Goal: Transaction & Acquisition: Obtain resource

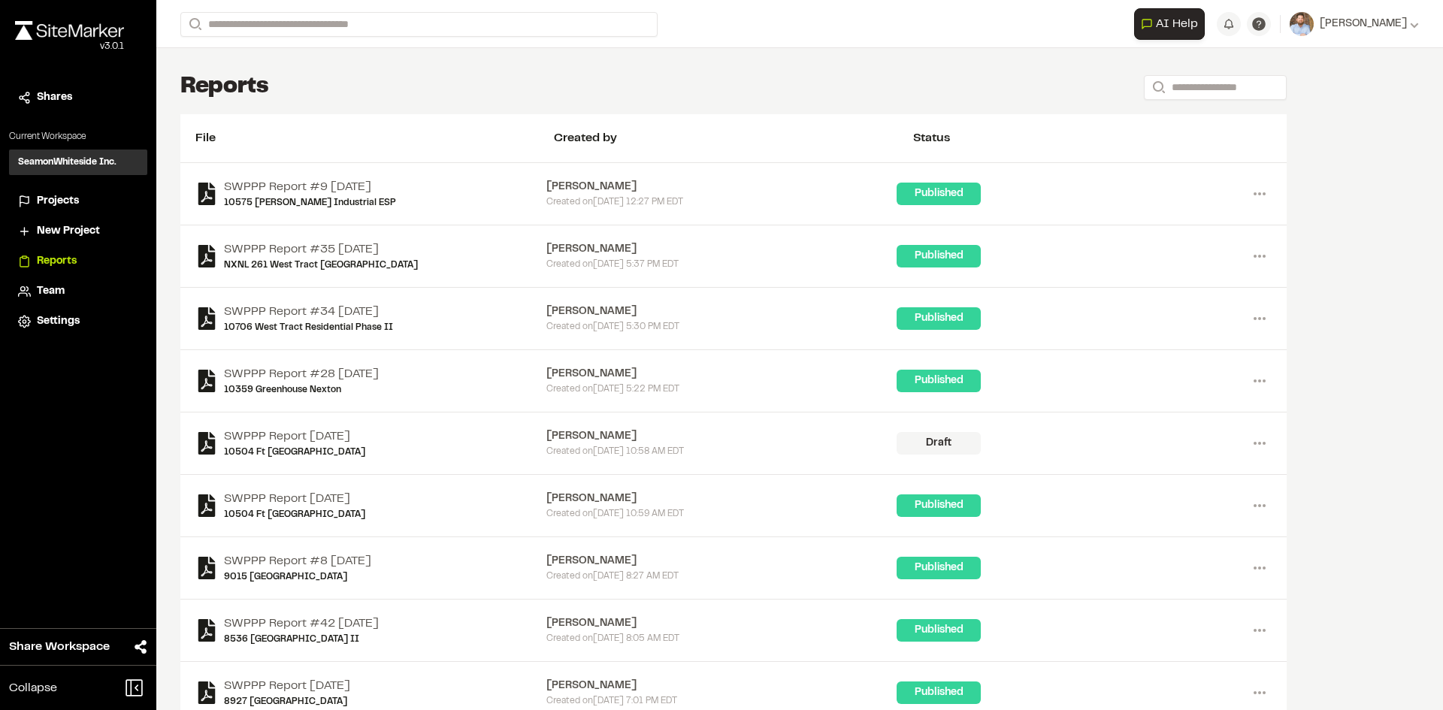
click at [55, 196] on span "Projects" at bounding box center [58, 201] width 42 height 17
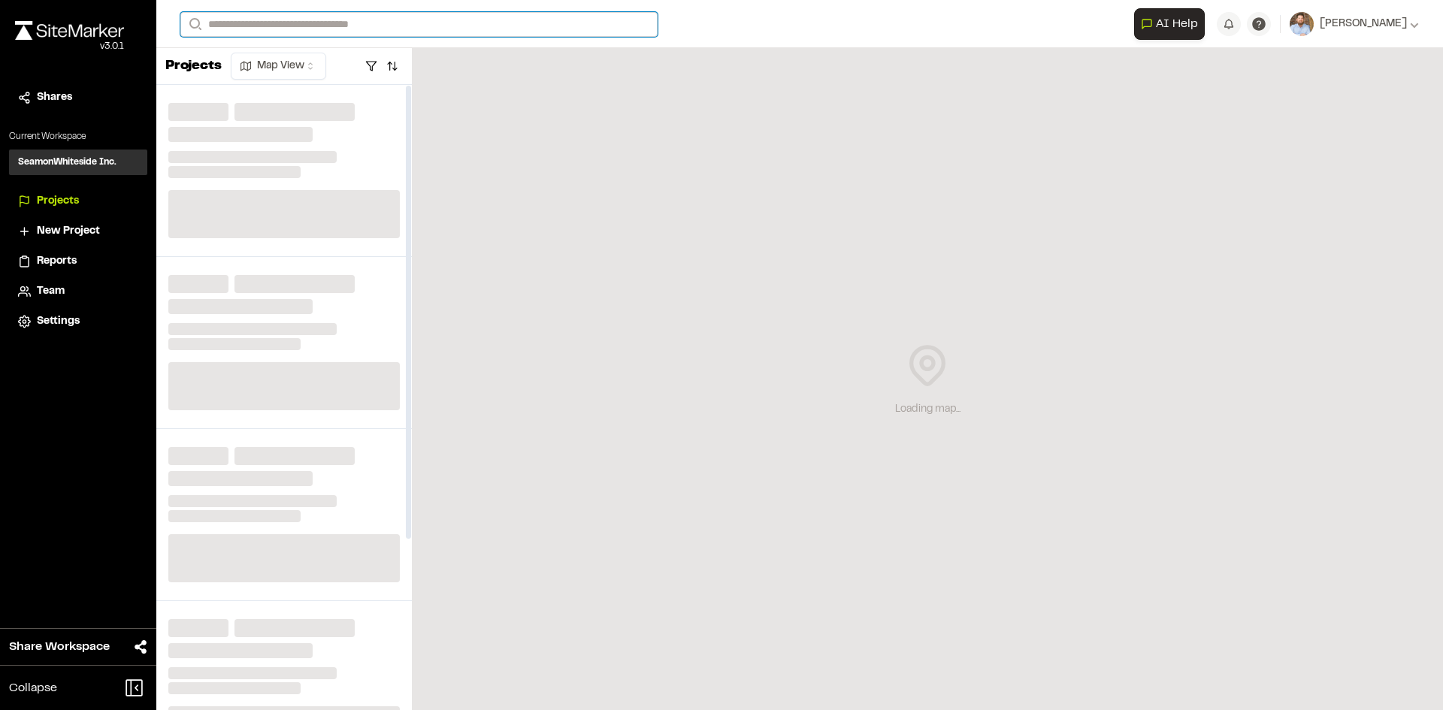
click at [275, 21] on input "Search" at bounding box center [418, 24] width 477 height 25
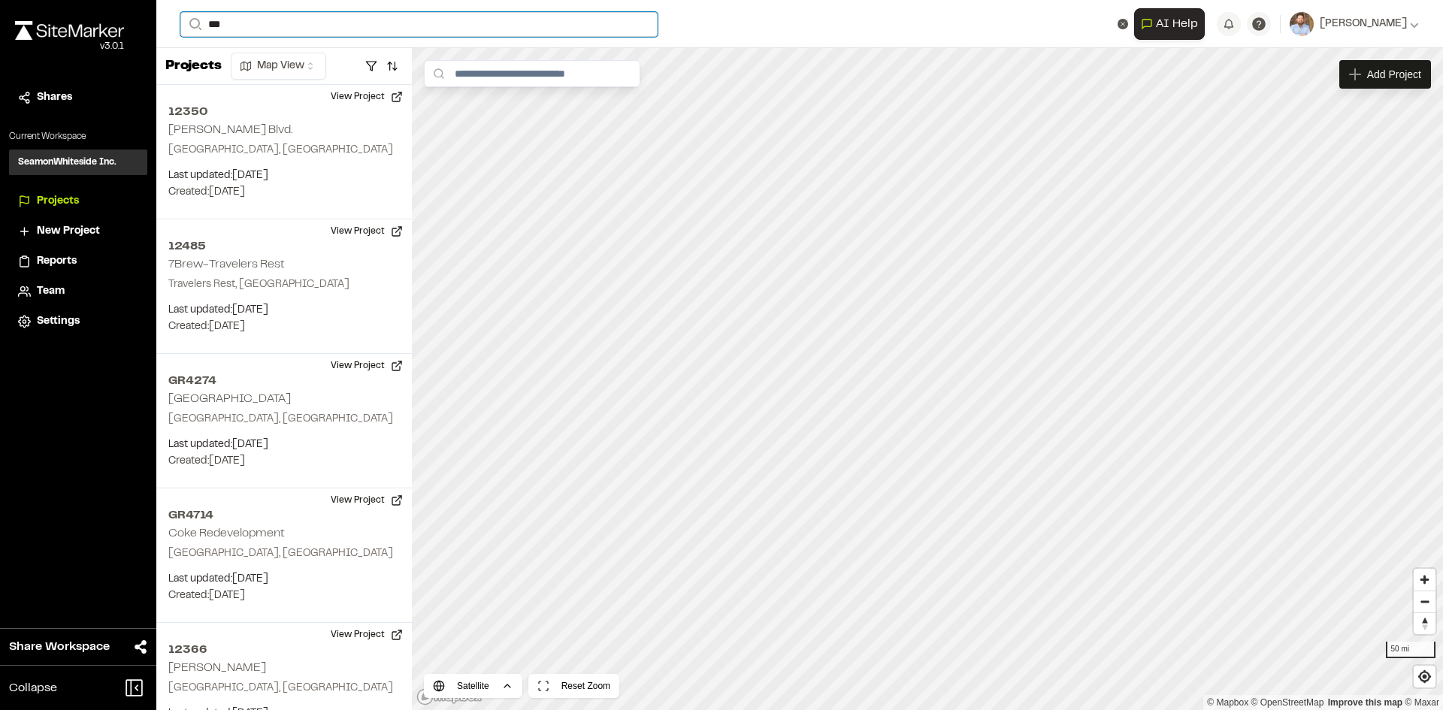
click at [252, 27] on input "***" at bounding box center [418, 24] width 477 height 25
click at [69, 262] on span "Reports" at bounding box center [57, 261] width 40 height 17
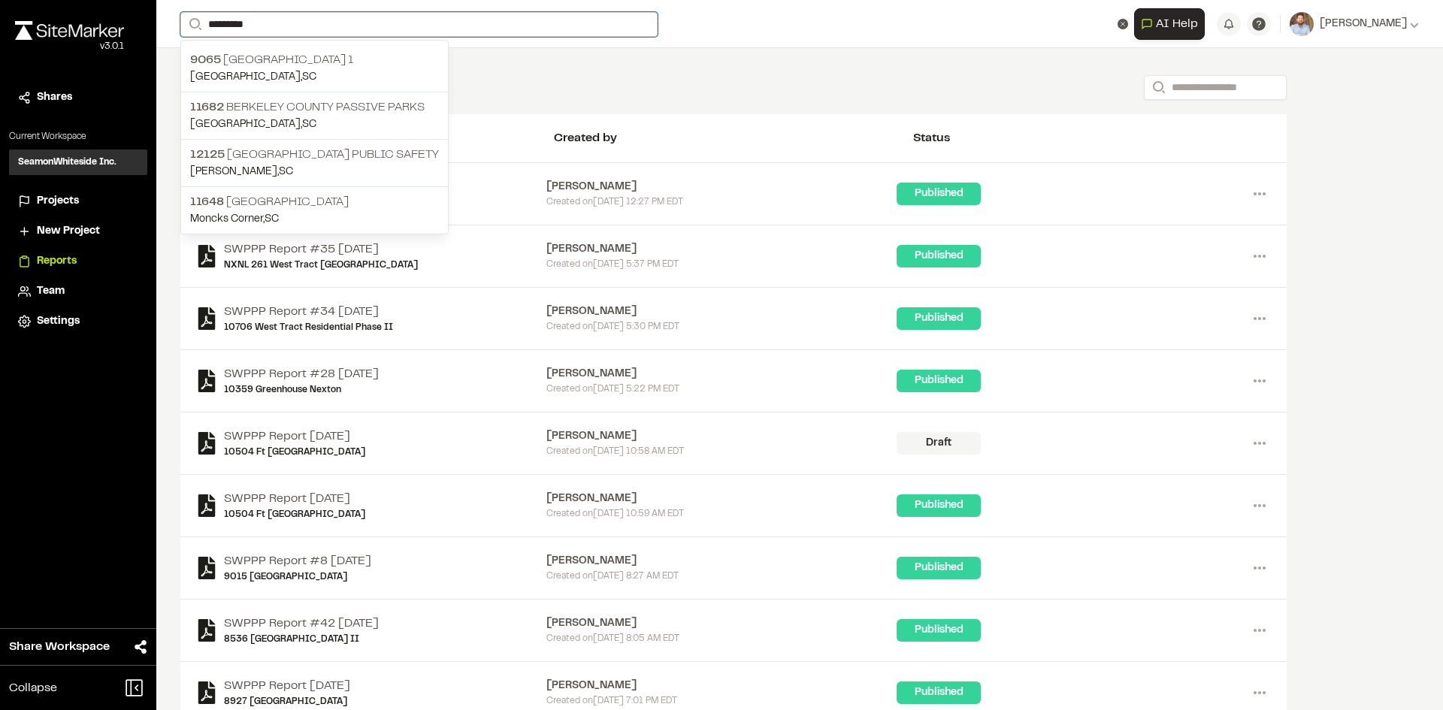
click at [300, 29] on input "********" at bounding box center [418, 24] width 477 height 25
click at [264, 20] on input "********" at bounding box center [418, 24] width 477 height 25
type input "*"
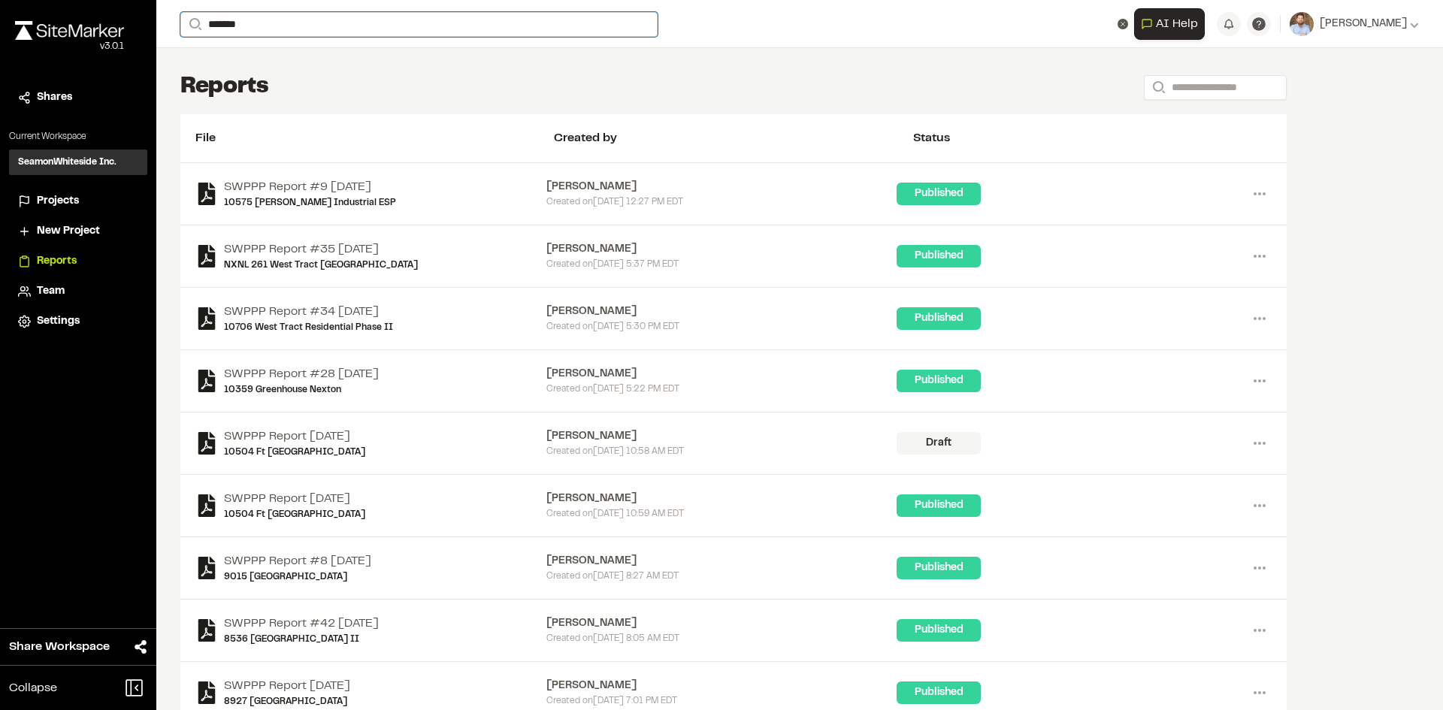
click at [255, 24] on input "*******" at bounding box center [418, 24] width 477 height 25
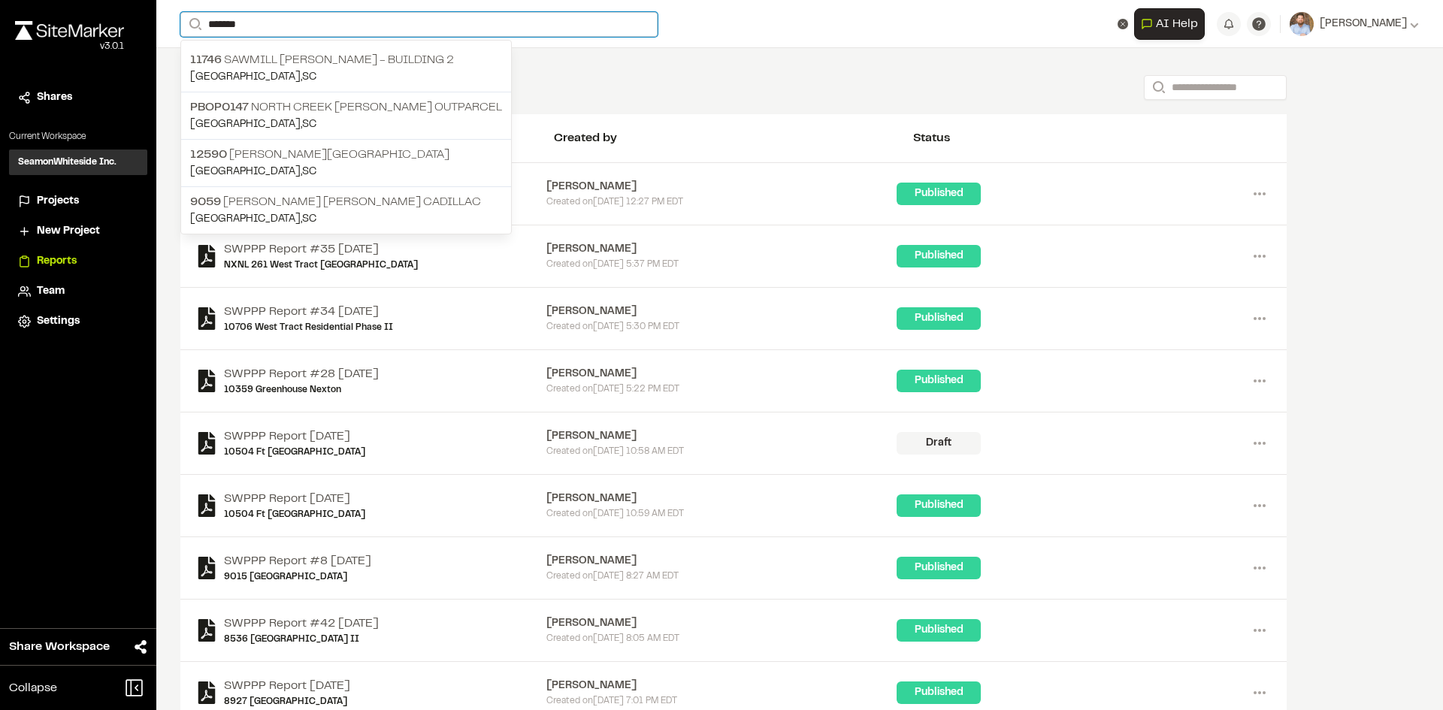
click at [255, 24] on input "*******" at bounding box center [418, 24] width 477 height 25
type input "*******"
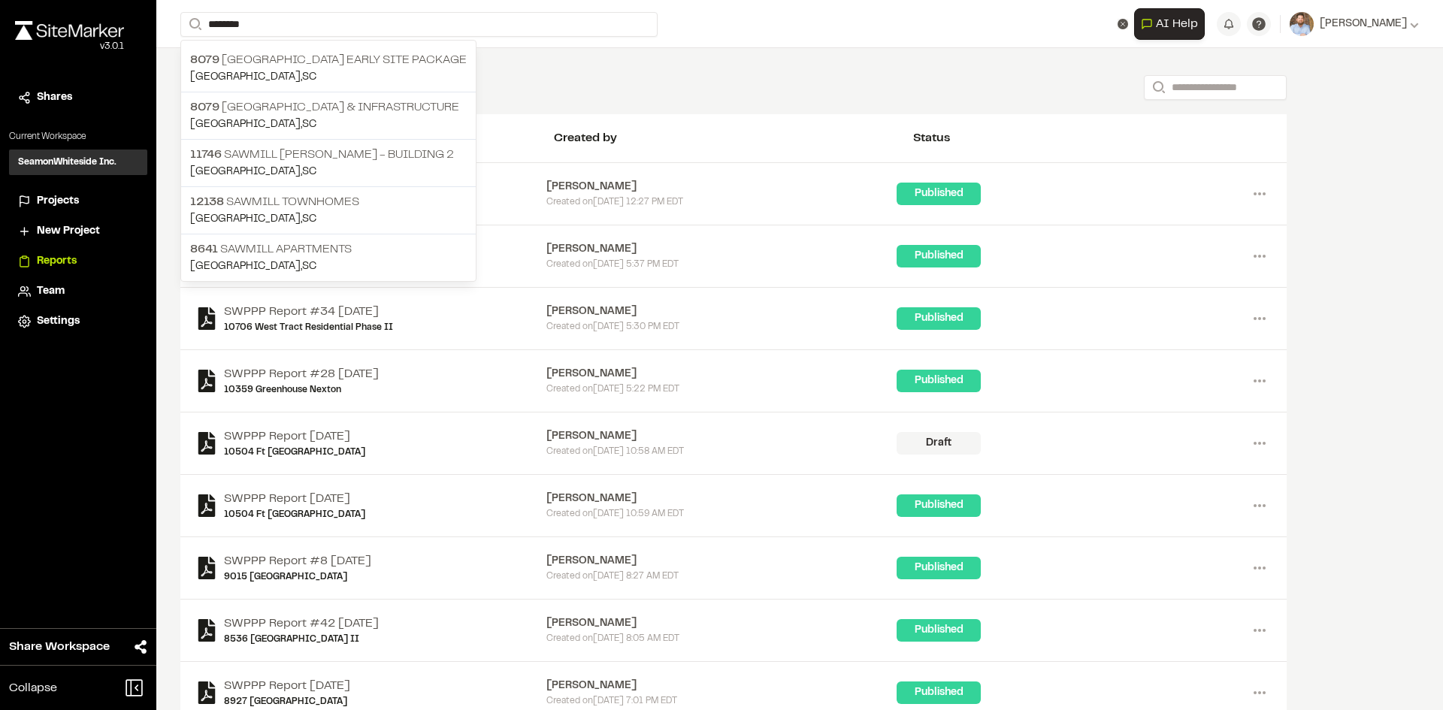
click at [91, 419] on div "Close sidebar v 3.0.1 Shares Current Workspace SeamonWhiteside Inc. SI Projects…" at bounding box center [78, 355] width 156 height 710
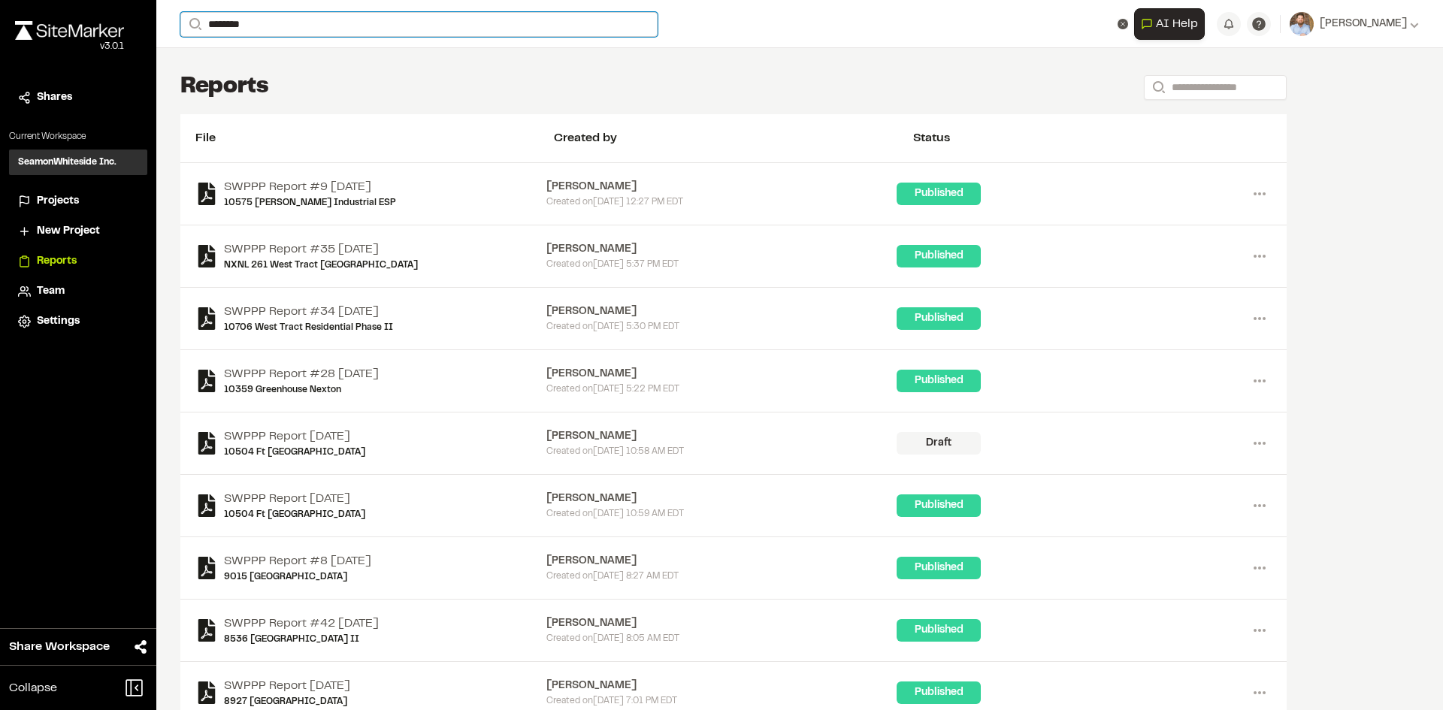
click at [256, 26] on input "*******" at bounding box center [418, 24] width 477 height 25
drag, startPoint x: 322, startPoint y: 67, endPoint x: 322, endPoint y: 74, distance: 7.6
click at [322, 68] on p "8079 Sawmill Centre Early Site Package" at bounding box center [328, 60] width 277 height 18
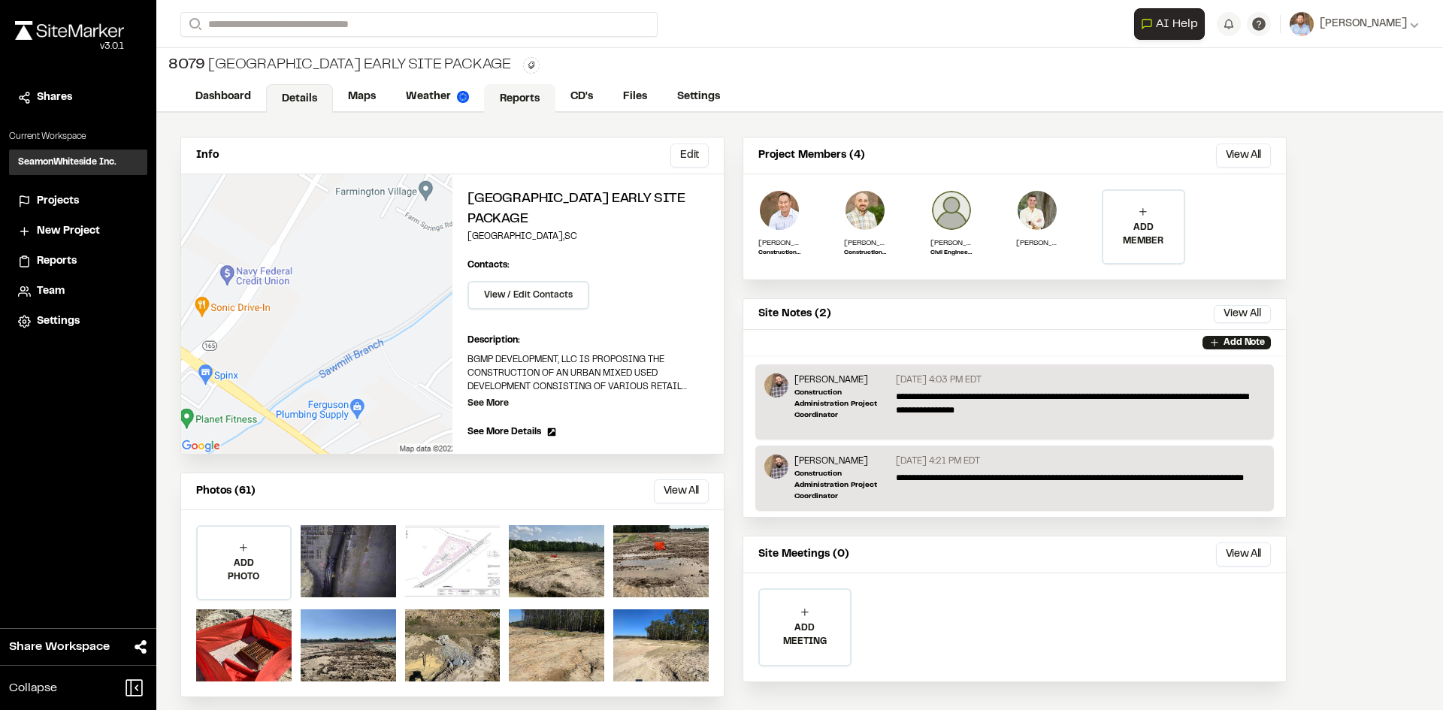
click at [532, 96] on link "Reports" at bounding box center [519, 98] width 71 height 29
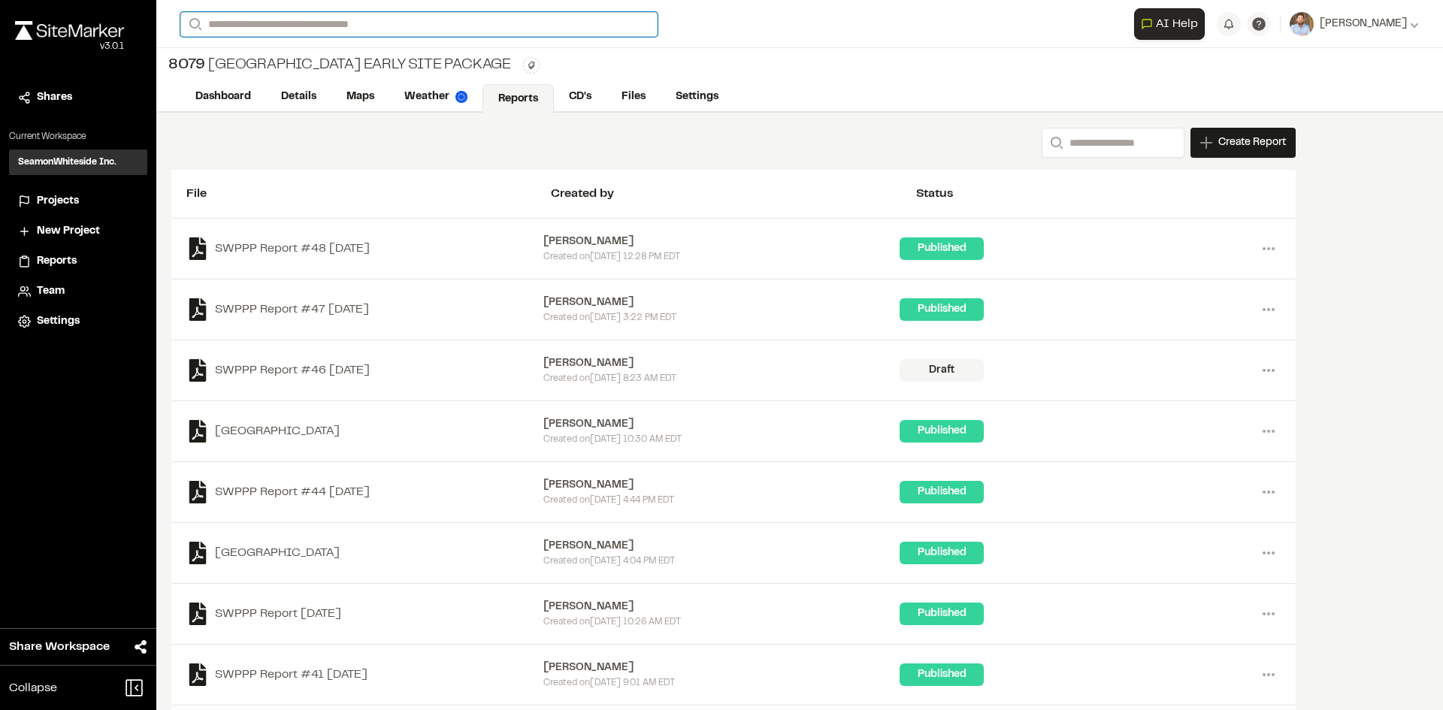
click at [250, 16] on input "Search" at bounding box center [418, 24] width 477 height 25
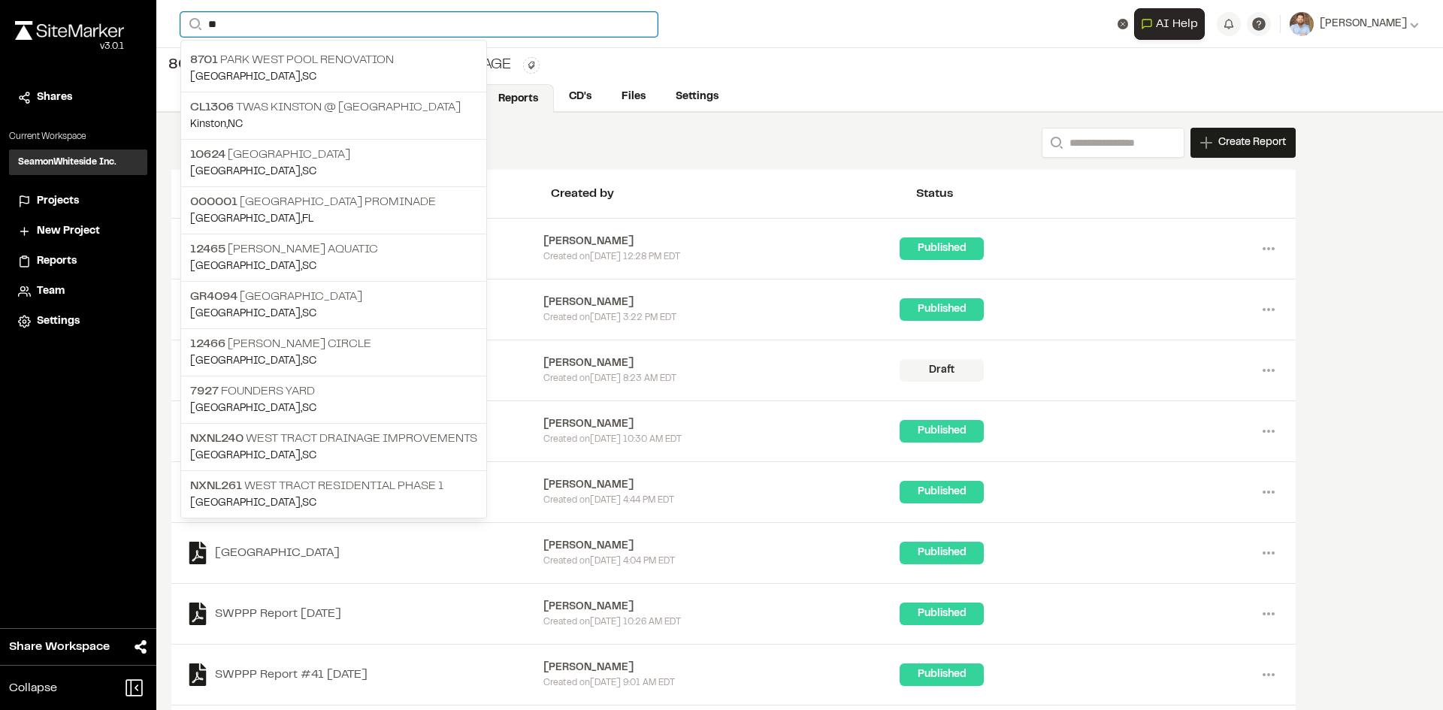
type input "*"
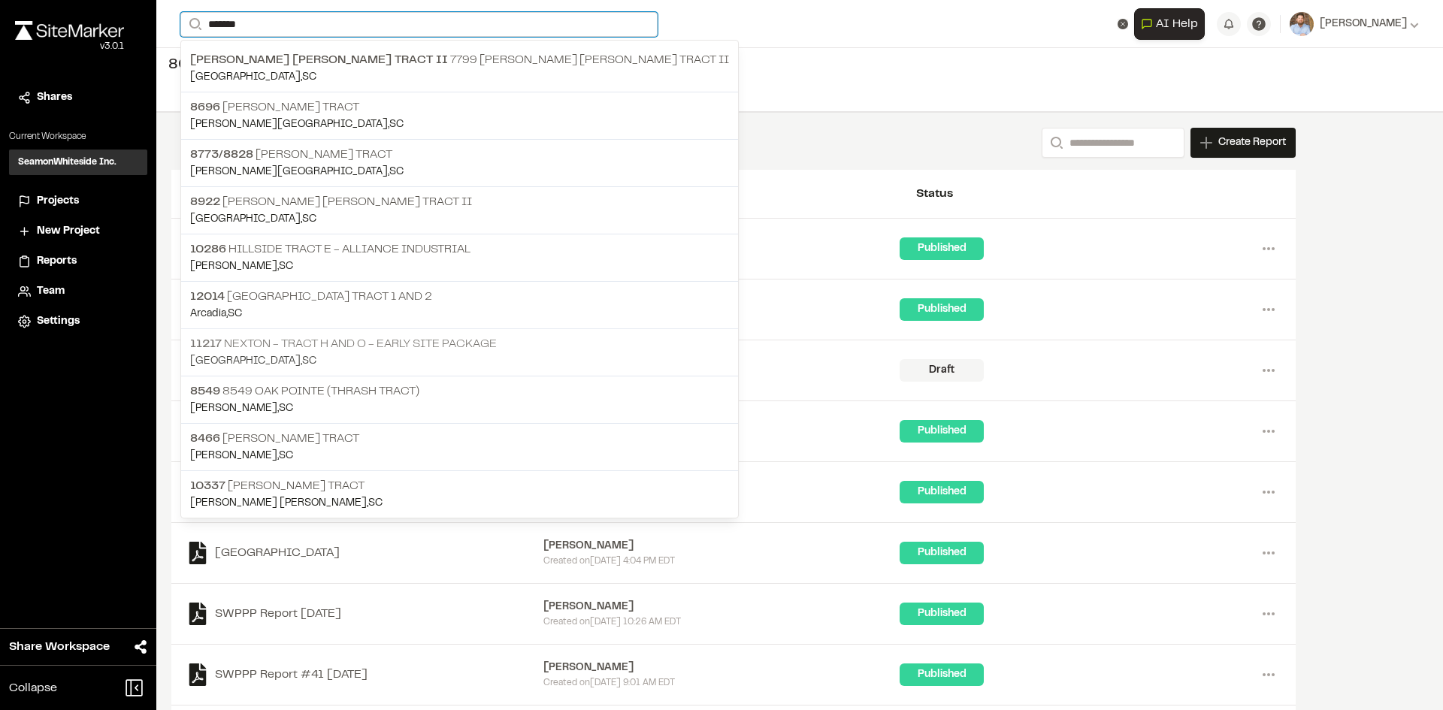
type input "*******"
click at [350, 349] on p "11217 Nexton - Tract H and O - Early Site Package" at bounding box center [459, 344] width 539 height 18
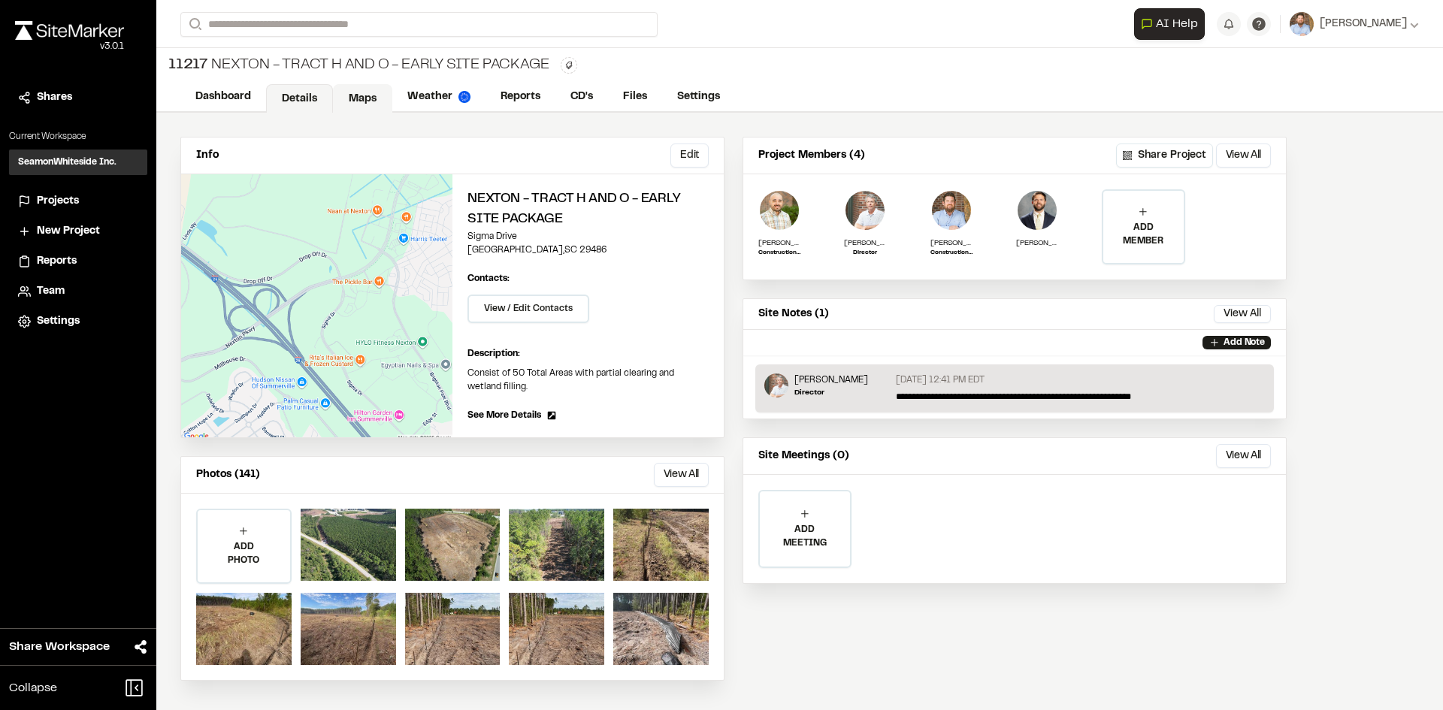
click at [370, 93] on link "Maps" at bounding box center [362, 98] width 59 height 29
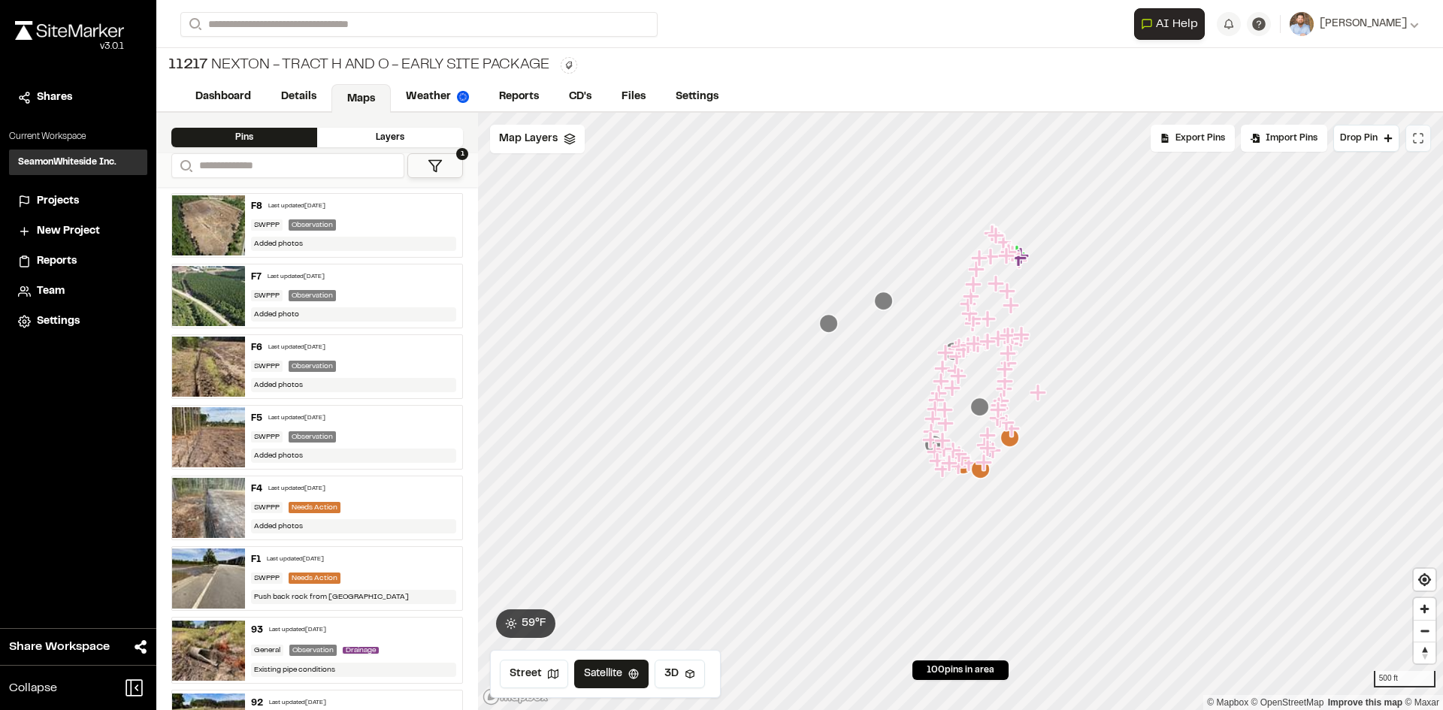
click at [1418, 140] on icon at bounding box center [1418, 138] width 12 height 12
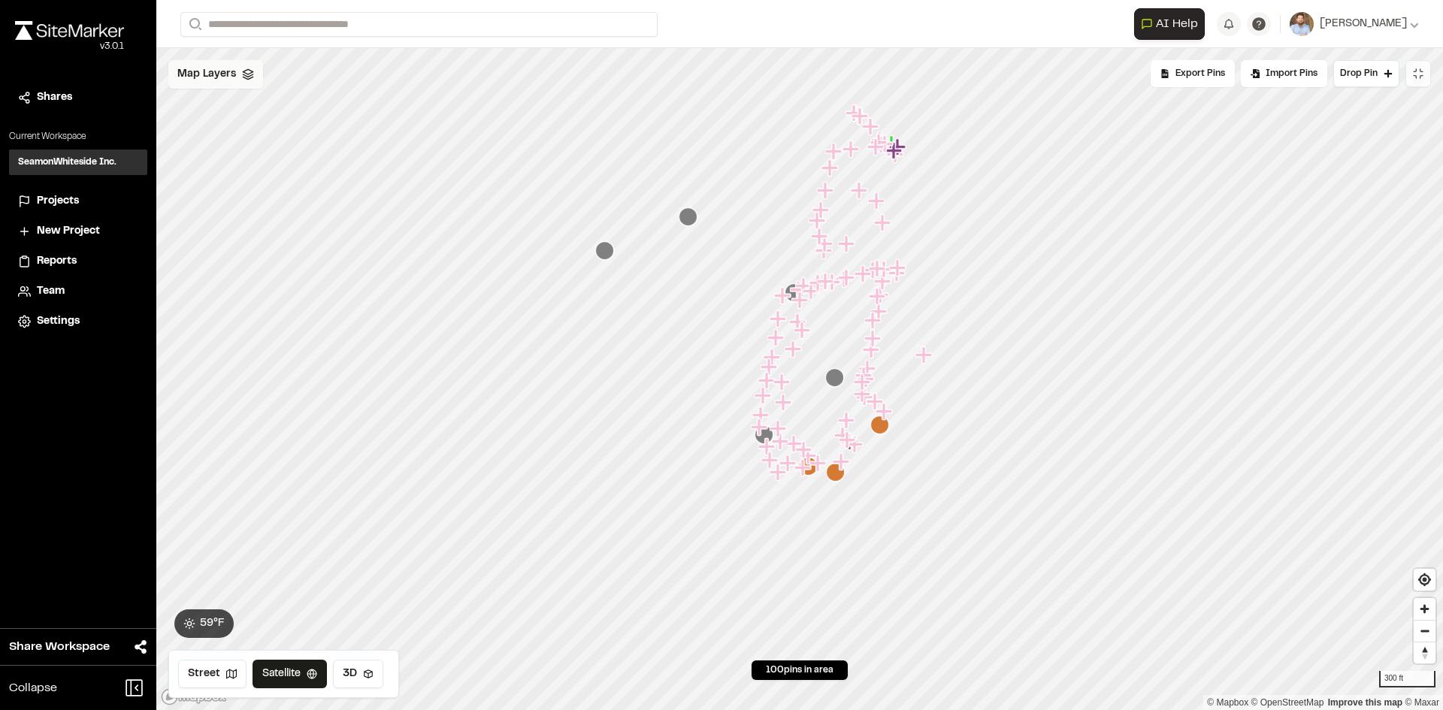
click at [237, 76] on div "Map Layers" at bounding box center [215, 74] width 95 height 29
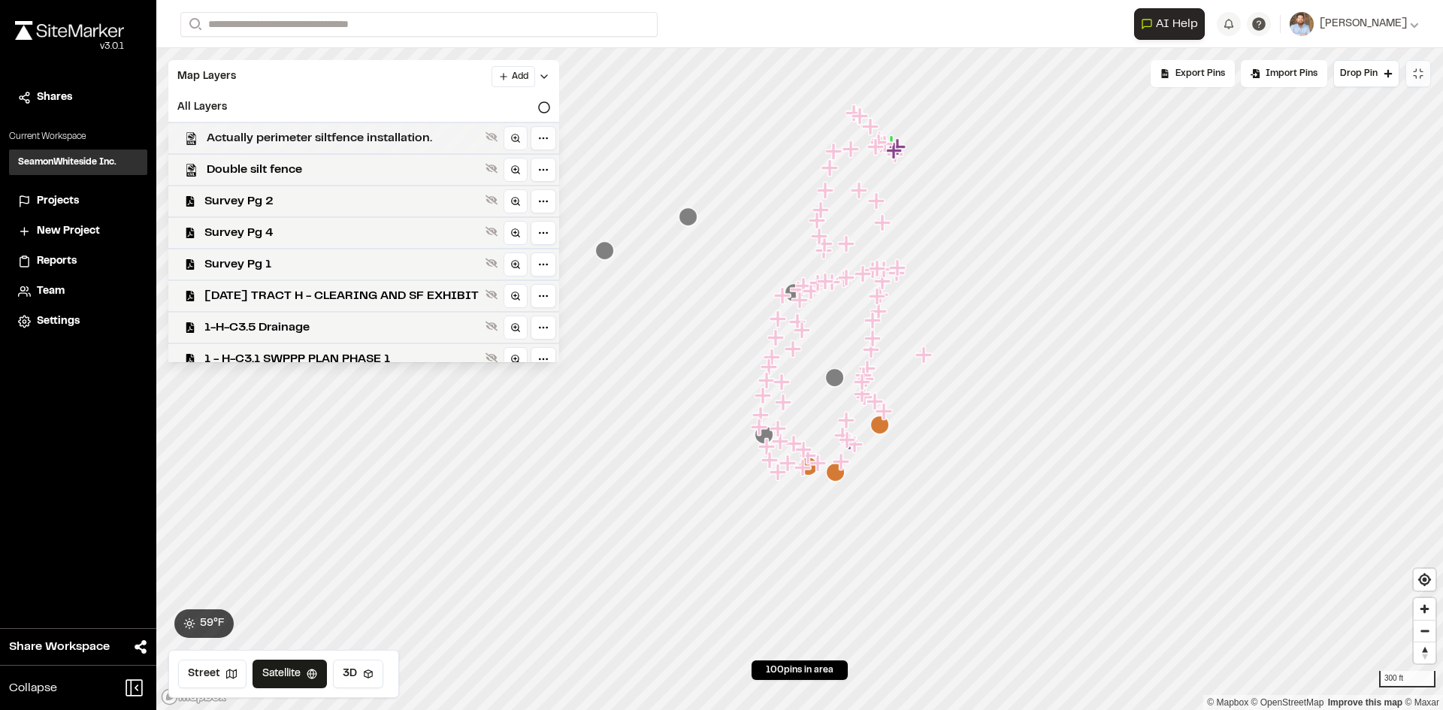
click at [355, 137] on span "Actually perimeter siltfence installation." at bounding box center [343, 138] width 273 height 18
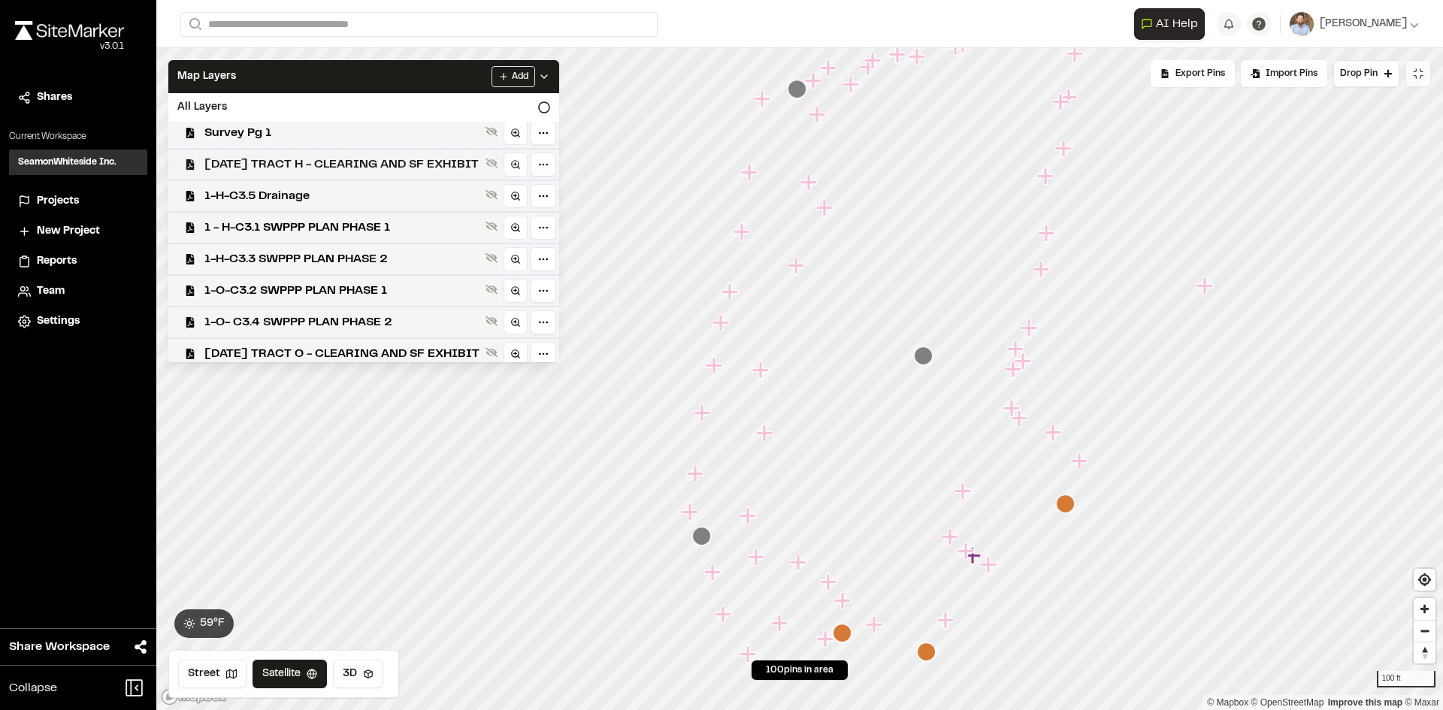
scroll to position [201, 0]
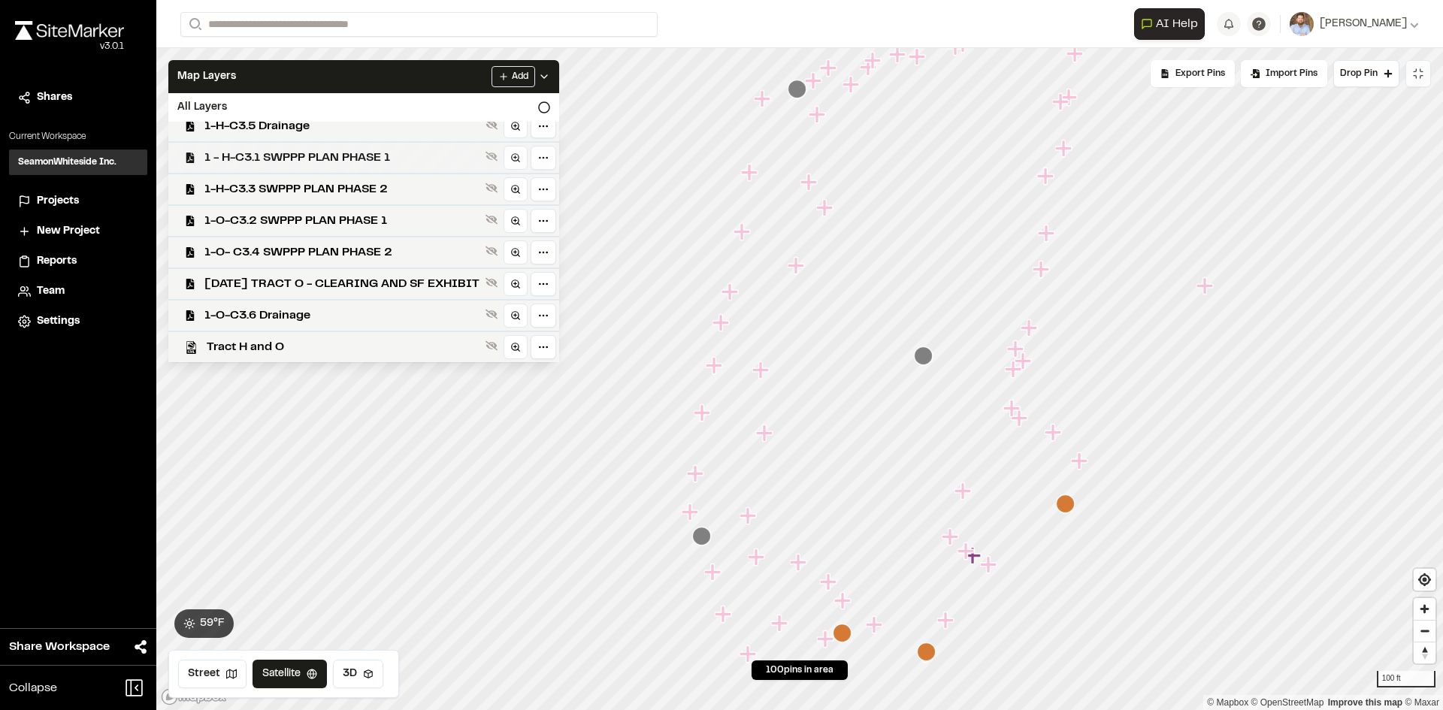
click at [365, 151] on span "1 - H-C3.1 SWPPP PLAN PHASE 1" at bounding box center [341, 158] width 275 height 18
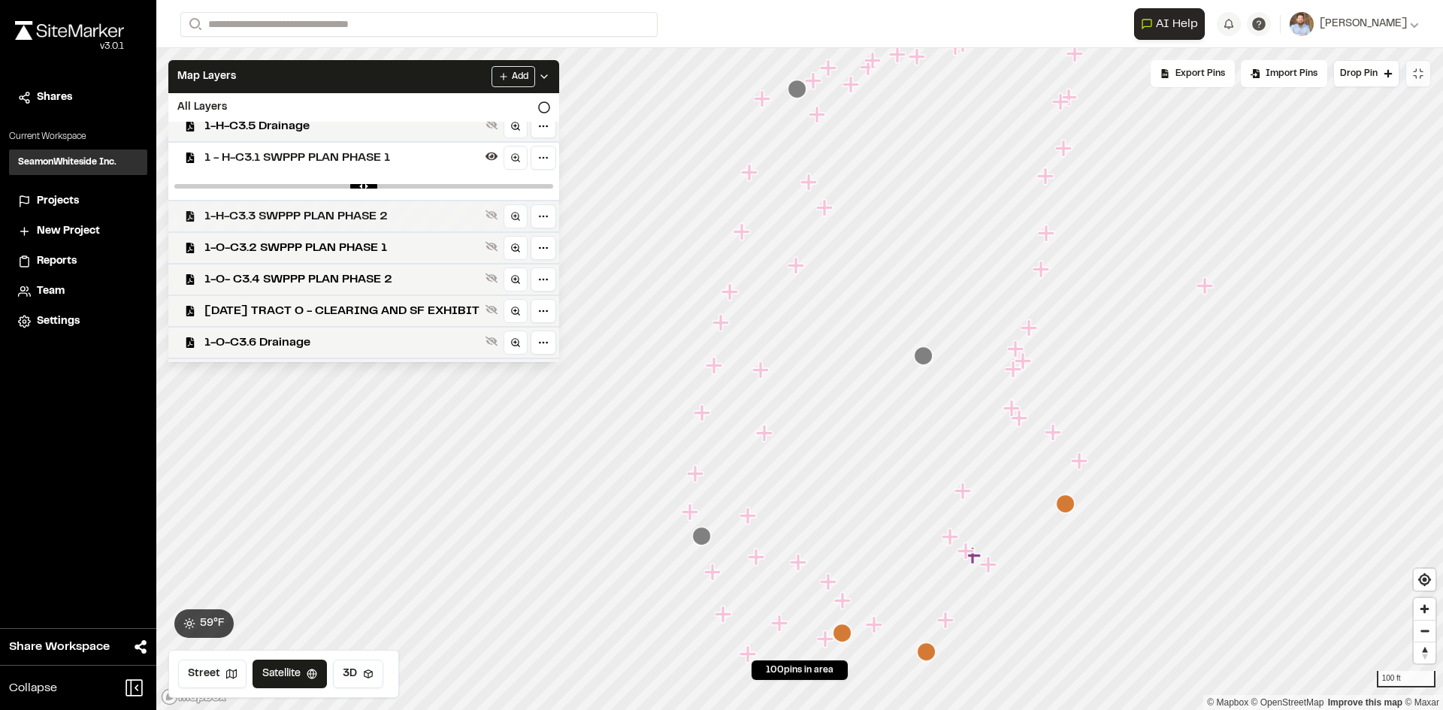
click at [394, 217] on span "1-H-C3.3 SWPPP PLAN PHASE 2" at bounding box center [341, 216] width 275 height 18
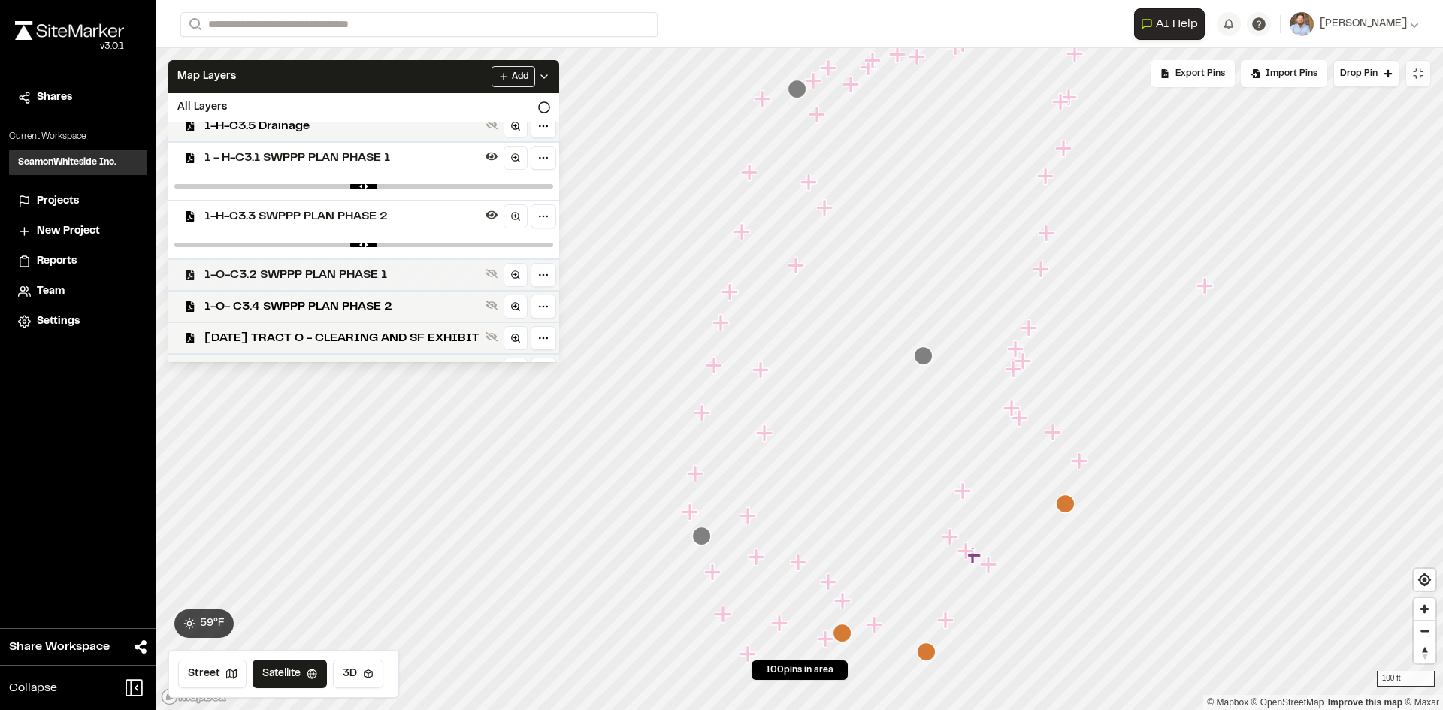
click at [384, 272] on span "1-O-C3.2 SWPPP PLAN PHASE 1" at bounding box center [341, 275] width 275 height 18
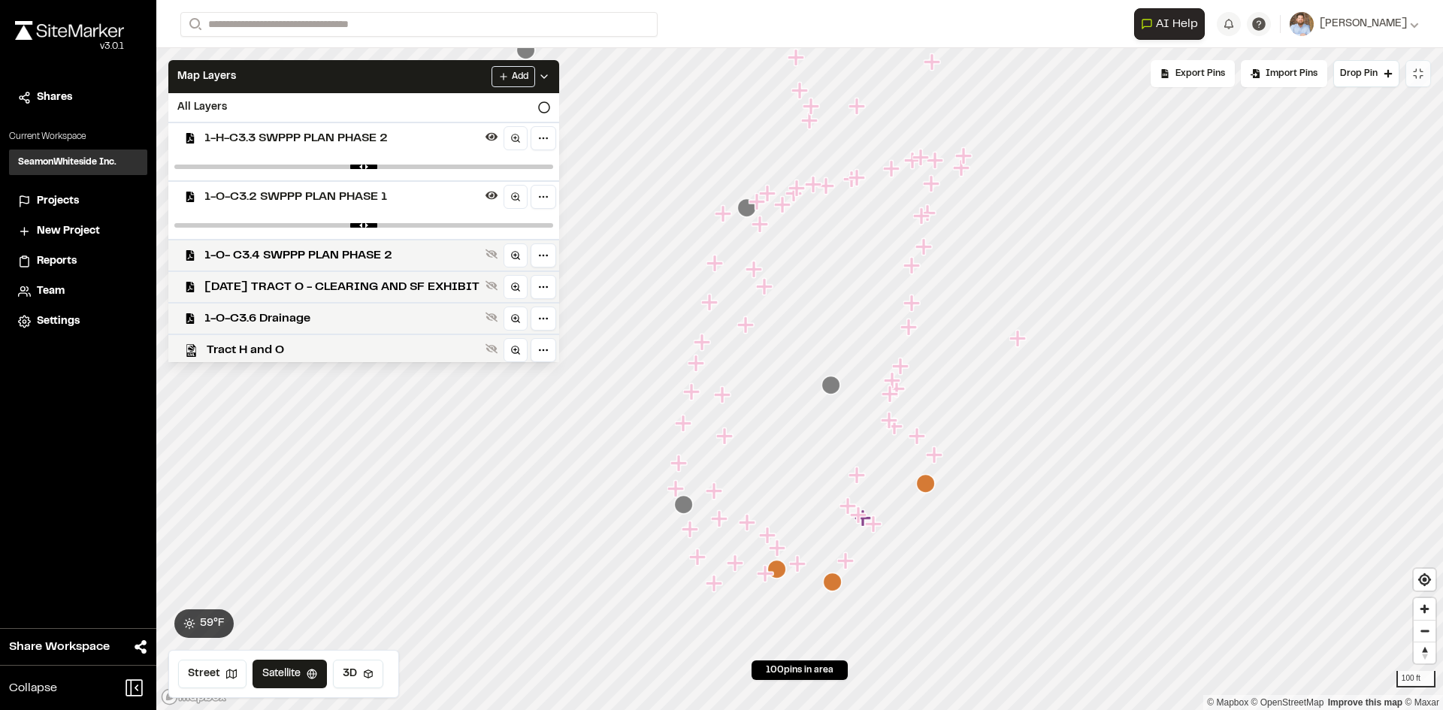
scroll to position [283, 0]
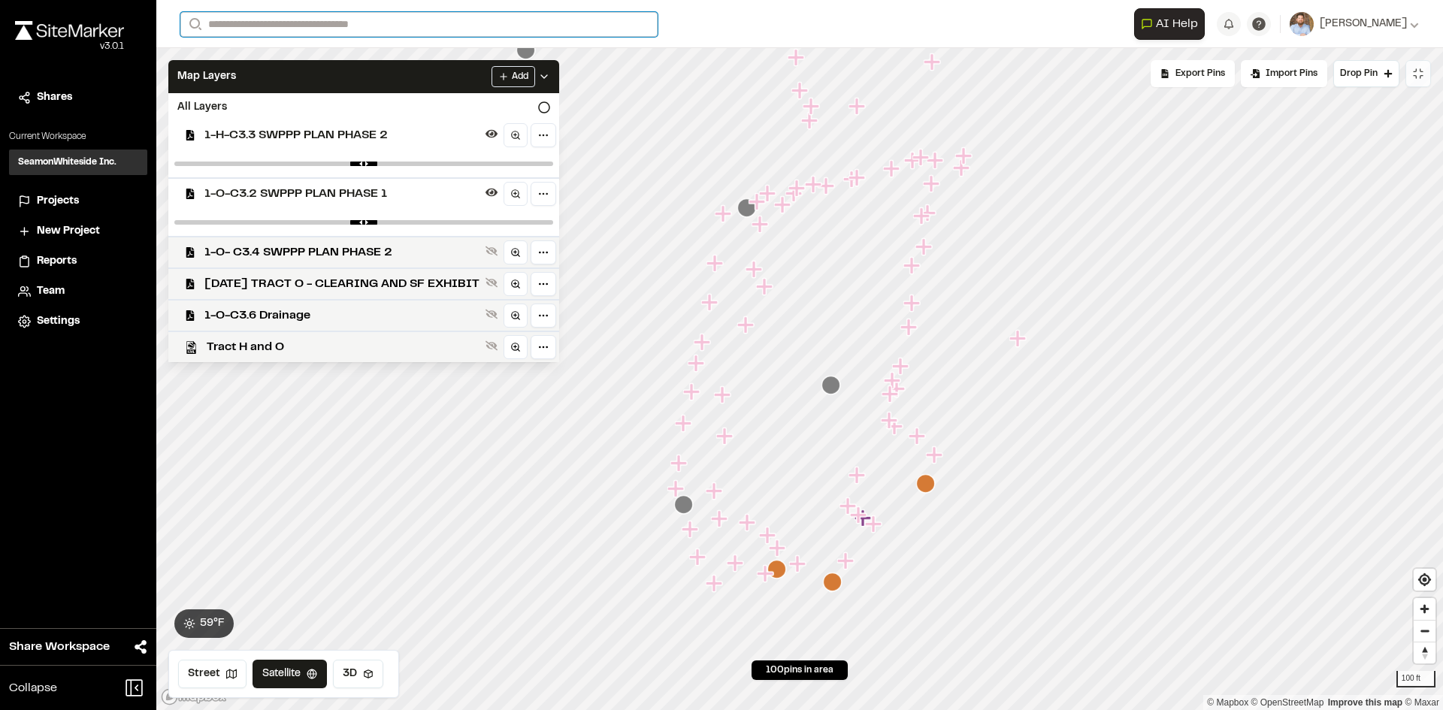
click at [228, 20] on input "Search" at bounding box center [418, 24] width 477 height 25
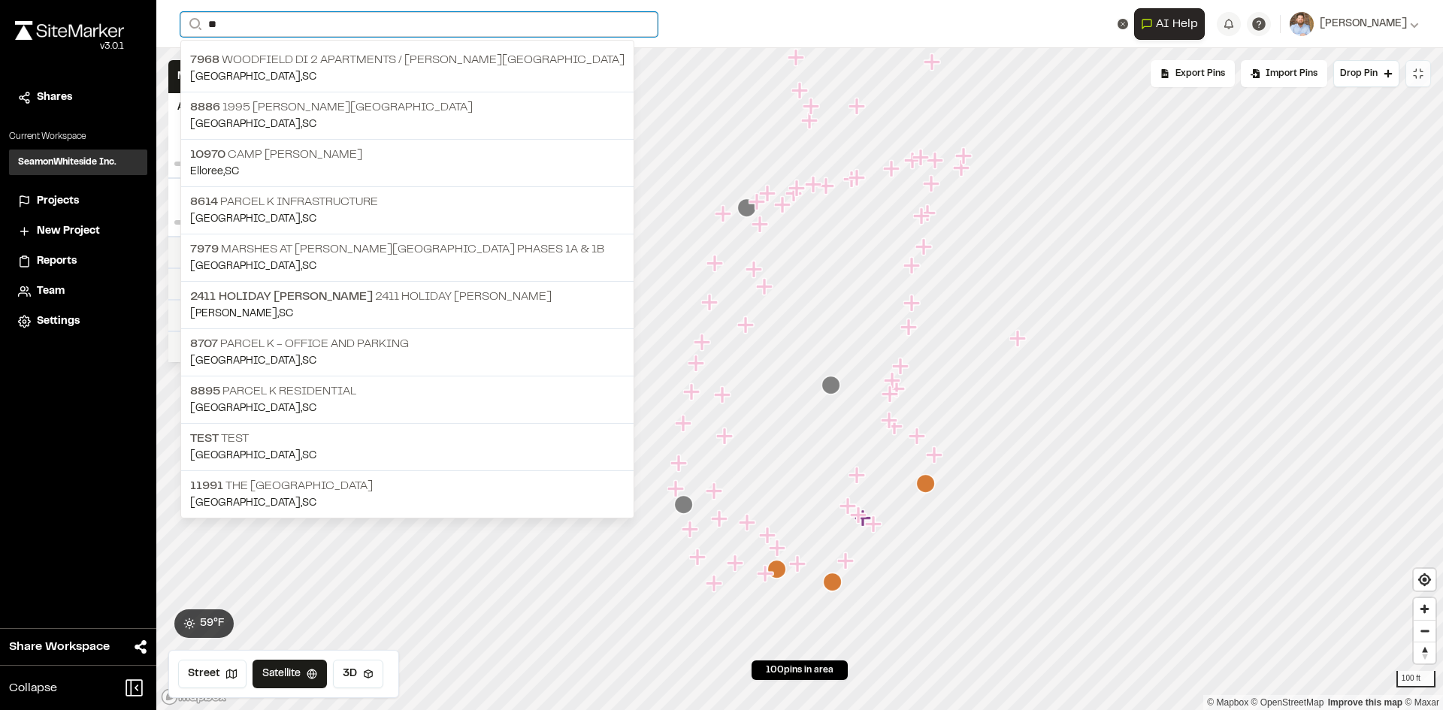
type input "*"
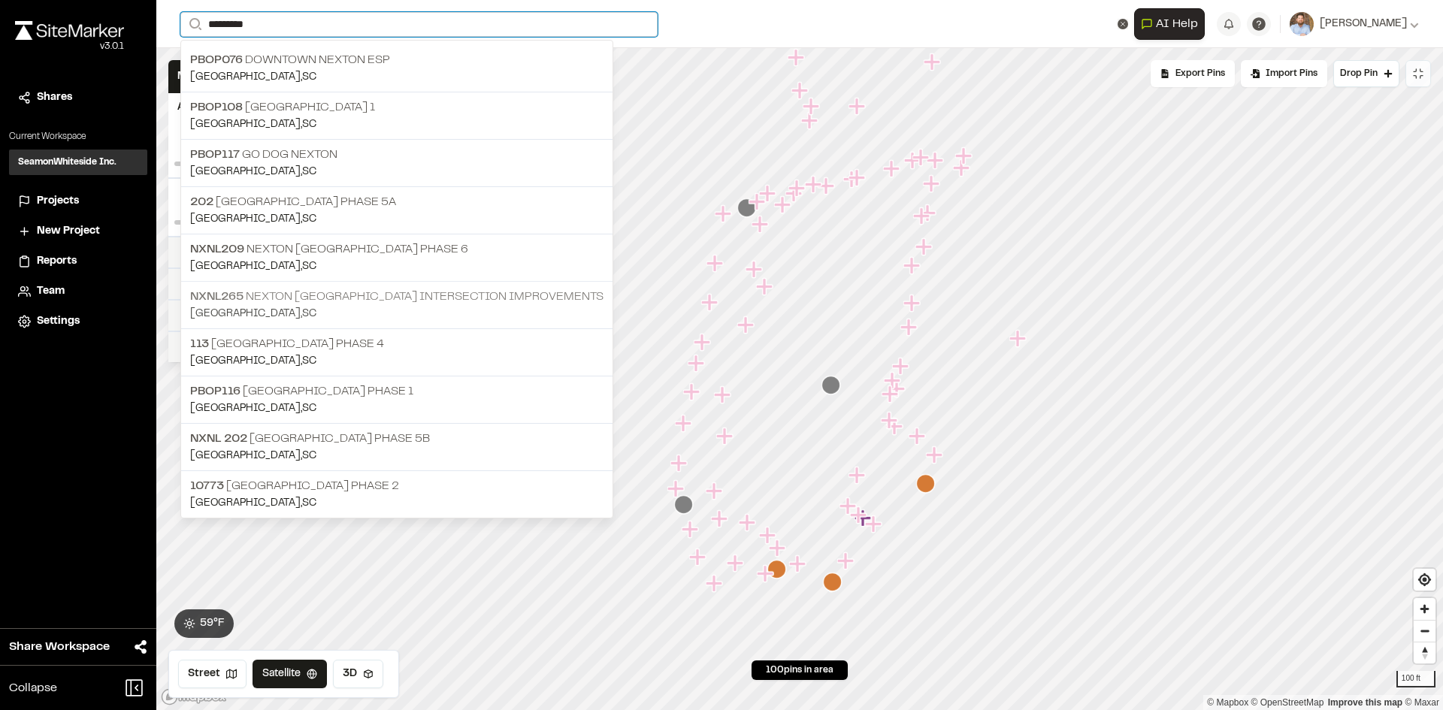
type input "********"
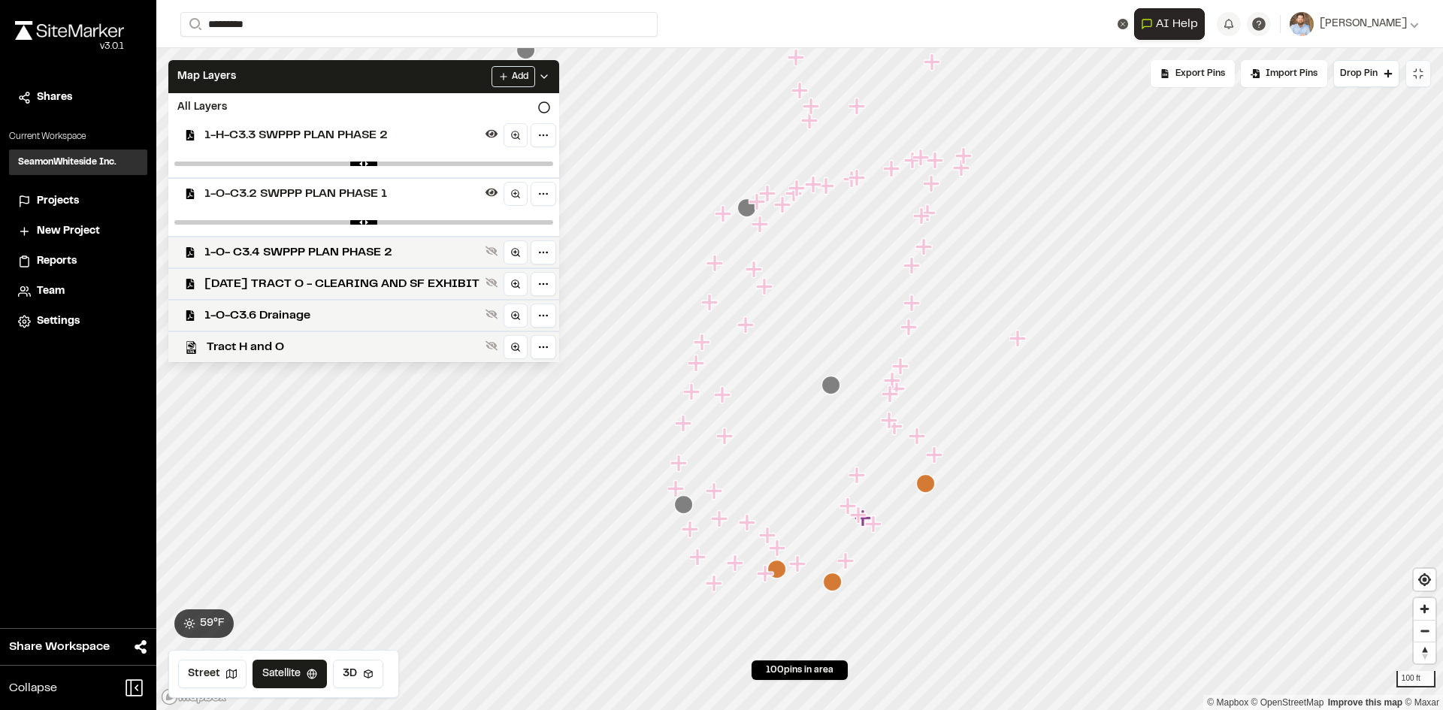
click at [470, 302] on p "NXNL265 Nexton Pkwy Brighton Park Blvd Intersection Improvements" at bounding box center [396, 297] width 413 height 18
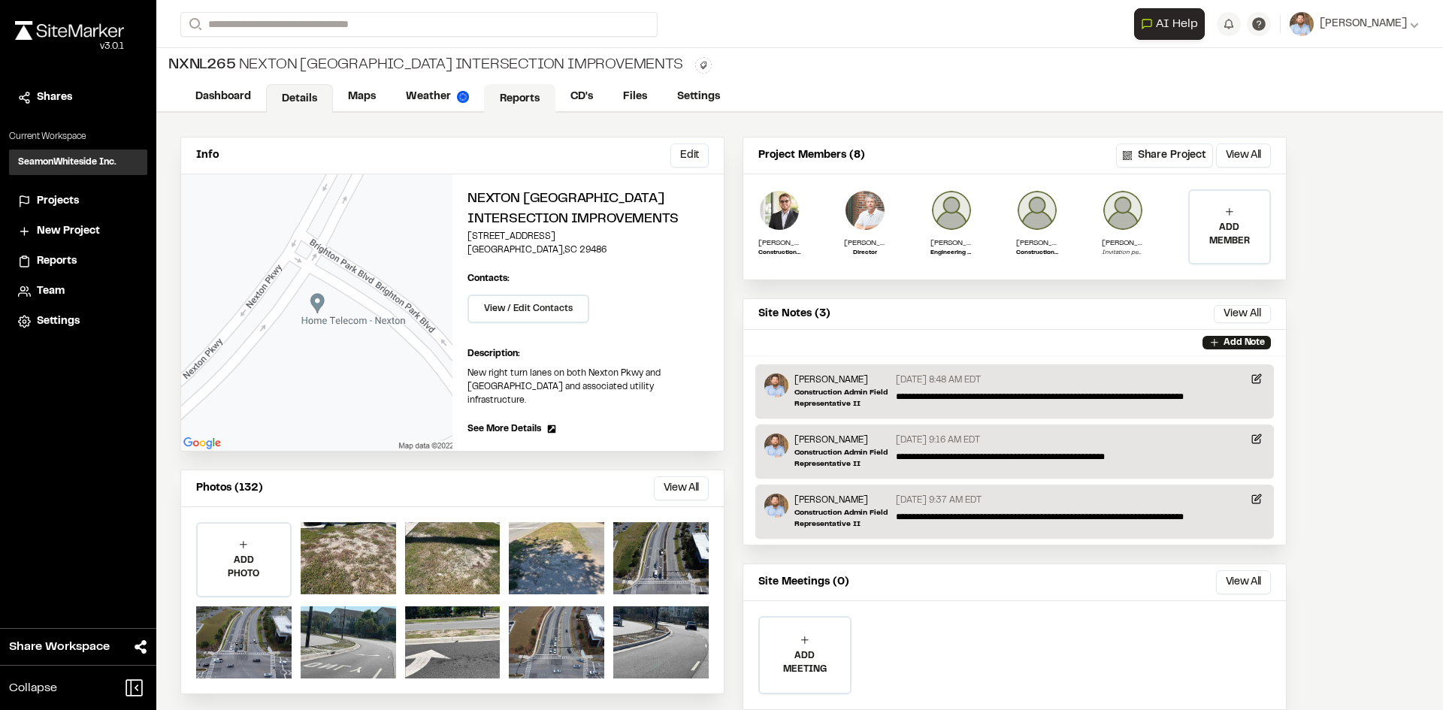
click at [528, 93] on link "Reports" at bounding box center [519, 98] width 71 height 29
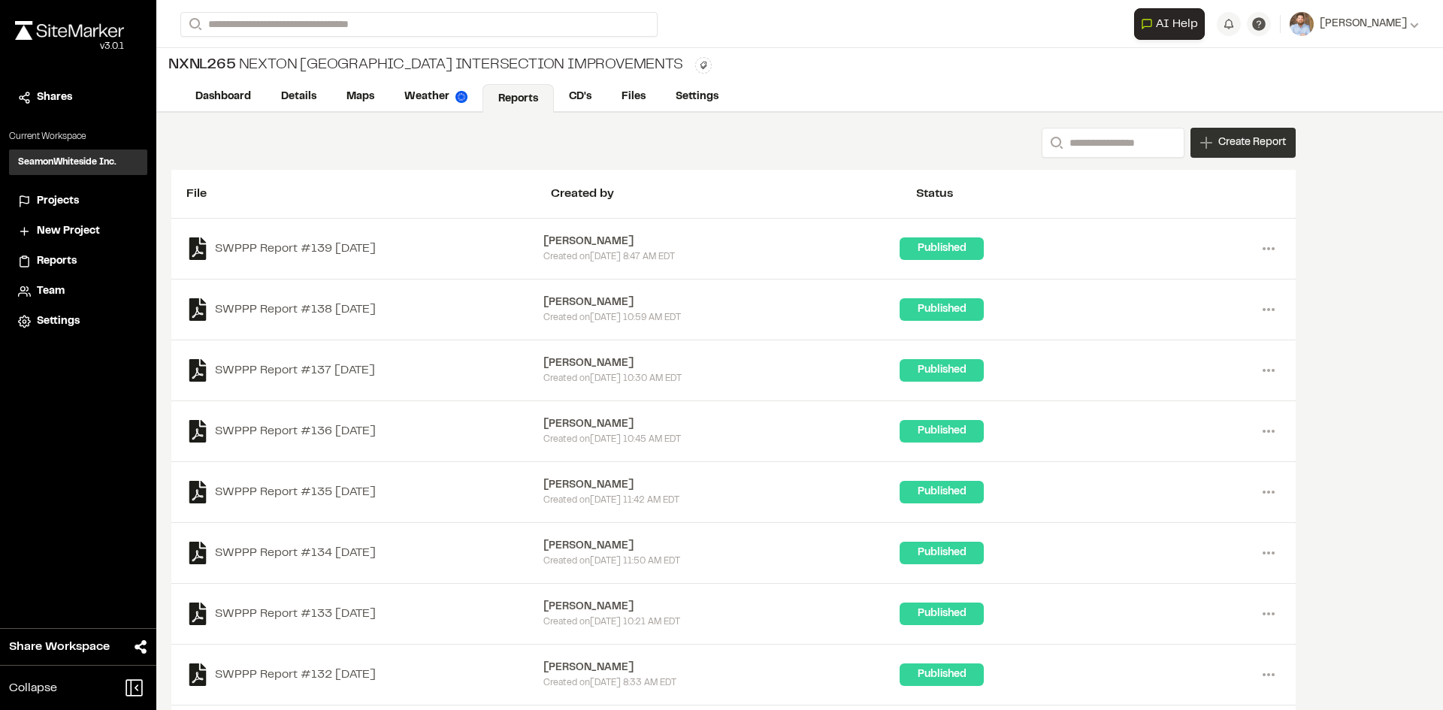
click at [1271, 146] on span "Create Report" at bounding box center [1252, 143] width 68 height 17
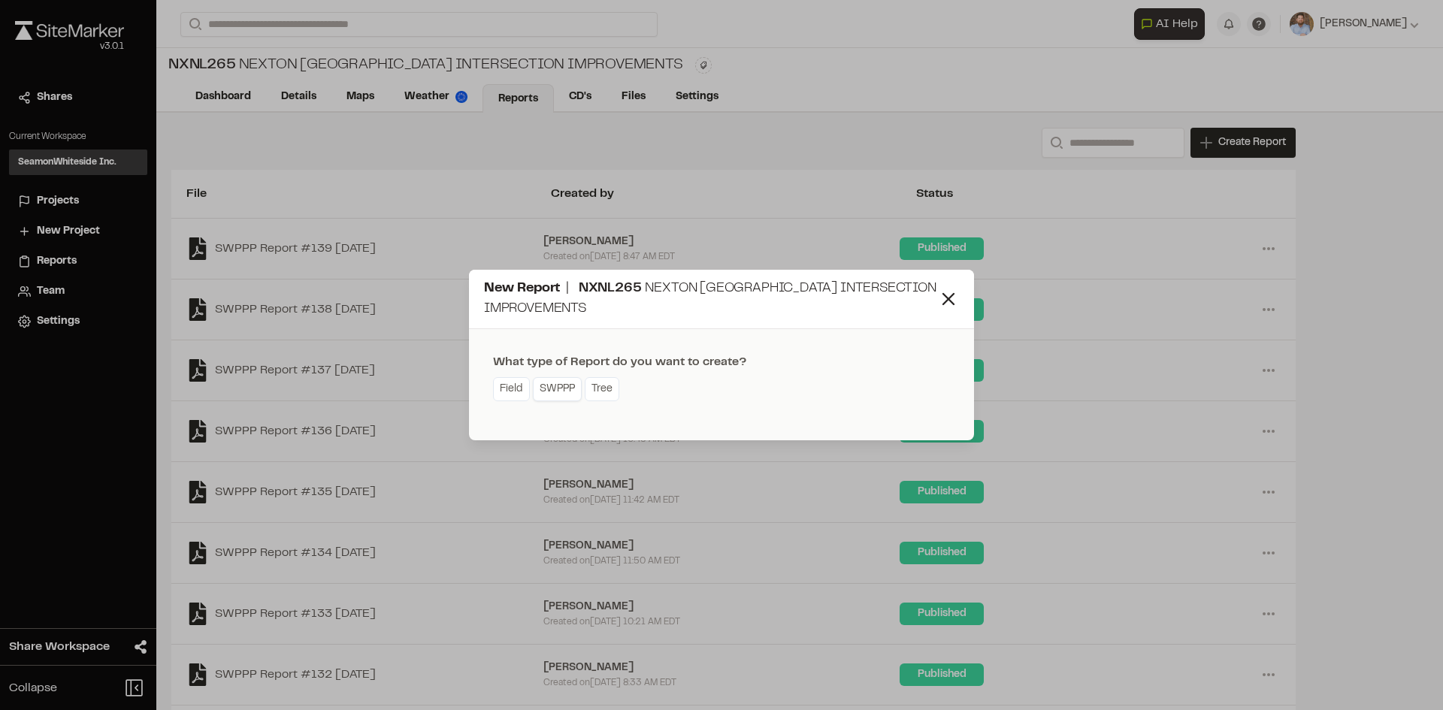
click at [562, 396] on link "SWPPP" at bounding box center [557, 389] width 49 height 24
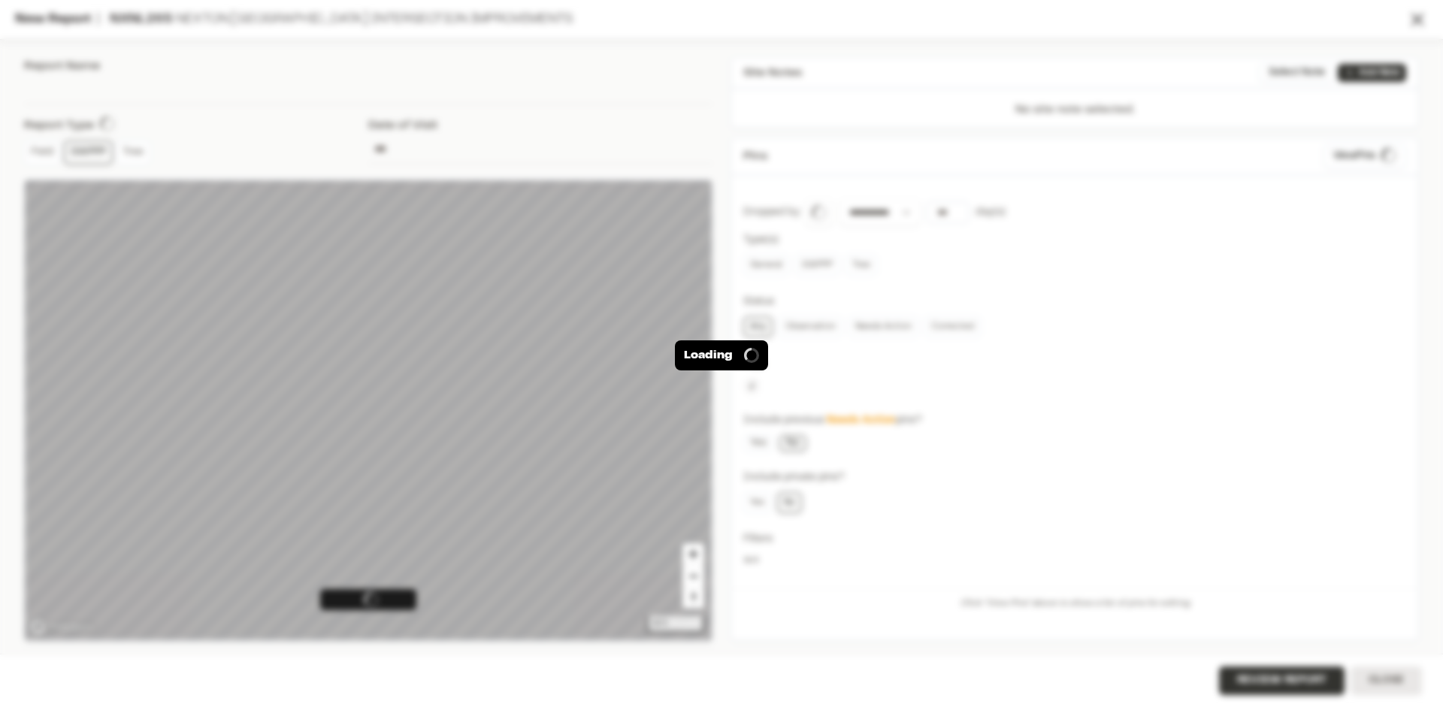
type input "**********"
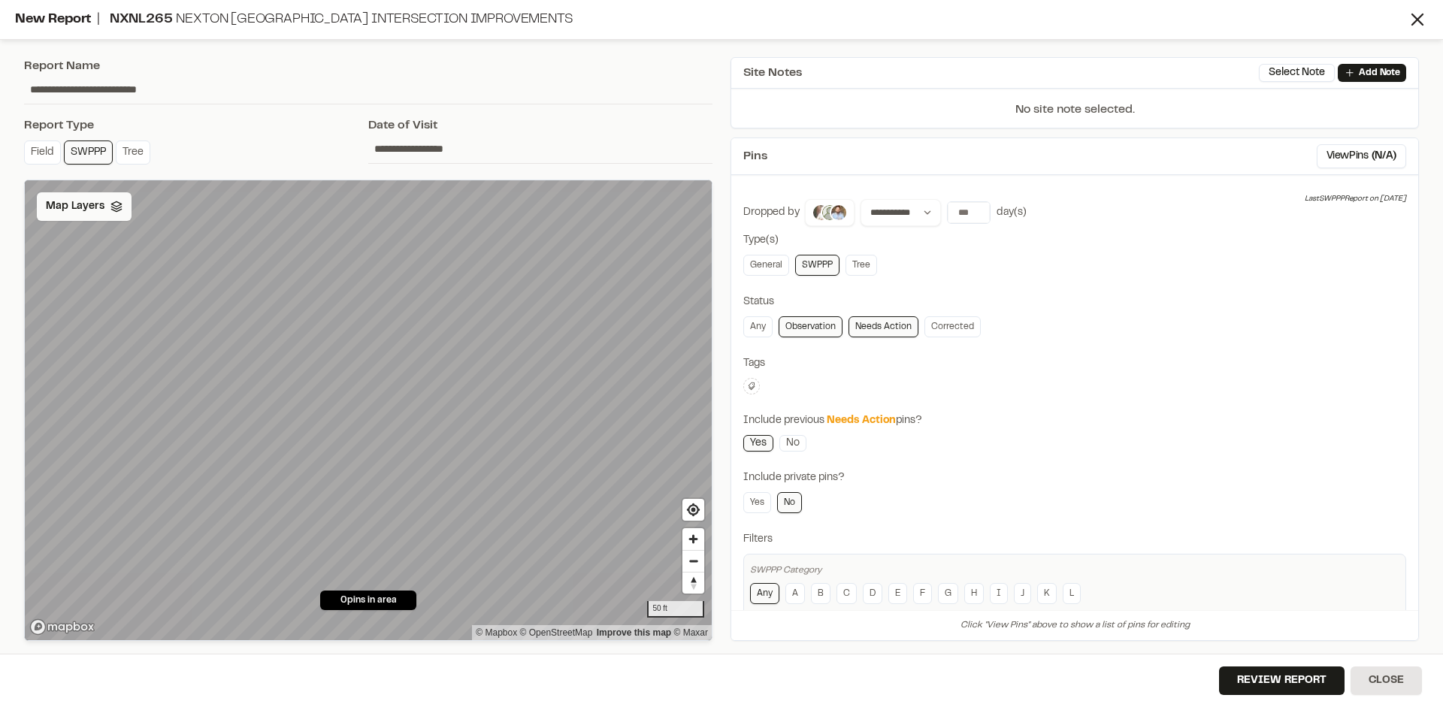
click at [88, 210] on span "Map Layers" at bounding box center [75, 206] width 59 height 17
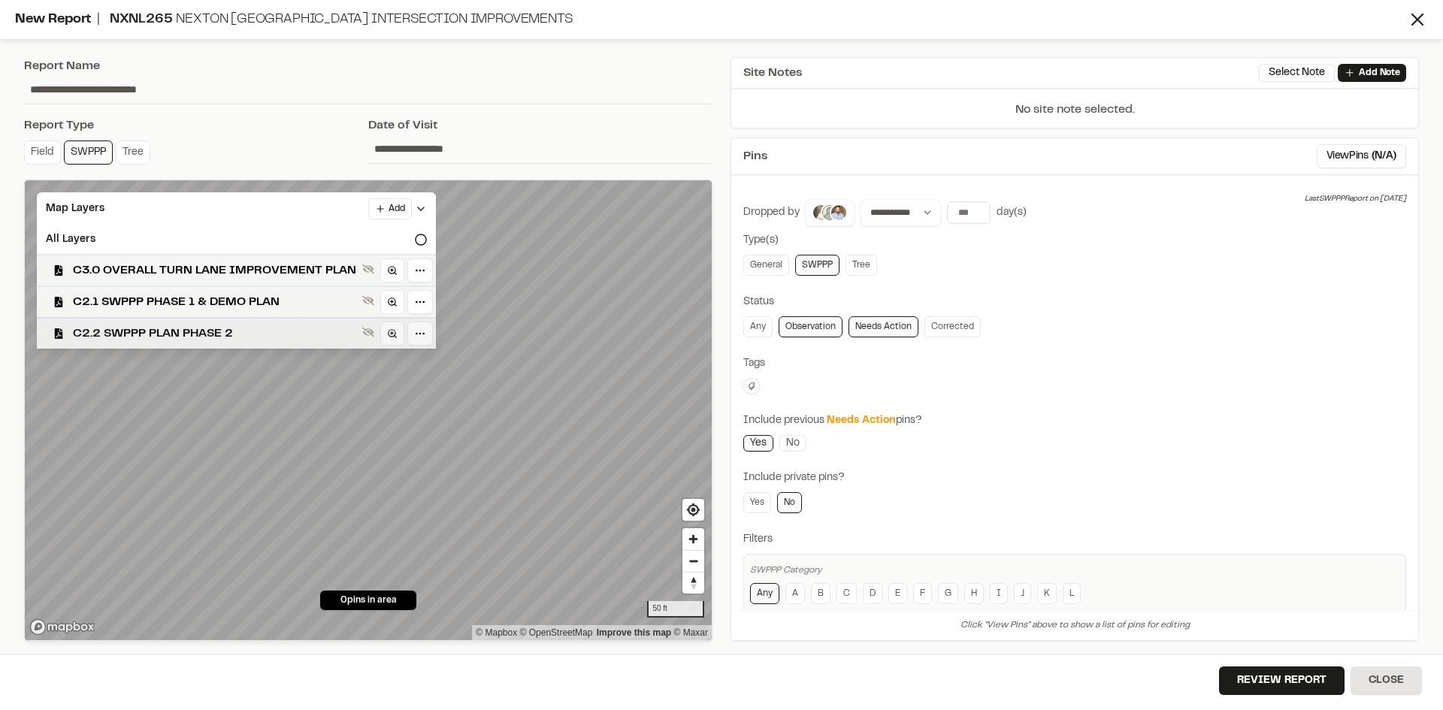
click at [190, 334] on span "C2.2 SWPPP PLAN PHASE 2" at bounding box center [214, 334] width 283 height 18
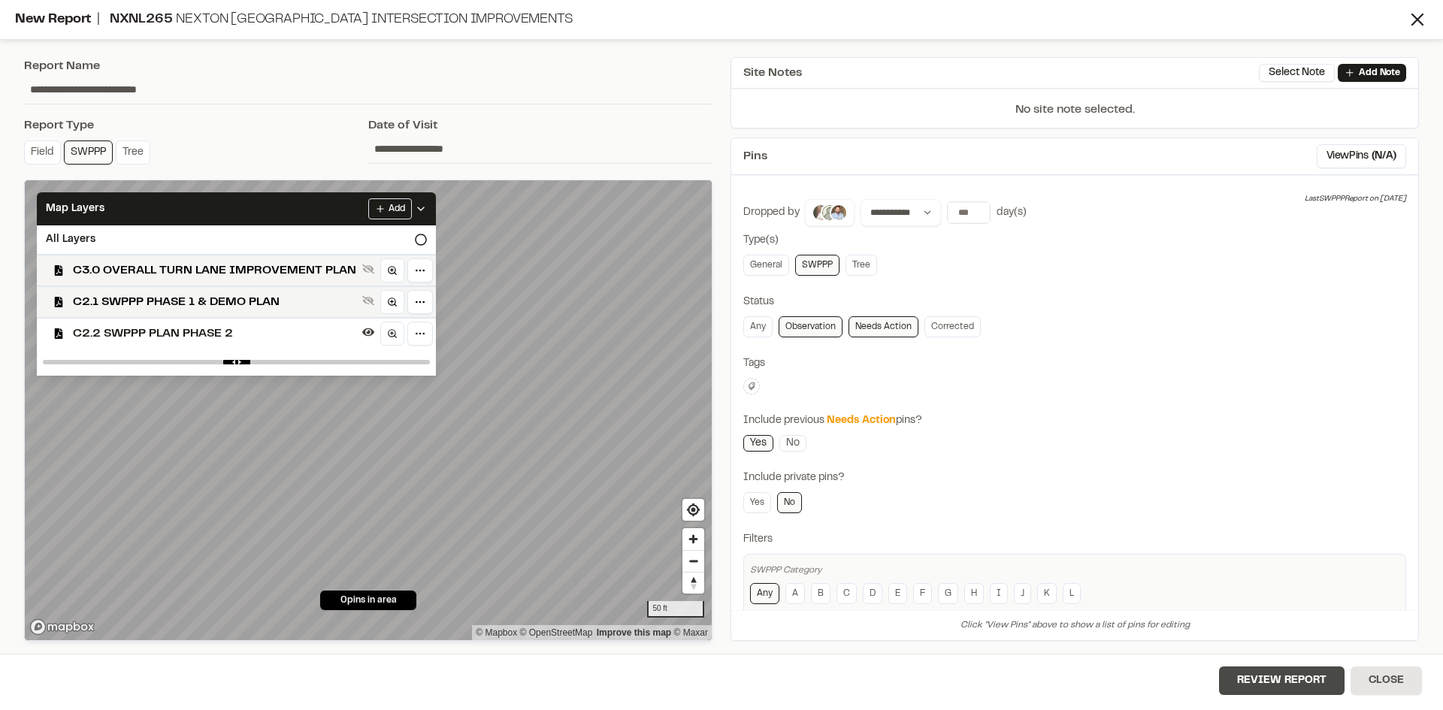
click at [1285, 685] on button "Review Report" at bounding box center [1281, 680] width 125 height 29
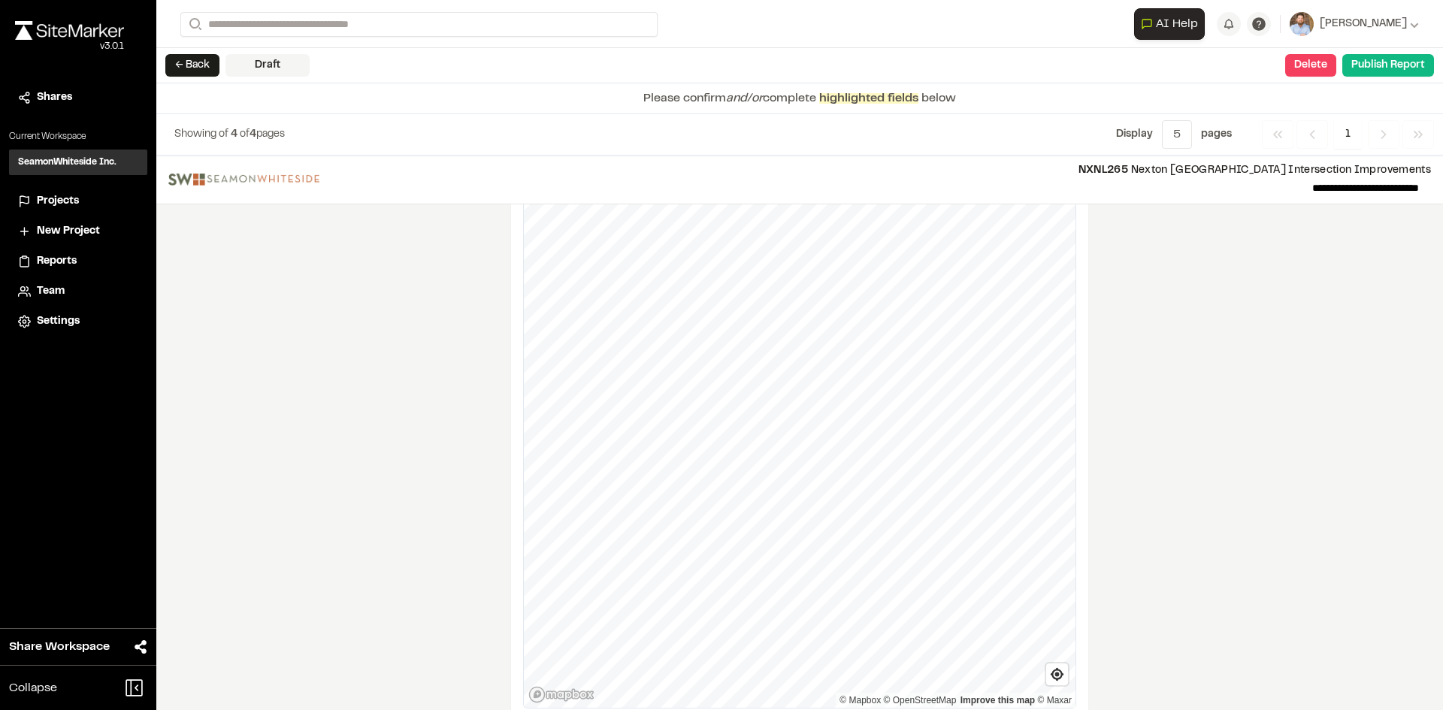
scroll to position [1852, 0]
click at [206, 57] on button "← Back" at bounding box center [192, 65] width 54 height 23
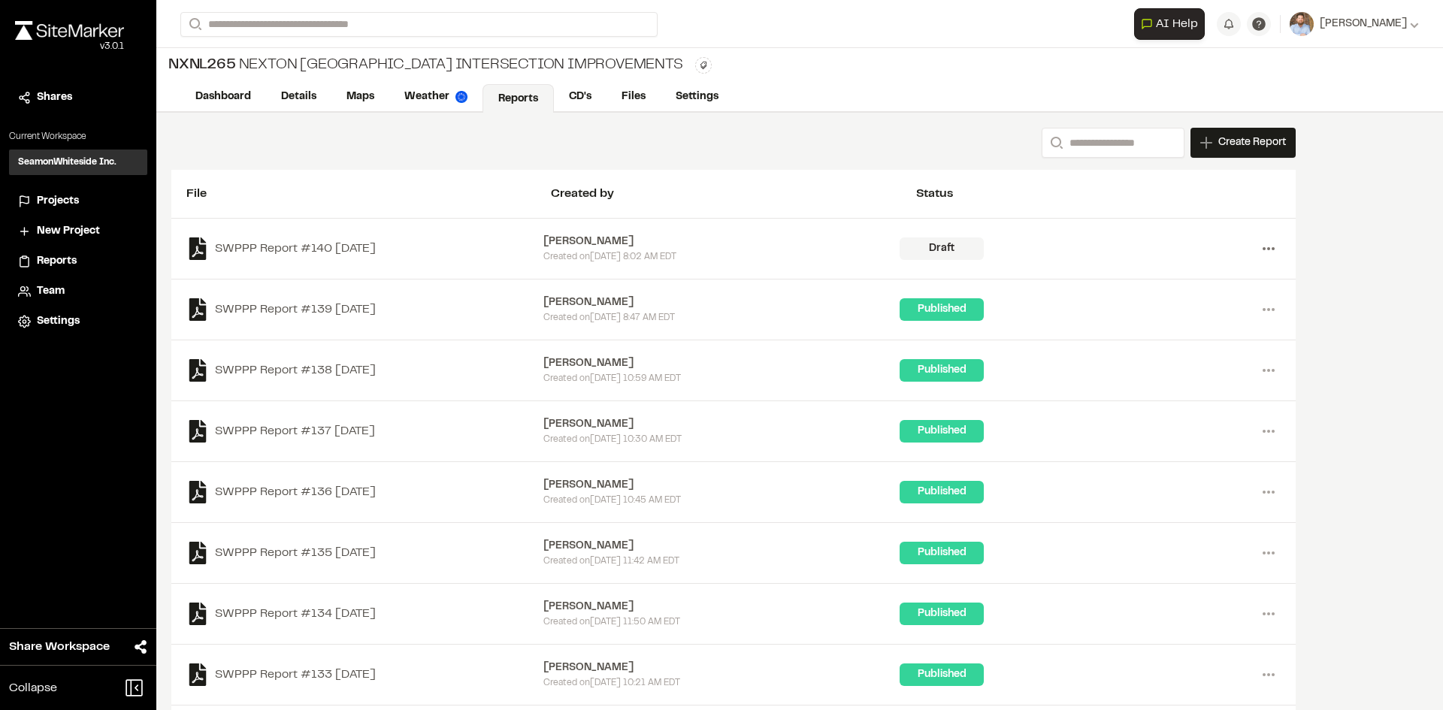
click at [1269, 246] on icon at bounding box center [1268, 249] width 24 height 24
click at [1181, 302] on link "Delete" at bounding box center [1214, 303] width 131 height 23
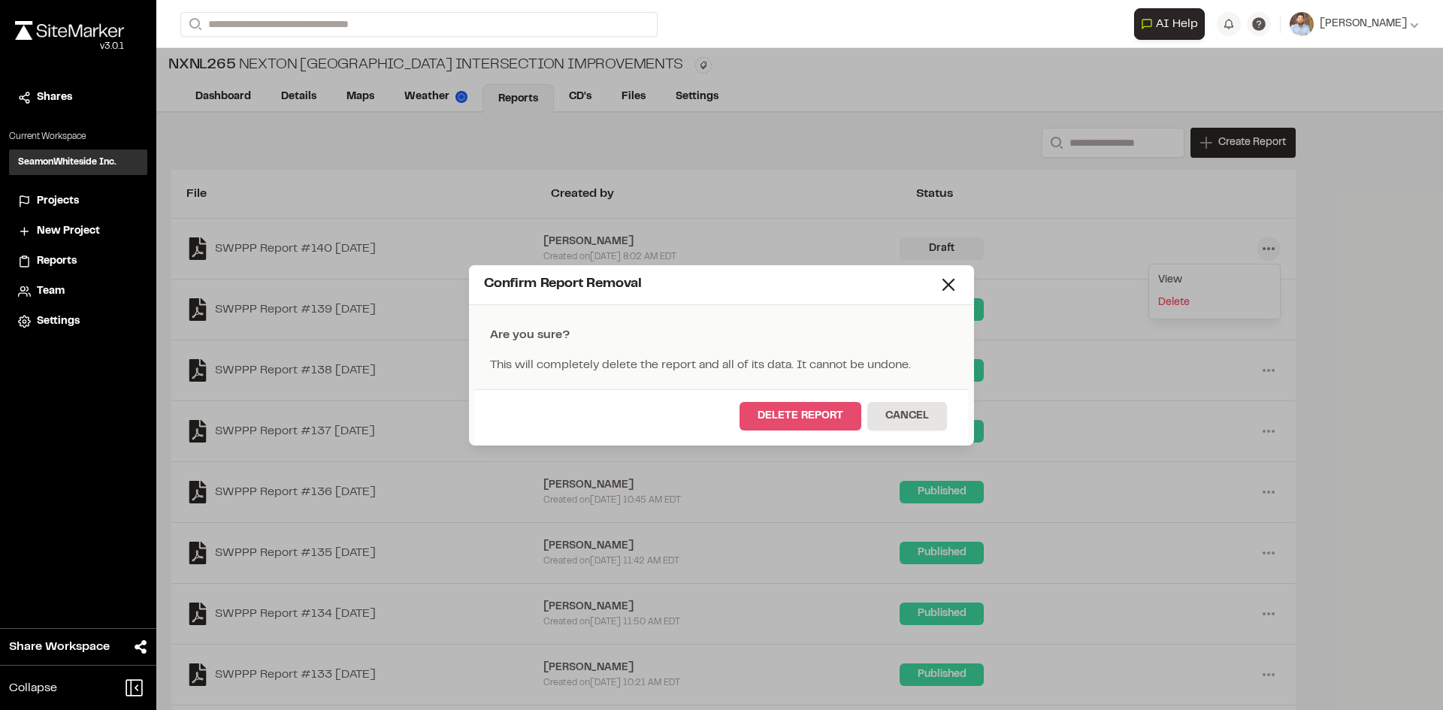
click at [814, 419] on button "Delete Report" at bounding box center [800, 416] width 122 height 29
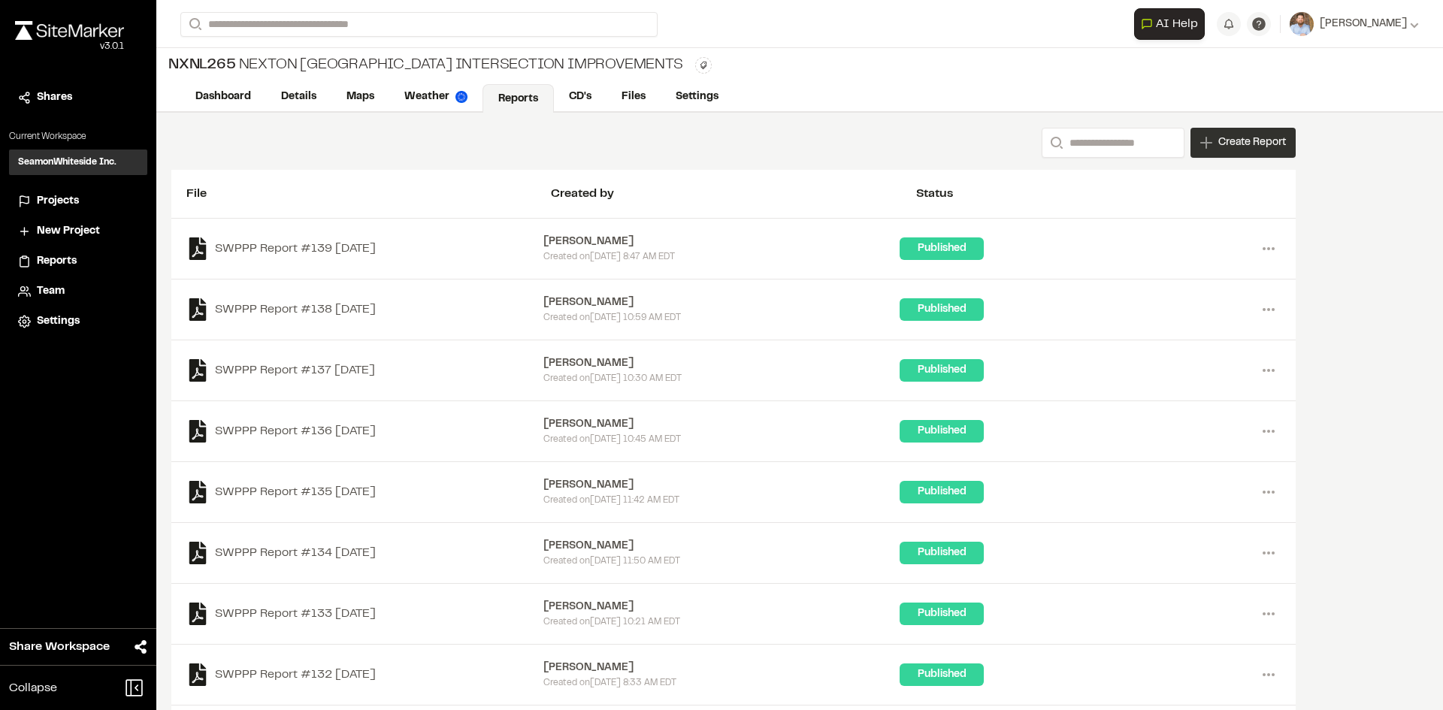
click at [1241, 150] on span "Create Report" at bounding box center [1252, 143] width 68 height 17
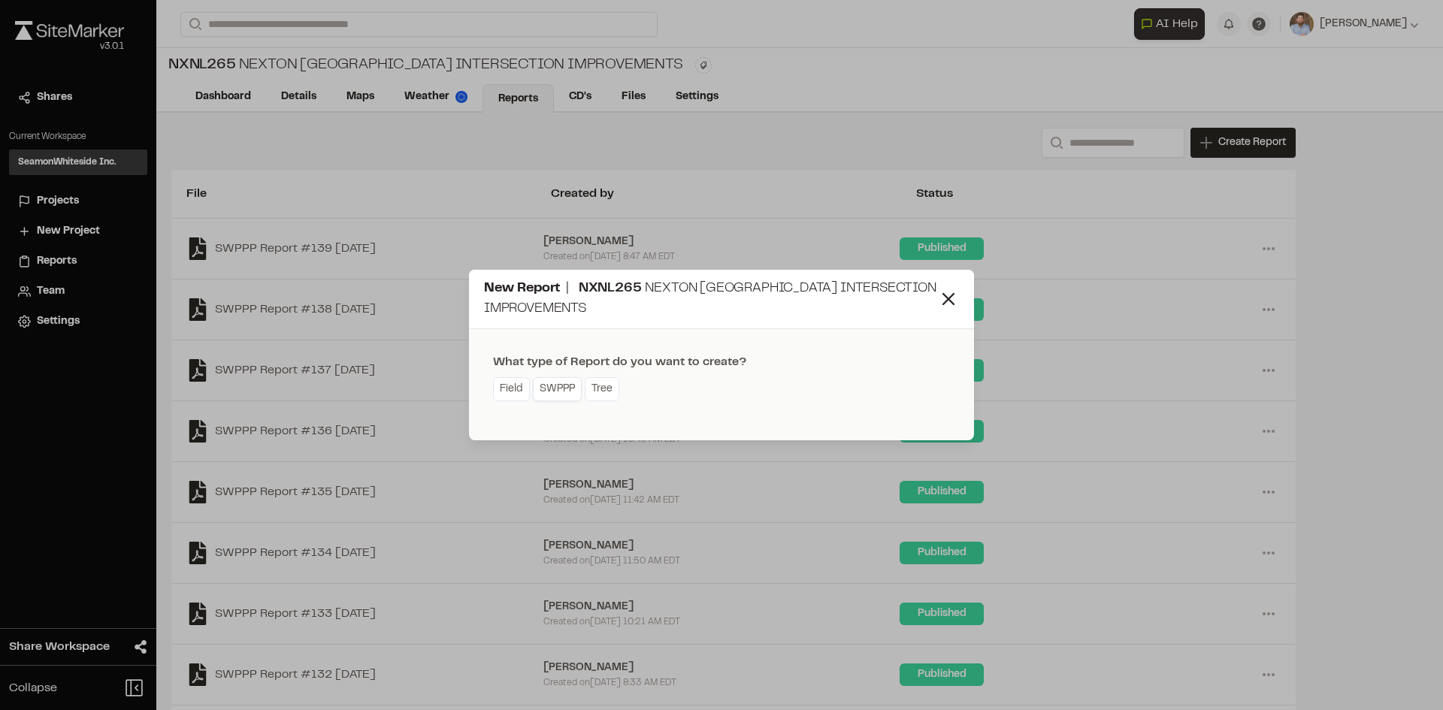
click at [563, 400] on link "SWPPP" at bounding box center [557, 389] width 49 height 24
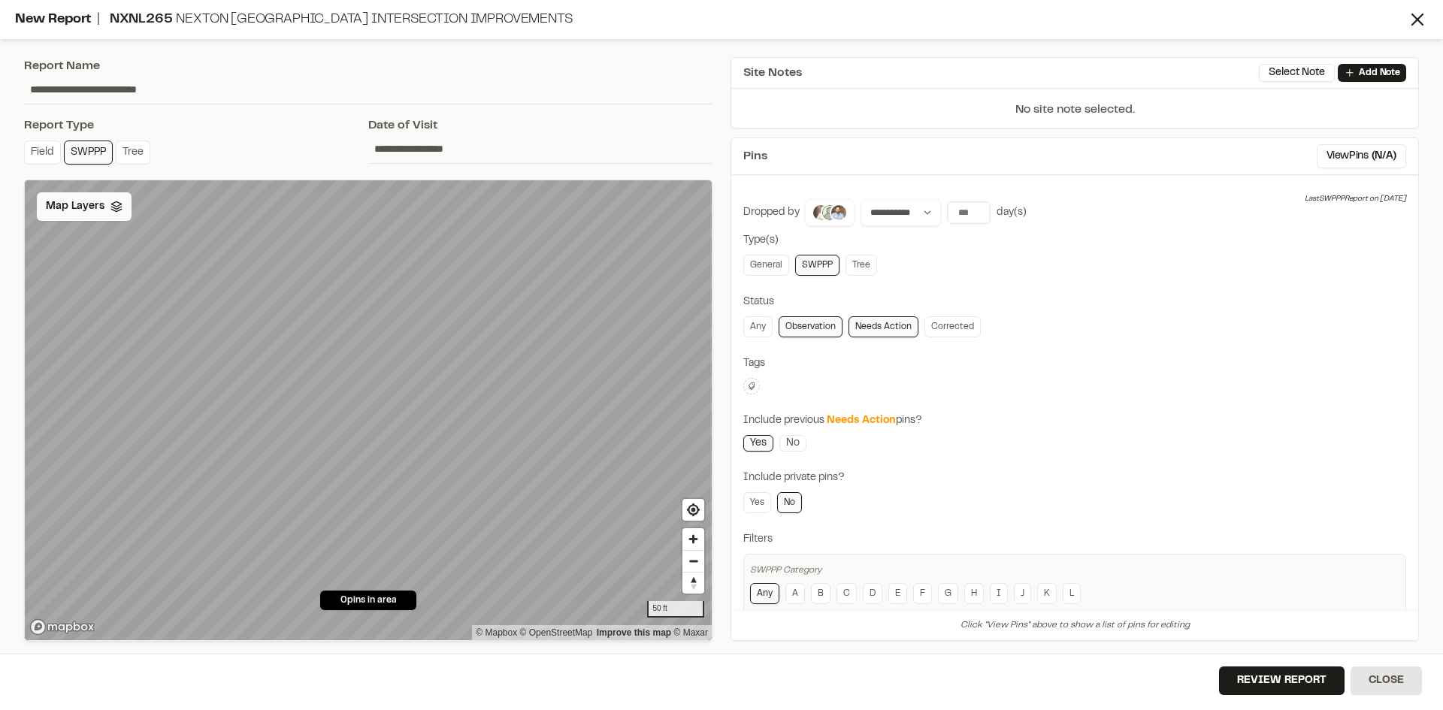
click at [87, 212] on span "Map Layers" at bounding box center [75, 206] width 59 height 17
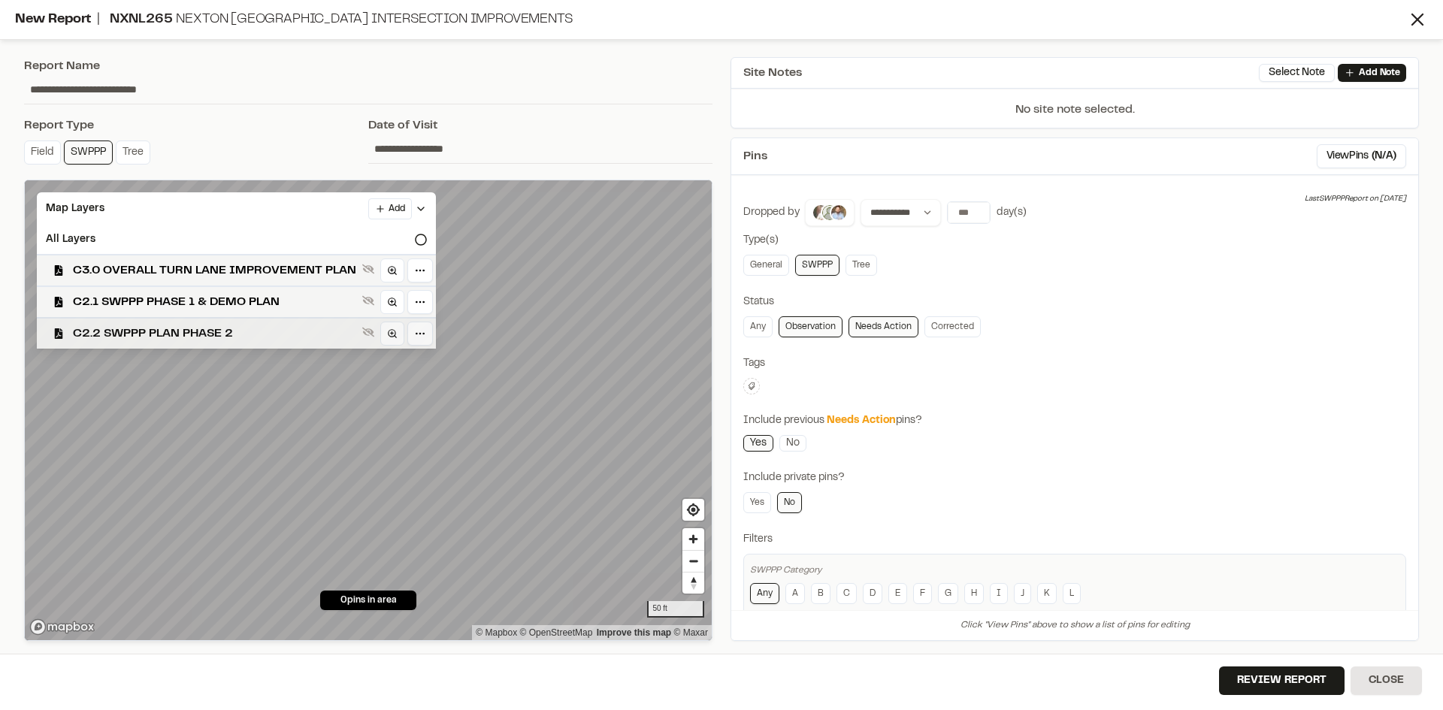
click at [204, 336] on span "C2.2 SWPPP PLAN PHASE 2" at bounding box center [214, 334] width 283 height 18
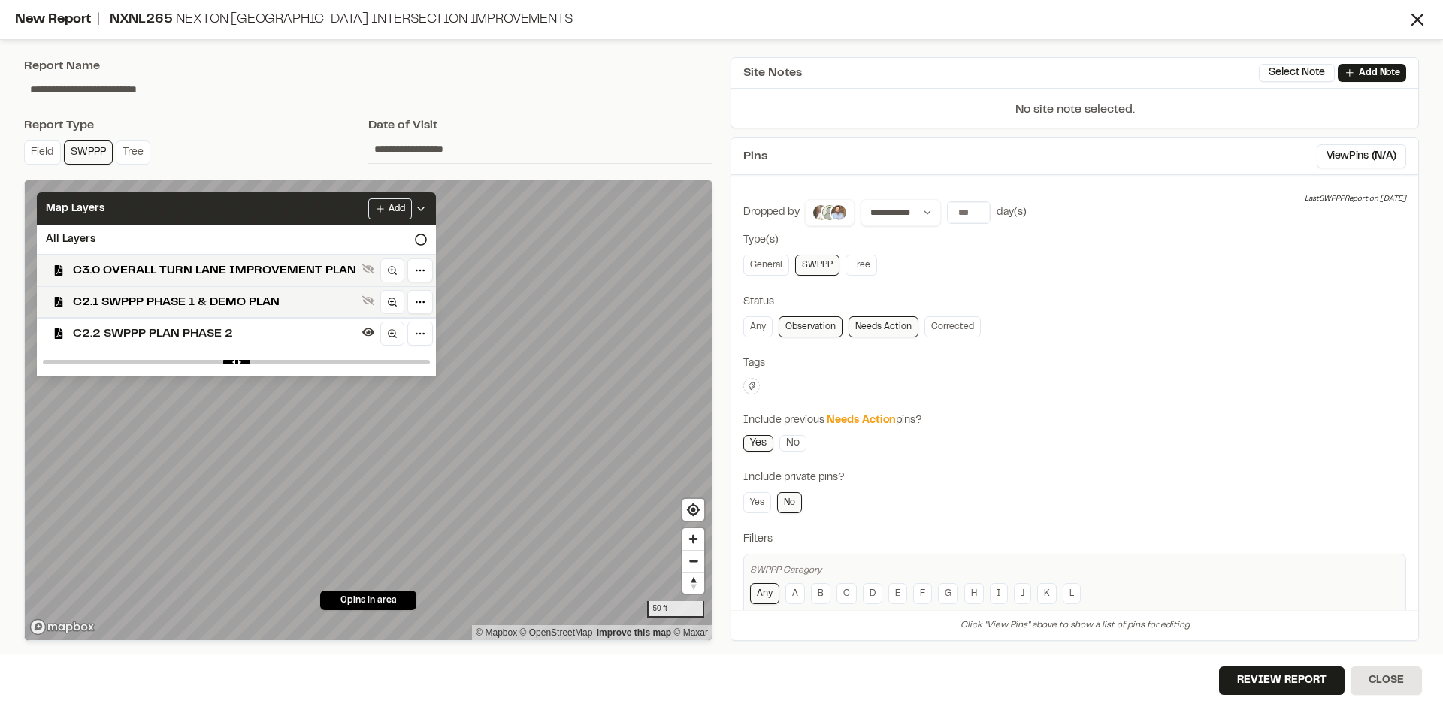
click at [420, 207] on icon at bounding box center [421, 209] width 12 height 12
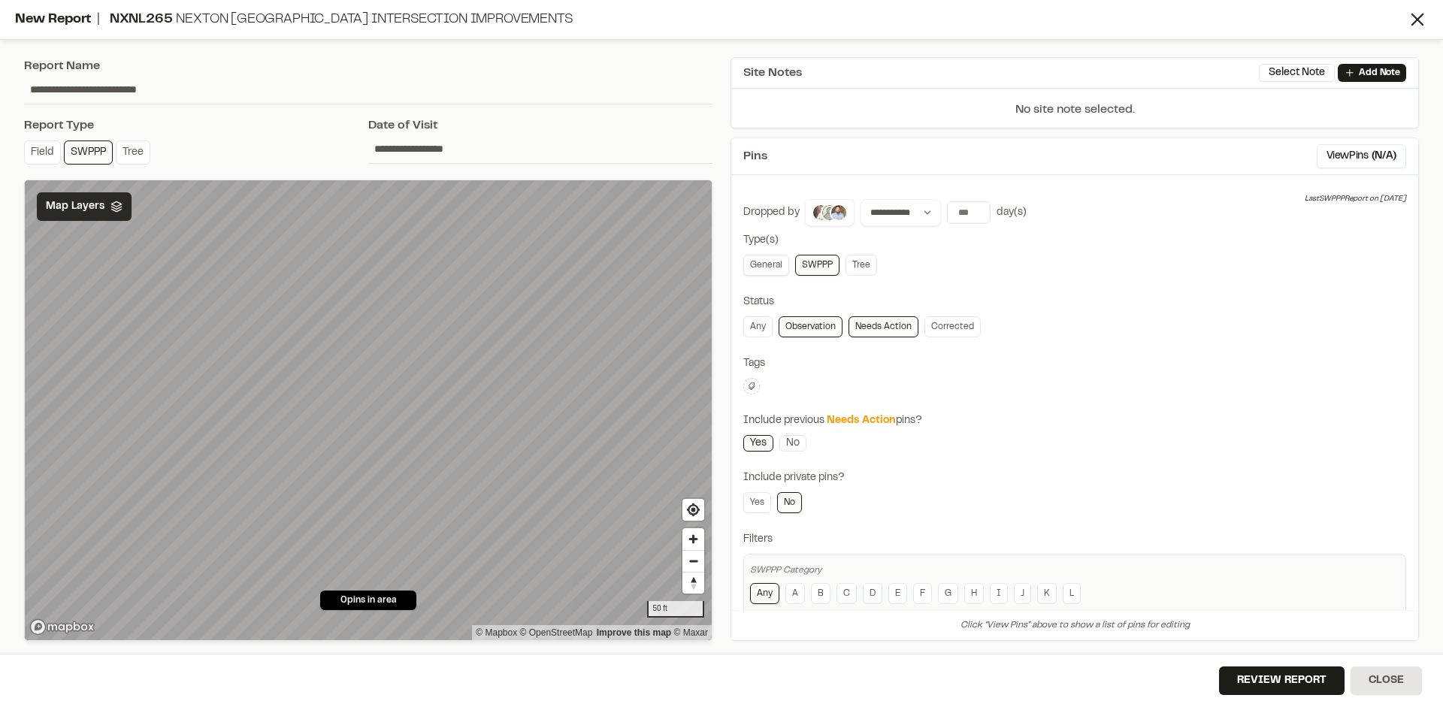
click at [775, 268] on link "General" at bounding box center [766, 265] width 46 height 21
click at [1349, 153] on button "View Pins ( 5 )" at bounding box center [1367, 156] width 78 height 24
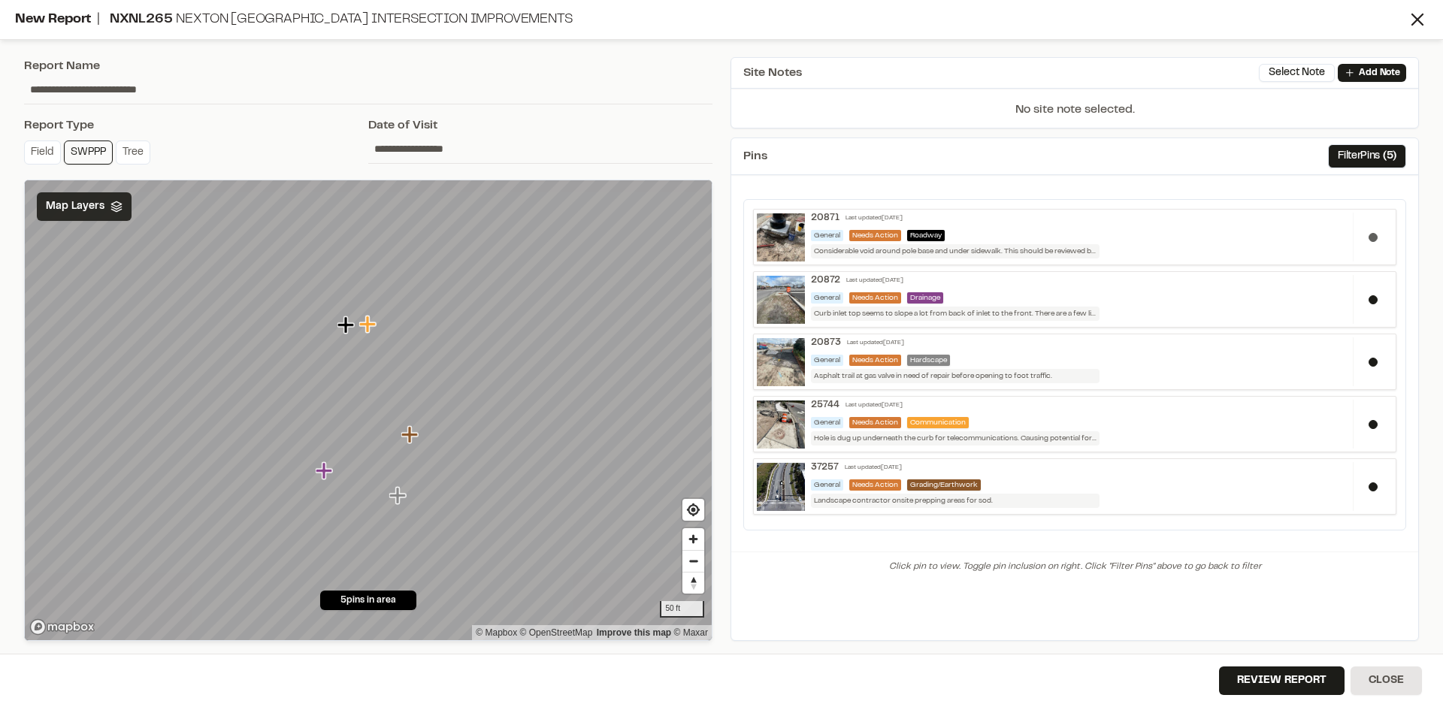
click at [1374, 237] on button at bounding box center [1372, 237] width 9 height 9
click at [1374, 298] on button at bounding box center [1372, 299] width 9 height 9
click at [1374, 360] on button at bounding box center [1372, 362] width 9 height 9
click at [1374, 421] on button at bounding box center [1372, 424] width 9 height 9
click at [1299, 680] on button "Review Report" at bounding box center [1281, 680] width 125 height 29
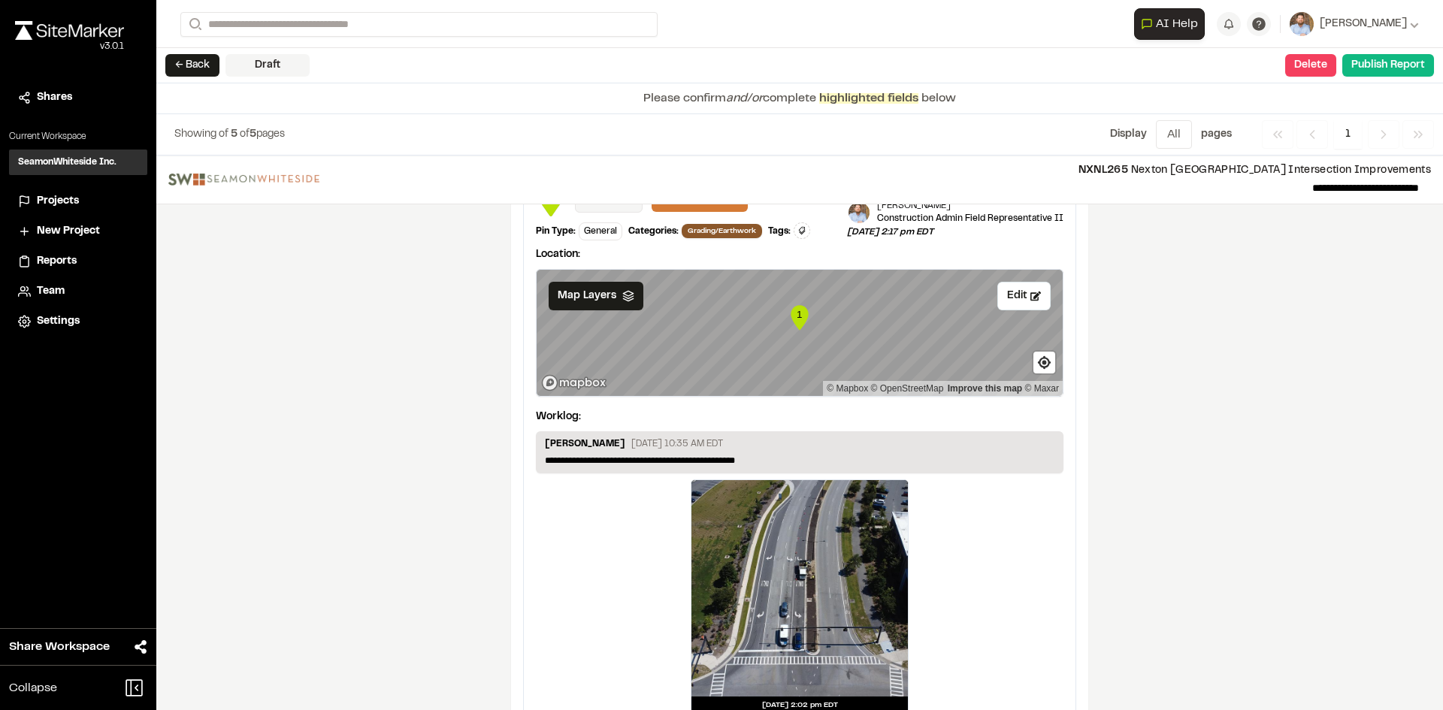
scroll to position [2475, 0]
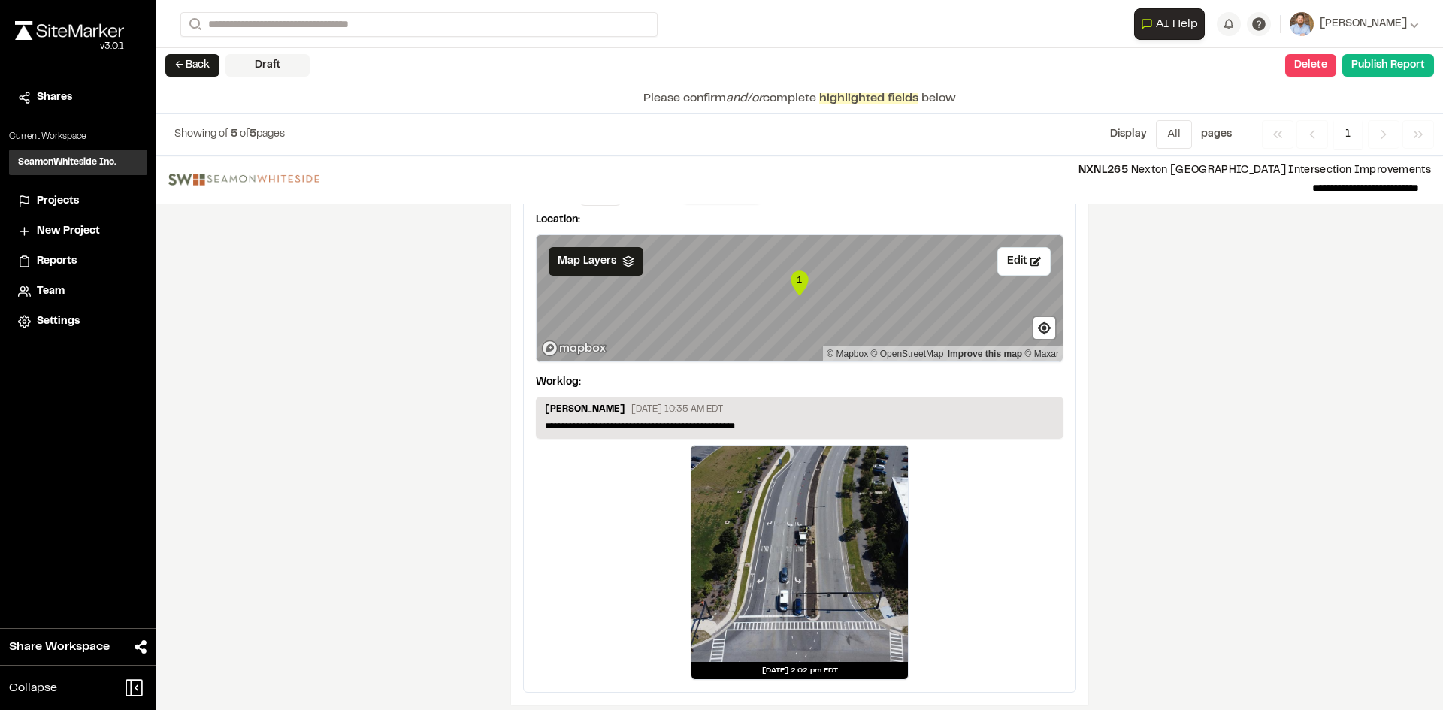
click at [830, 552] on div at bounding box center [799, 554] width 216 height 216
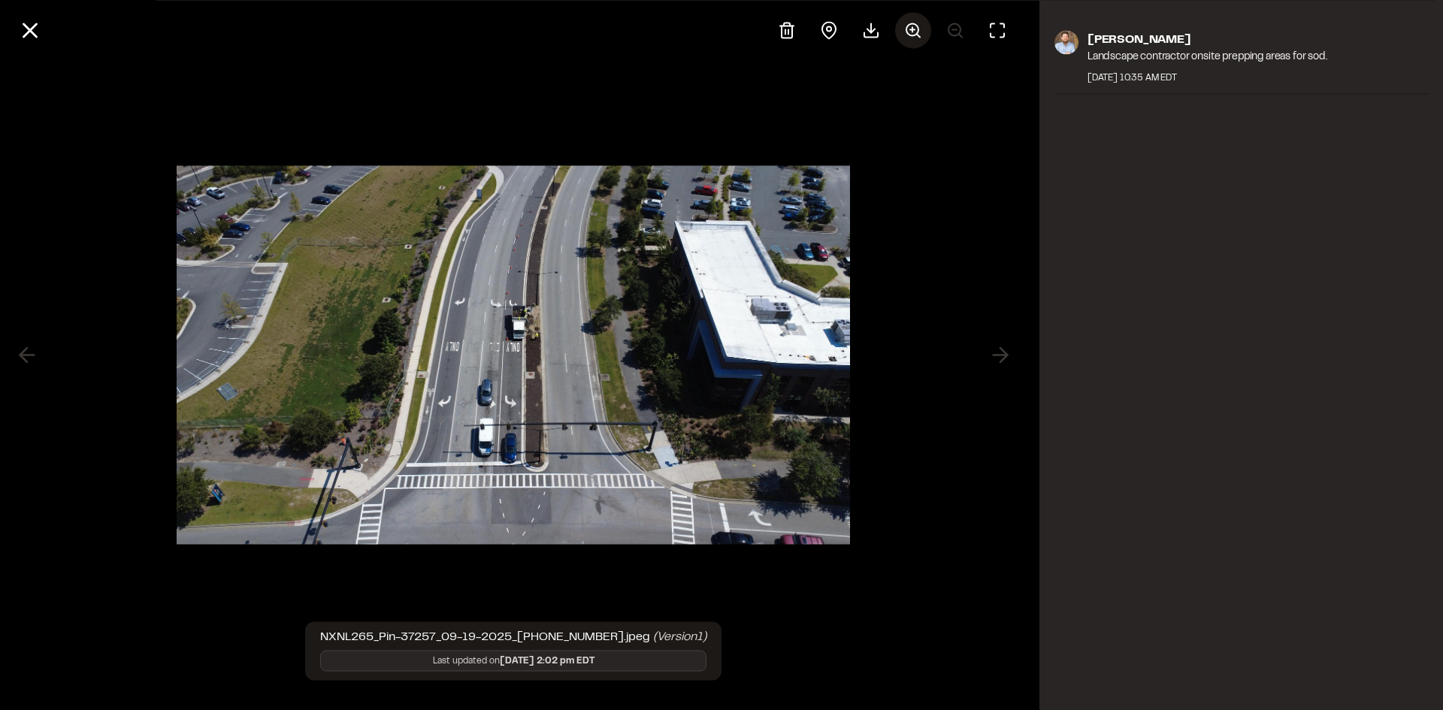
click at [912, 29] on line at bounding box center [912, 29] width 5 height 0
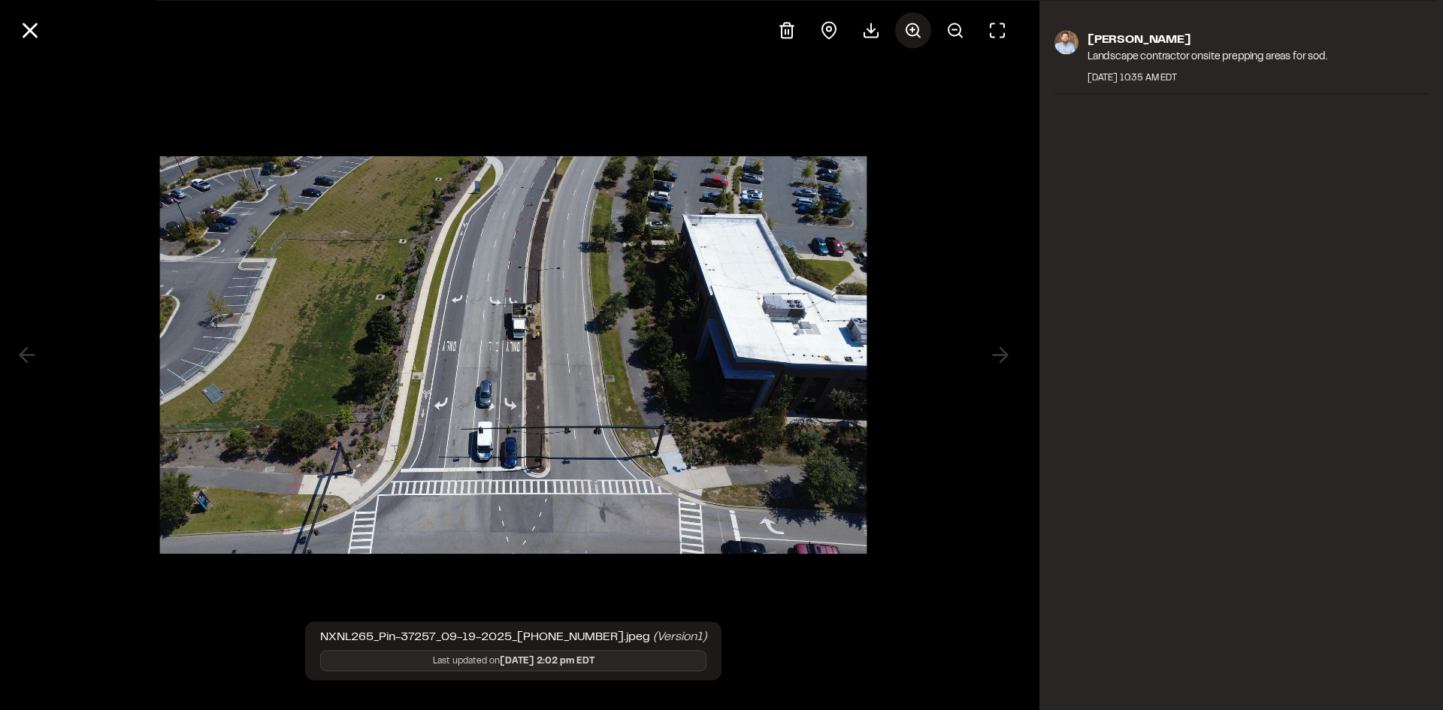
click at [912, 29] on line at bounding box center [912, 29] width 5 height 0
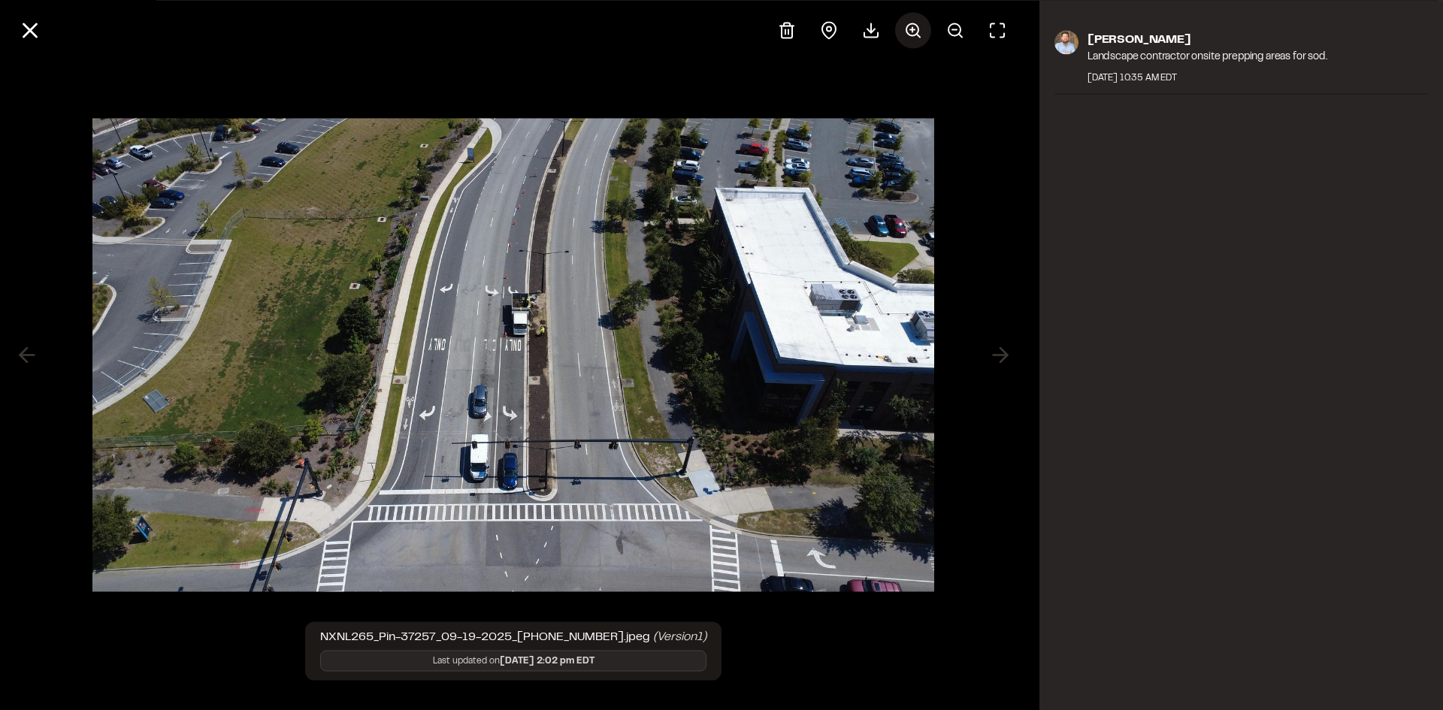
click at [912, 29] on line at bounding box center [912, 29] width 5 height 0
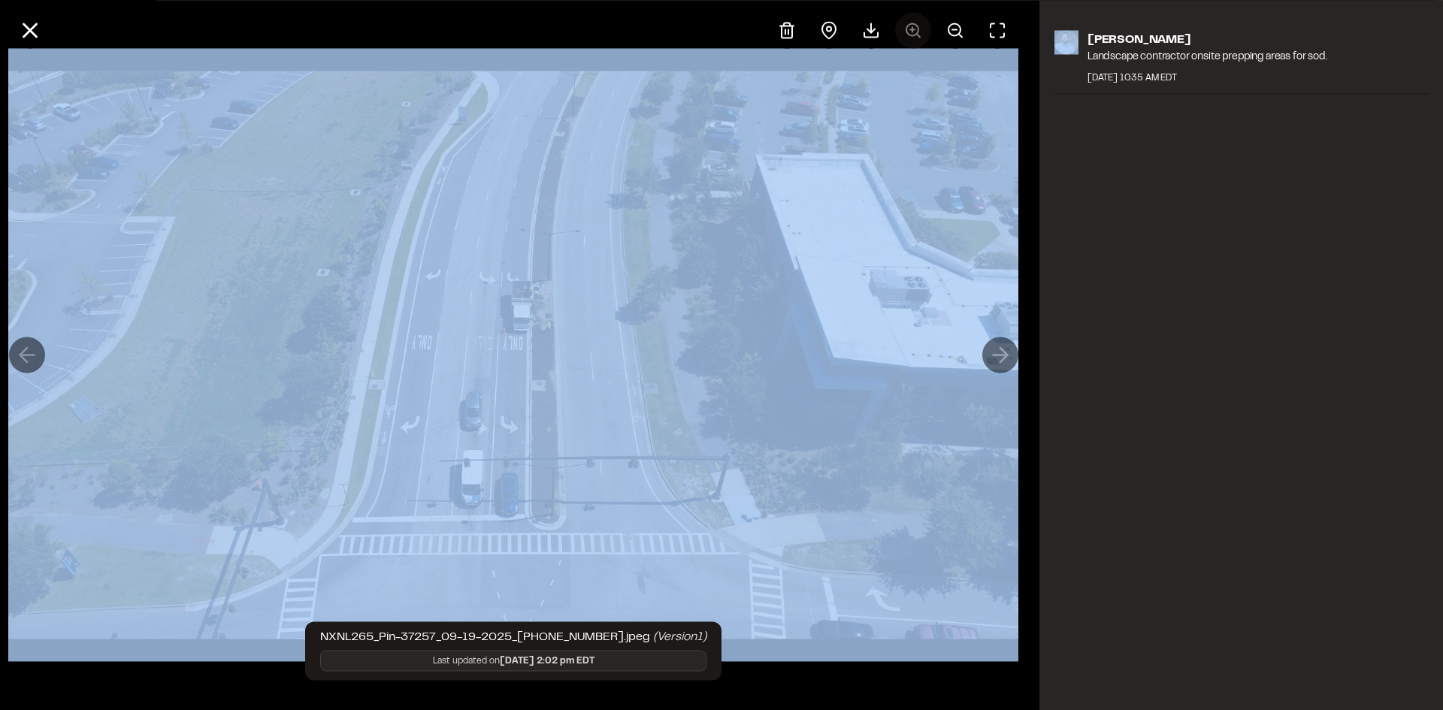
click at [912, 30] on div at bounding box center [892, 30] width 246 height 36
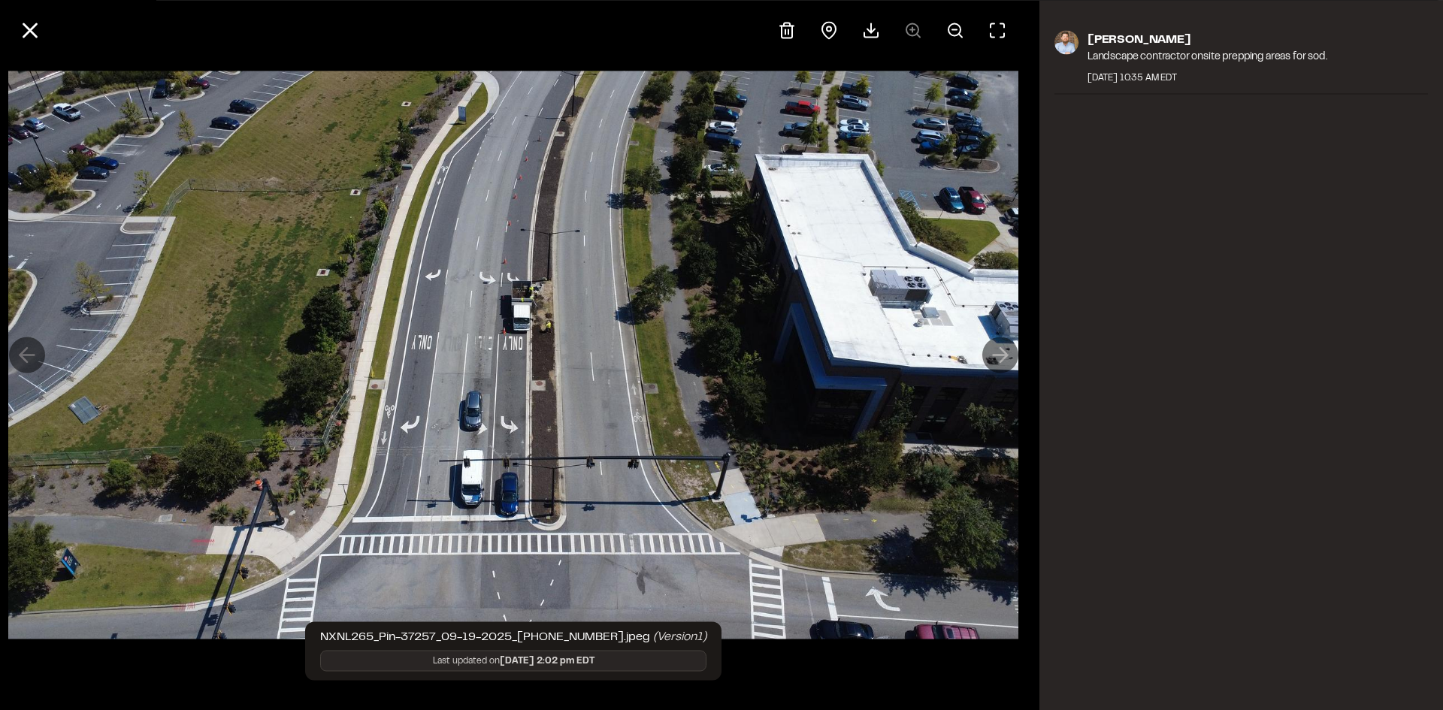
click at [1147, 320] on div "[PERSON_NAME] Landscape contractor onsite prepping areas for sod. [DATE] 10:35 …" at bounding box center [1241, 355] width 404 height 710
click at [33, 32] on line at bounding box center [30, 30] width 13 height 13
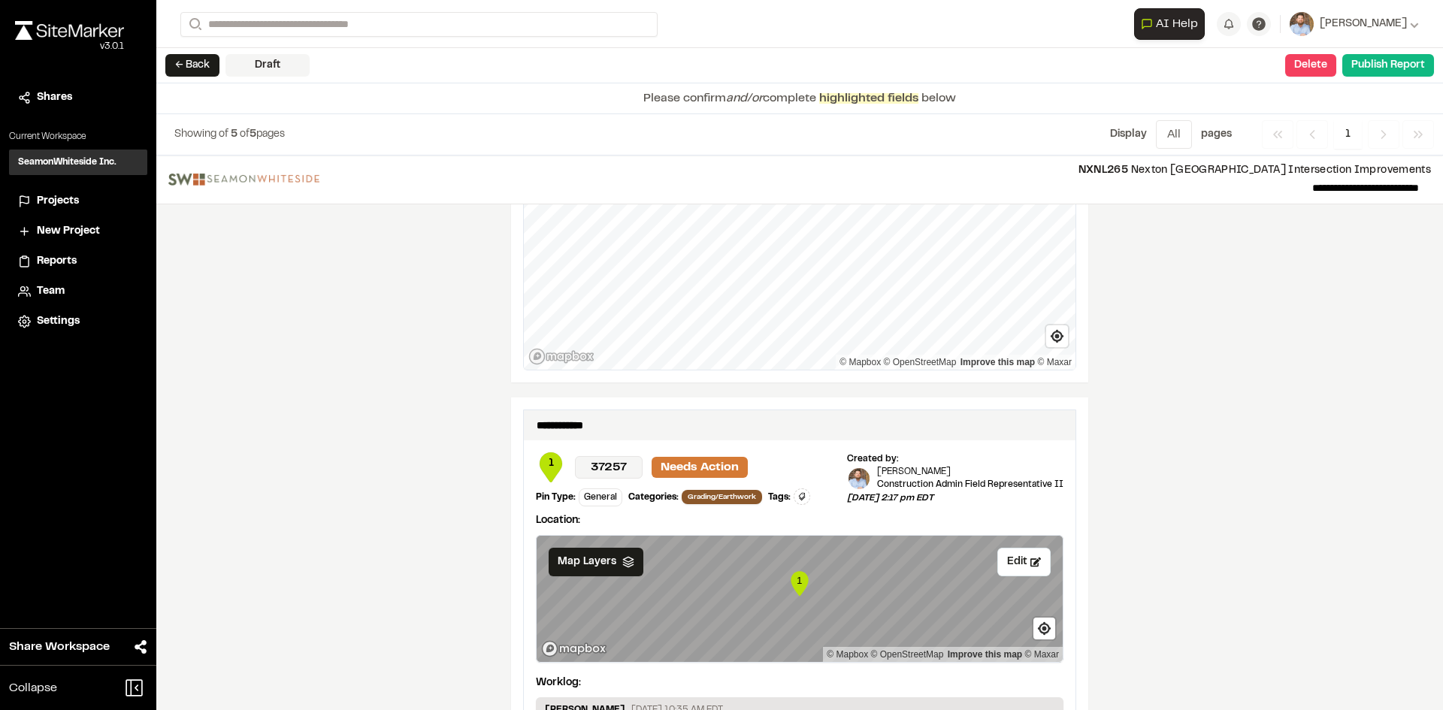
scroll to position [2250, 0]
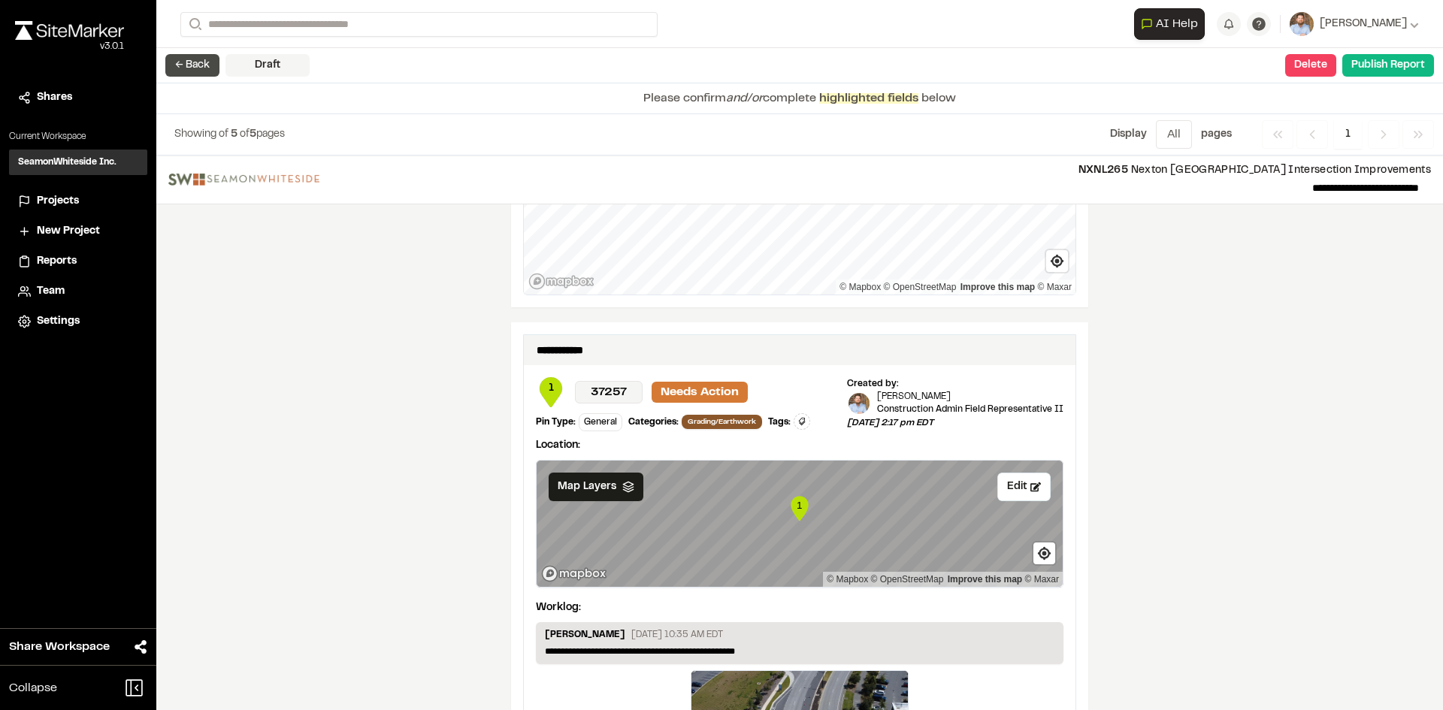
click at [193, 72] on button "← Back" at bounding box center [192, 65] width 54 height 23
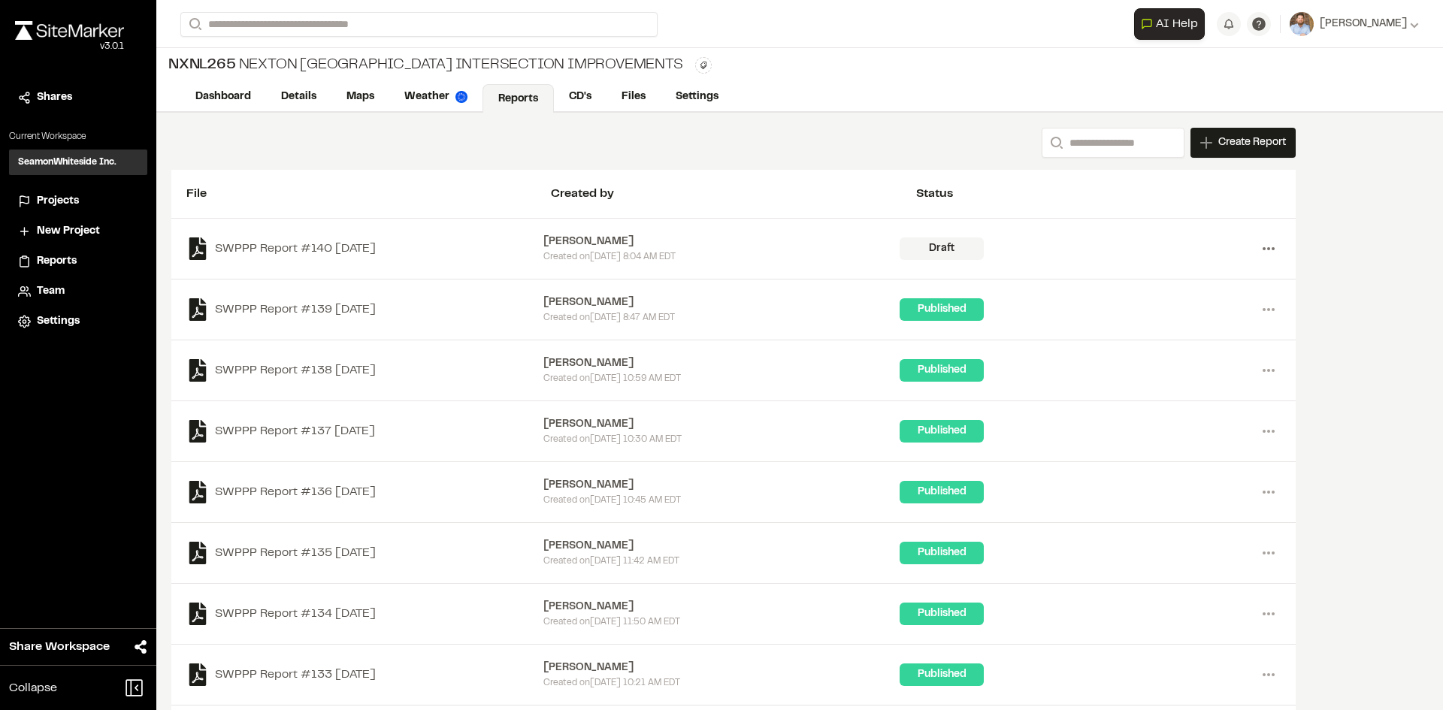
click at [1265, 248] on circle at bounding box center [1263, 248] width 3 height 3
click at [1183, 302] on link "Delete" at bounding box center [1214, 303] width 131 height 23
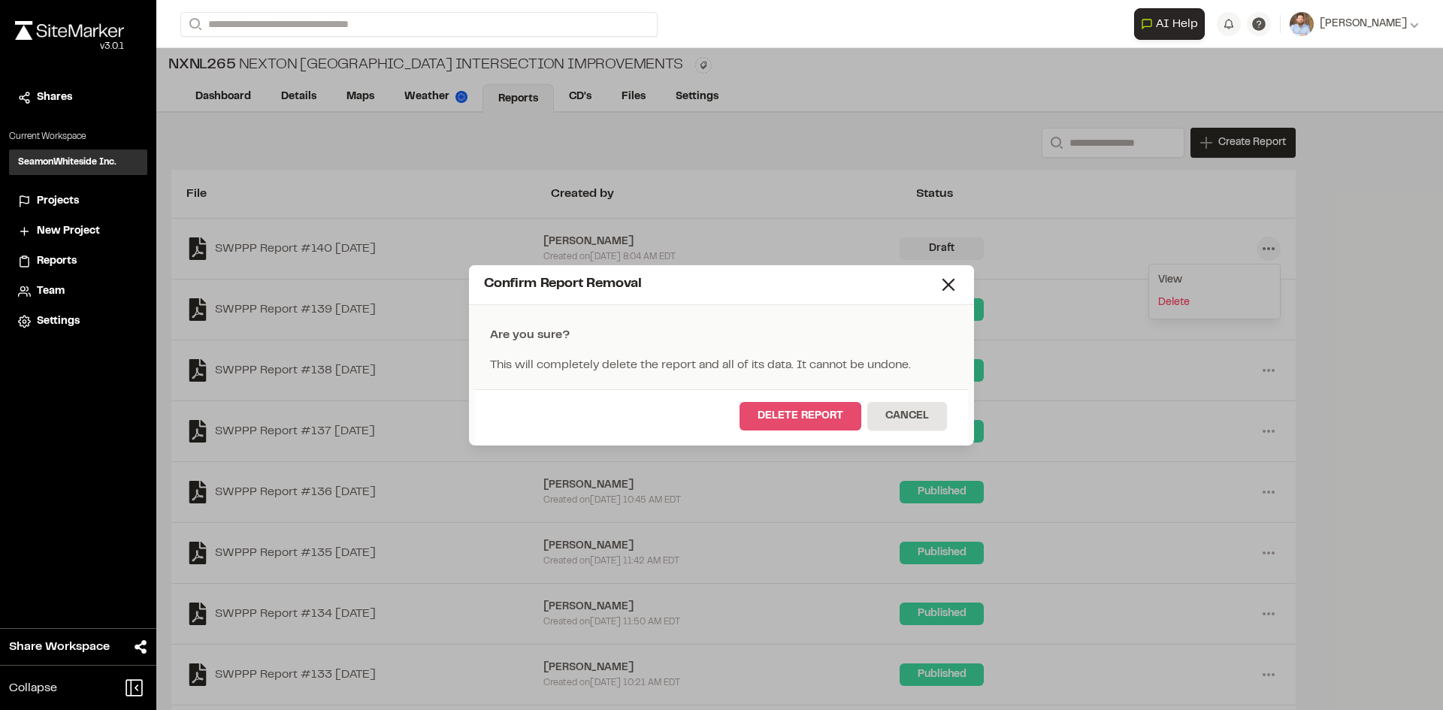
click at [837, 417] on button "Delete Report" at bounding box center [800, 416] width 122 height 29
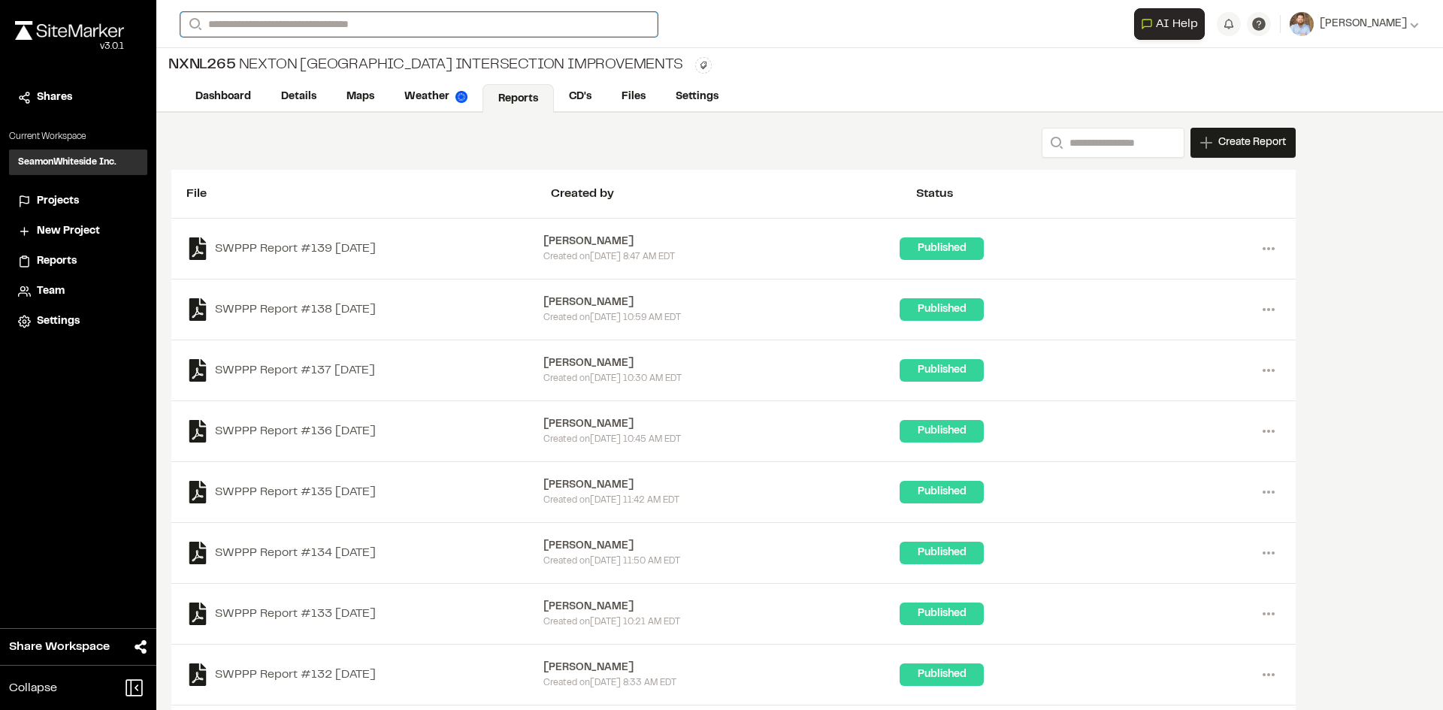
click at [258, 23] on input "Search" at bounding box center [418, 24] width 477 height 25
click at [375, 130] on p "11217 Nexton - Tract H and O - Early Site Package" at bounding box center [396, 128] width 413 height 18
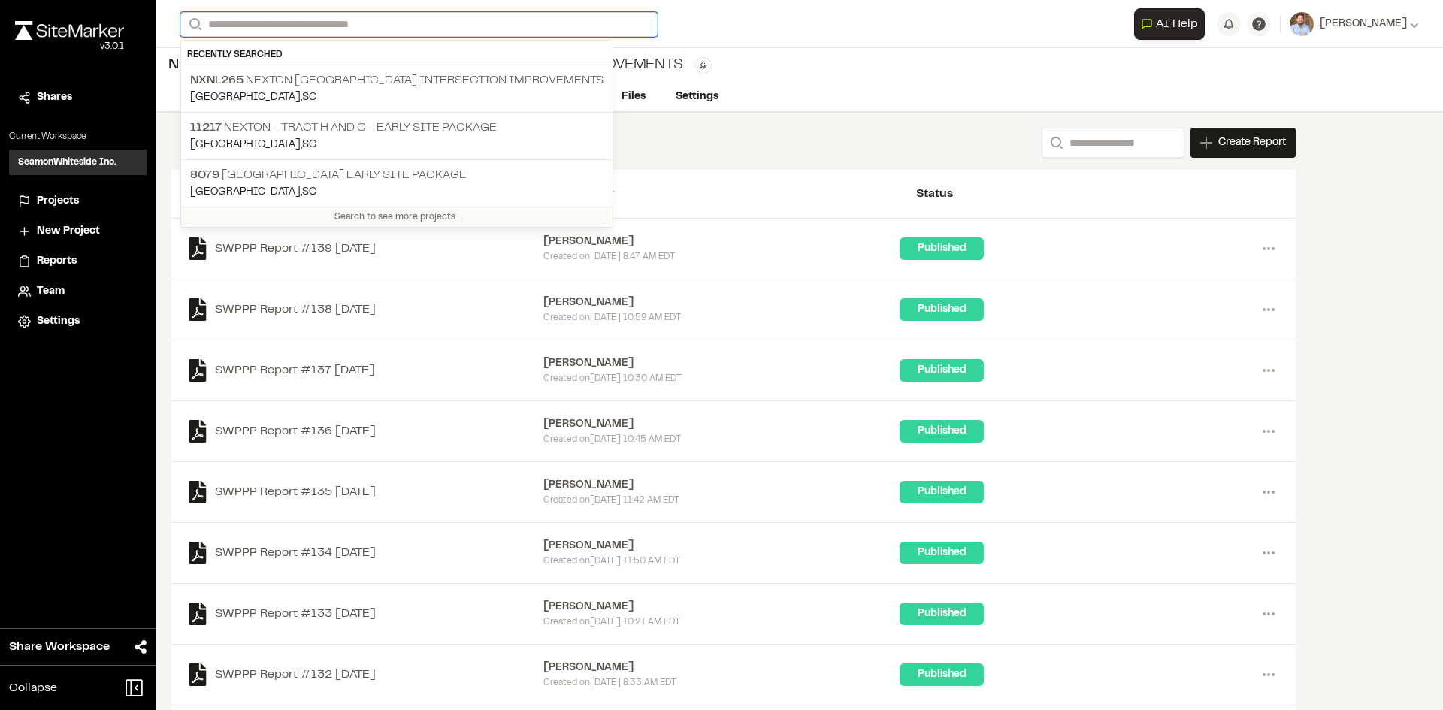
click at [281, 25] on input "Search" at bounding box center [418, 24] width 477 height 25
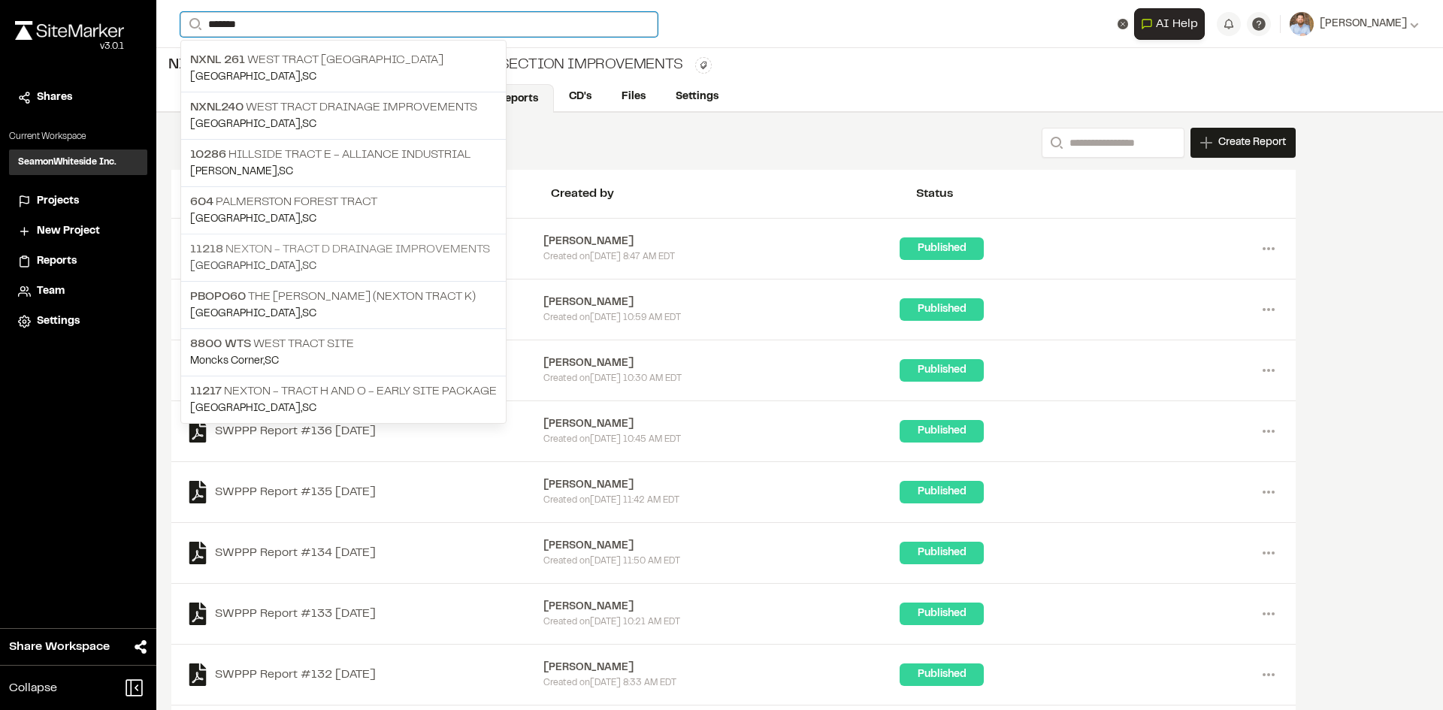
type input "*******"
click at [337, 251] on p "11218 Nexton - Tract D Drainage Improvements" at bounding box center [343, 249] width 307 height 18
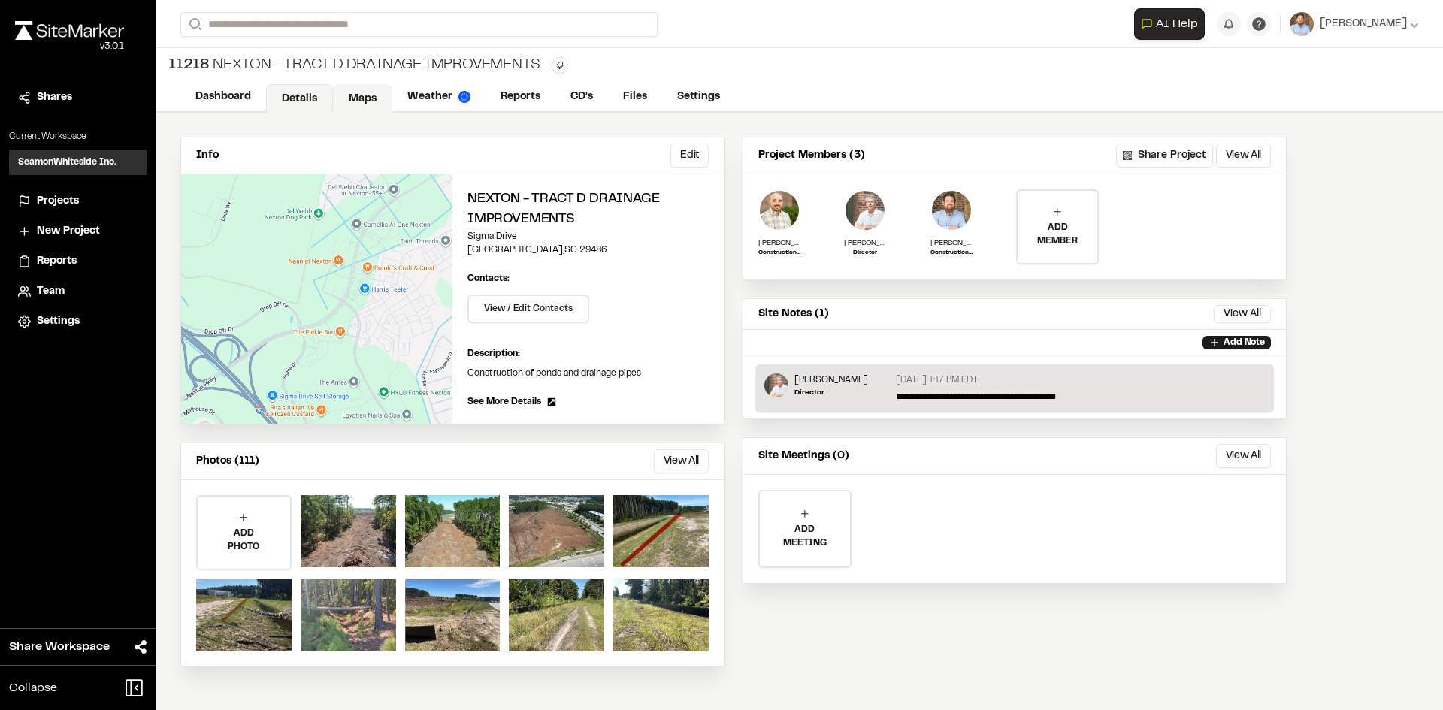
click at [365, 95] on link "Maps" at bounding box center [362, 98] width 59 height 29
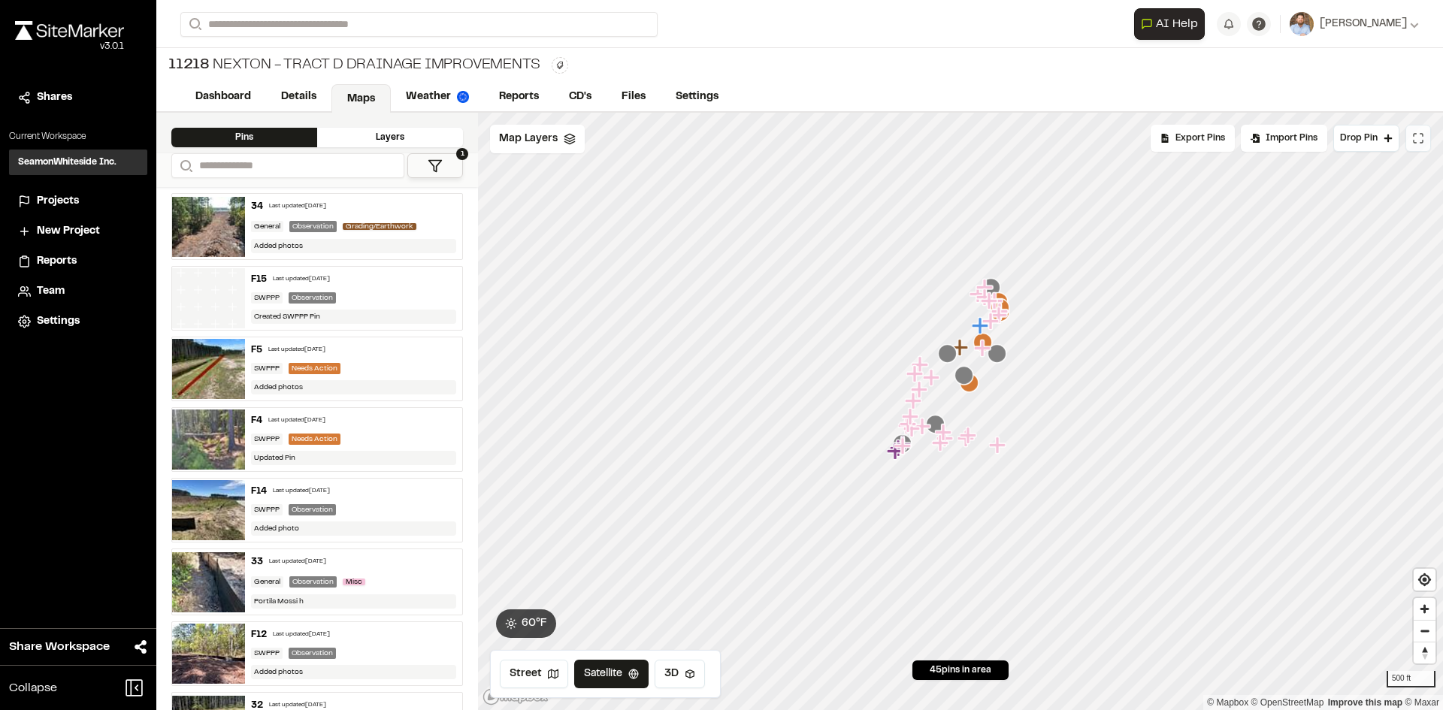
click at [1413, 138] on icon at bounding box center [1418, 138] width 12 height 12
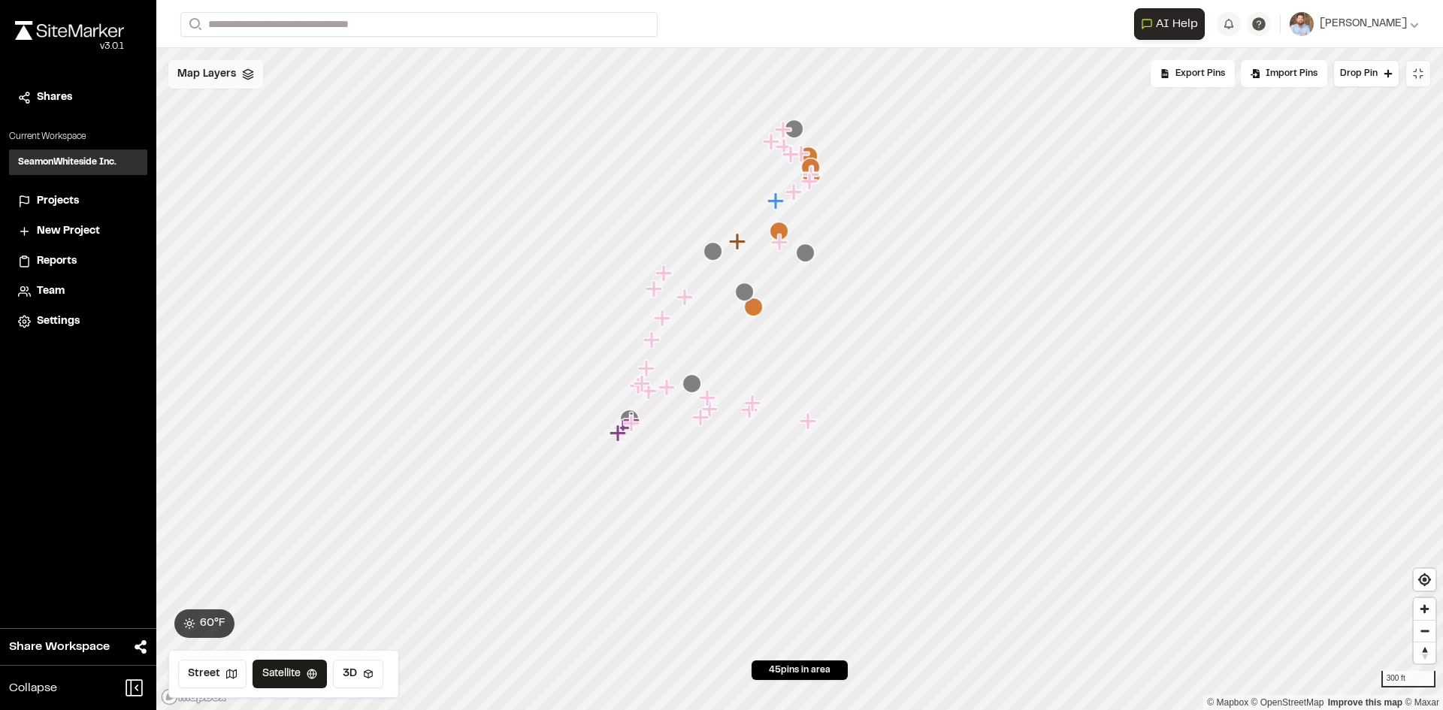
click at [210, 77] on span "Map Layers" at bounding box center [206, 74] width 59 height 17
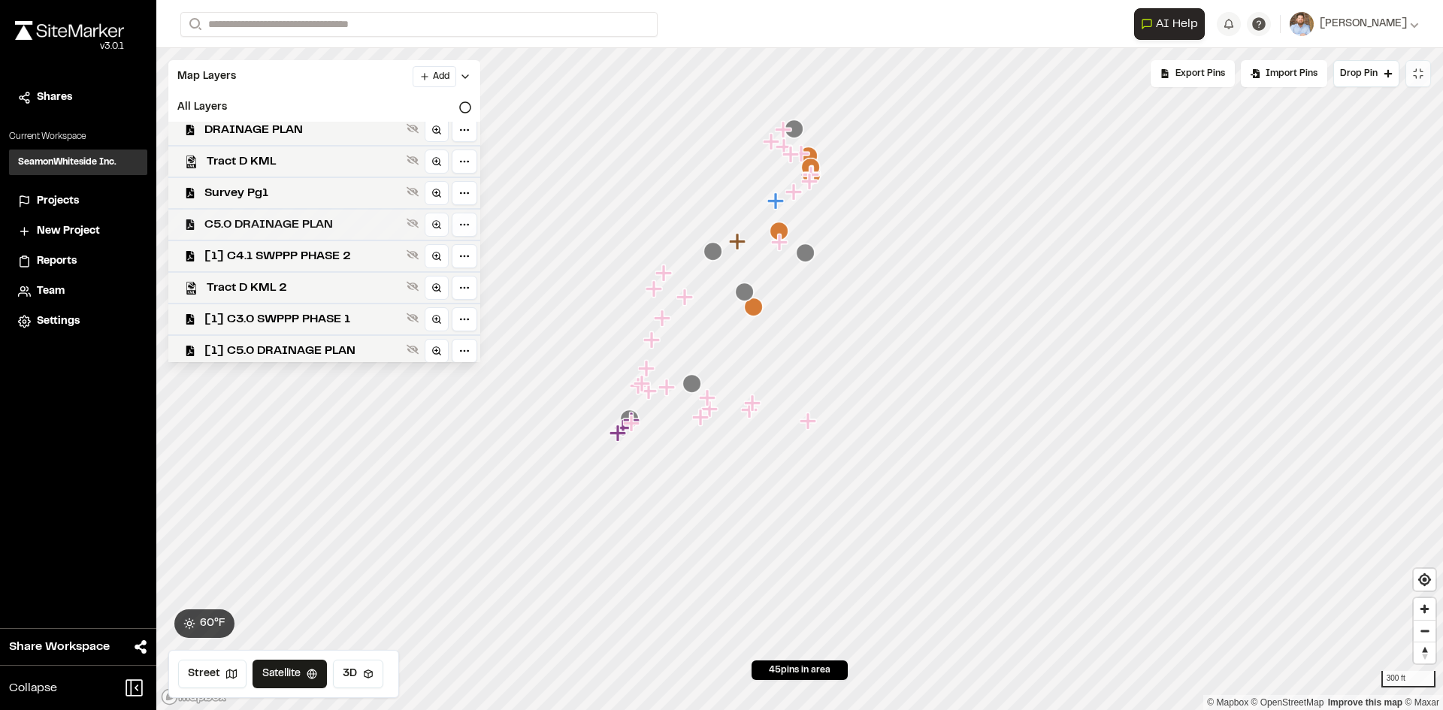
scroll to position [75, 0]
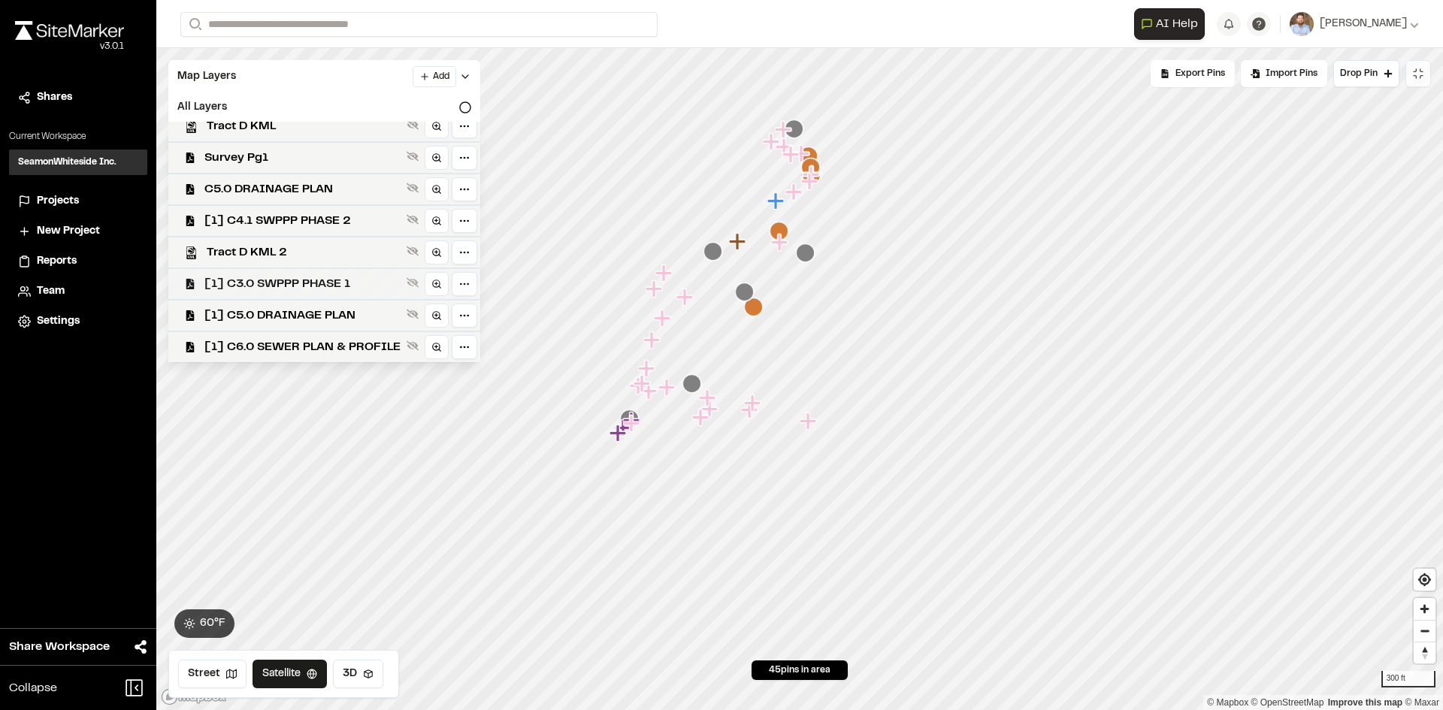
click at [331, 286] on span "[1] C3.0 SWPPP PHASE 1" at bounding box center [302, 284] width 196 height 18
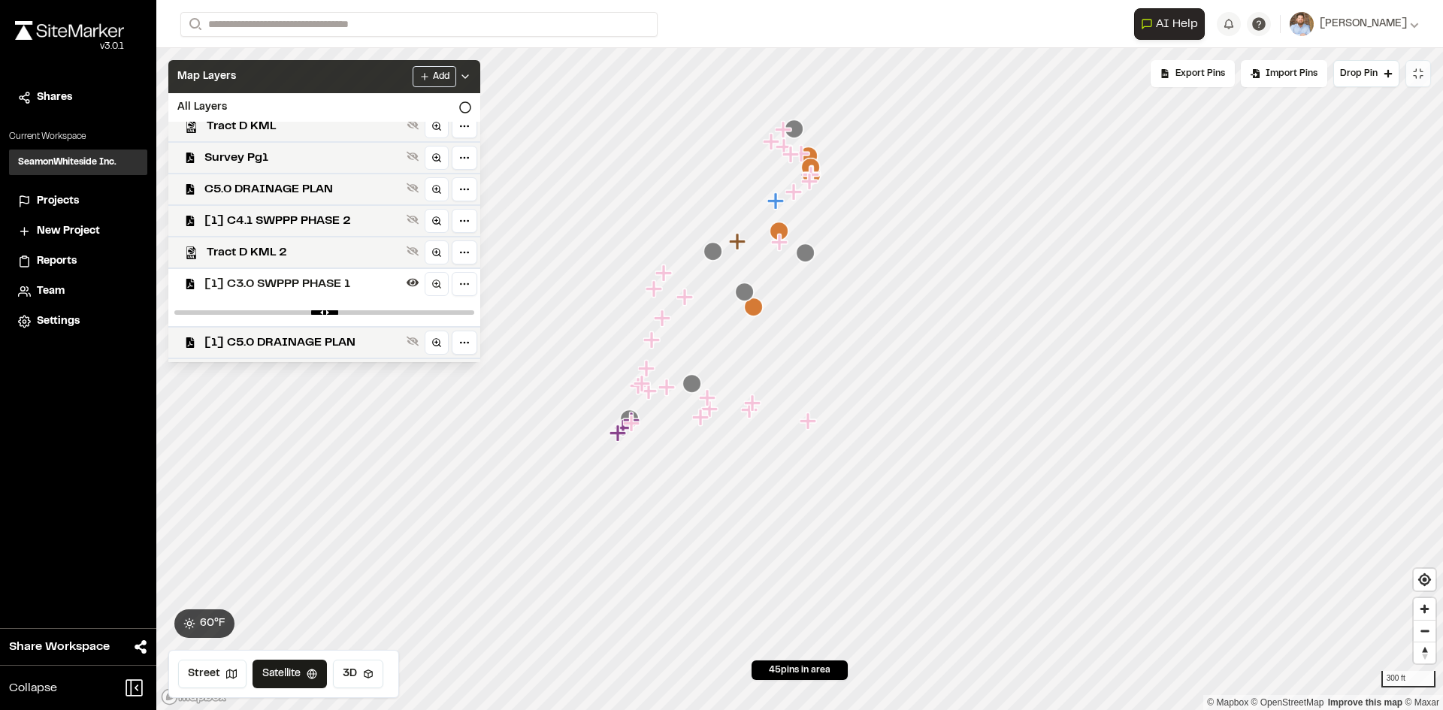
click at [471, 70] on div "Add" at bounding box center [442, 76] width 59 height 21
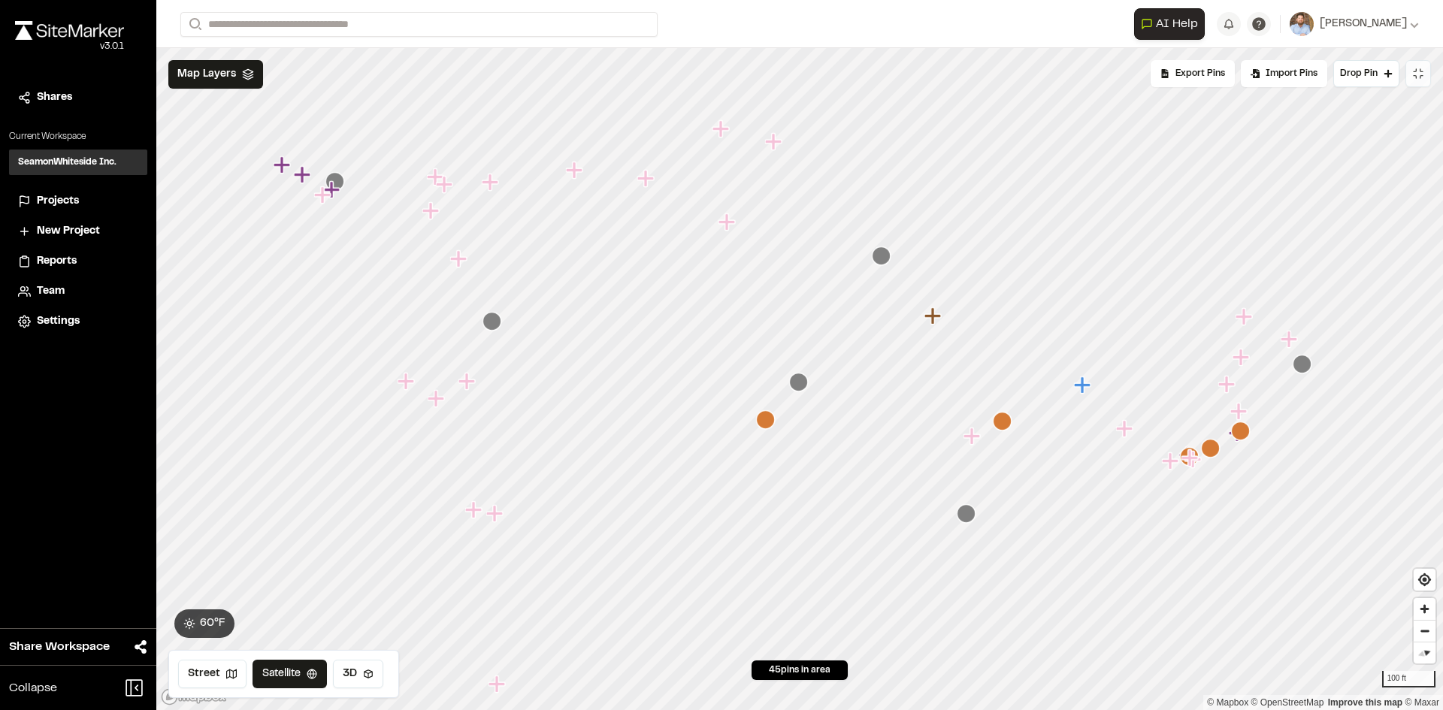
click at [59, 199] on span "Projects" at bounding box center [58, 201] width 42 height 17
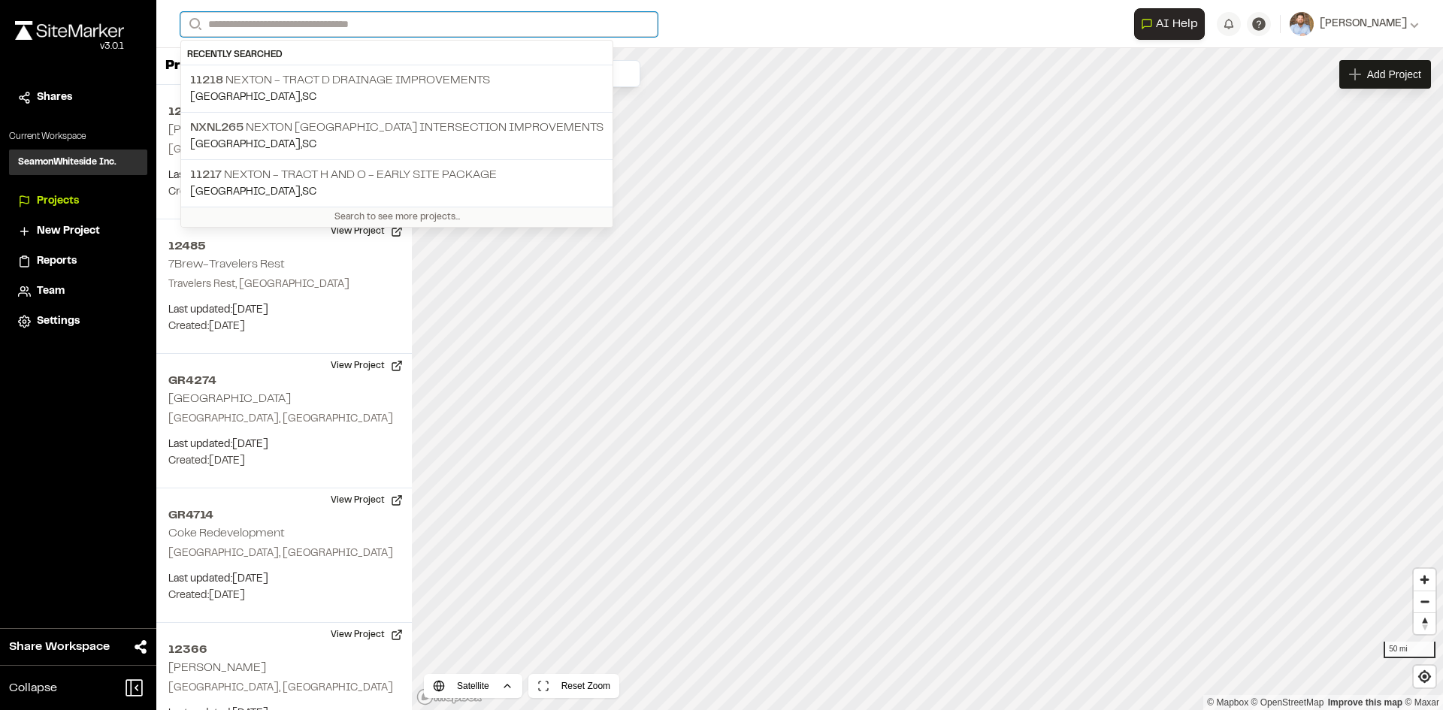
click at [257, 21] on input "Search" at bounding box center [418, 24] width 477 height 25
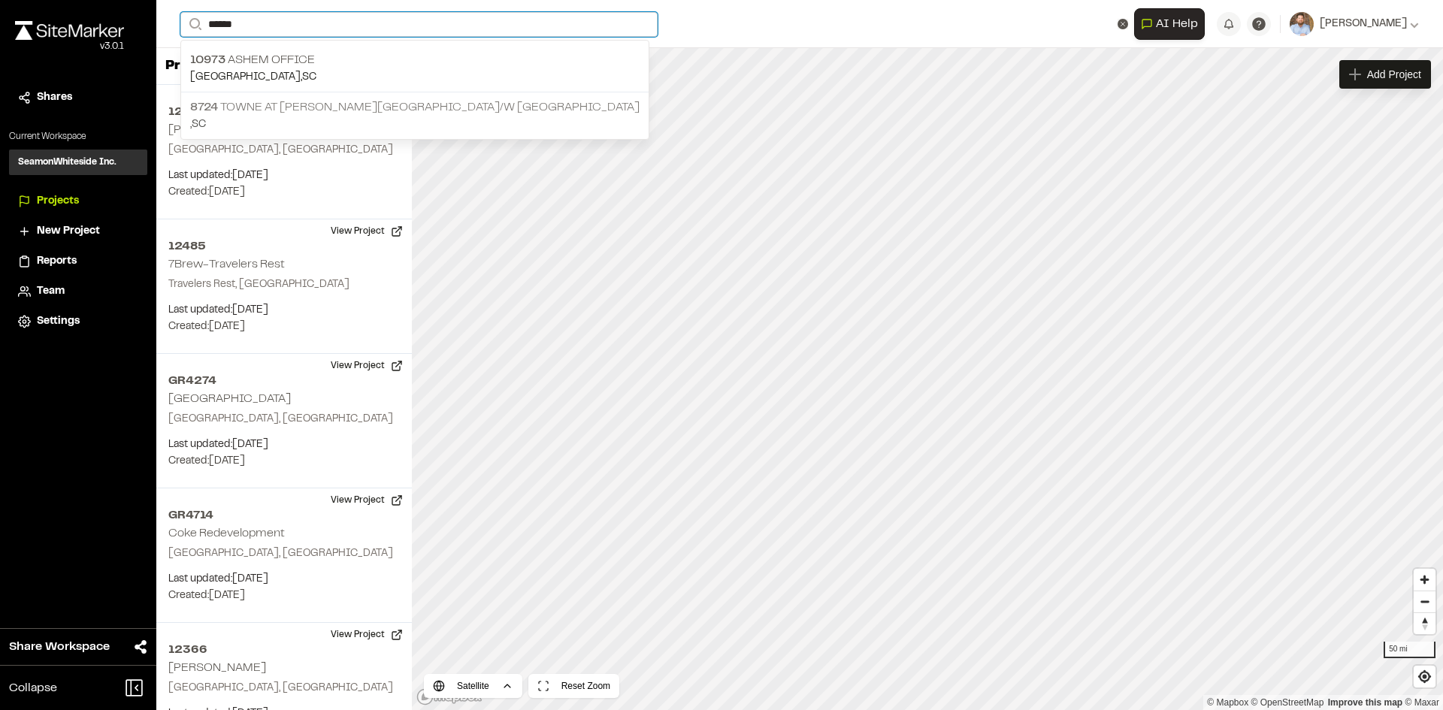
type input "*****"
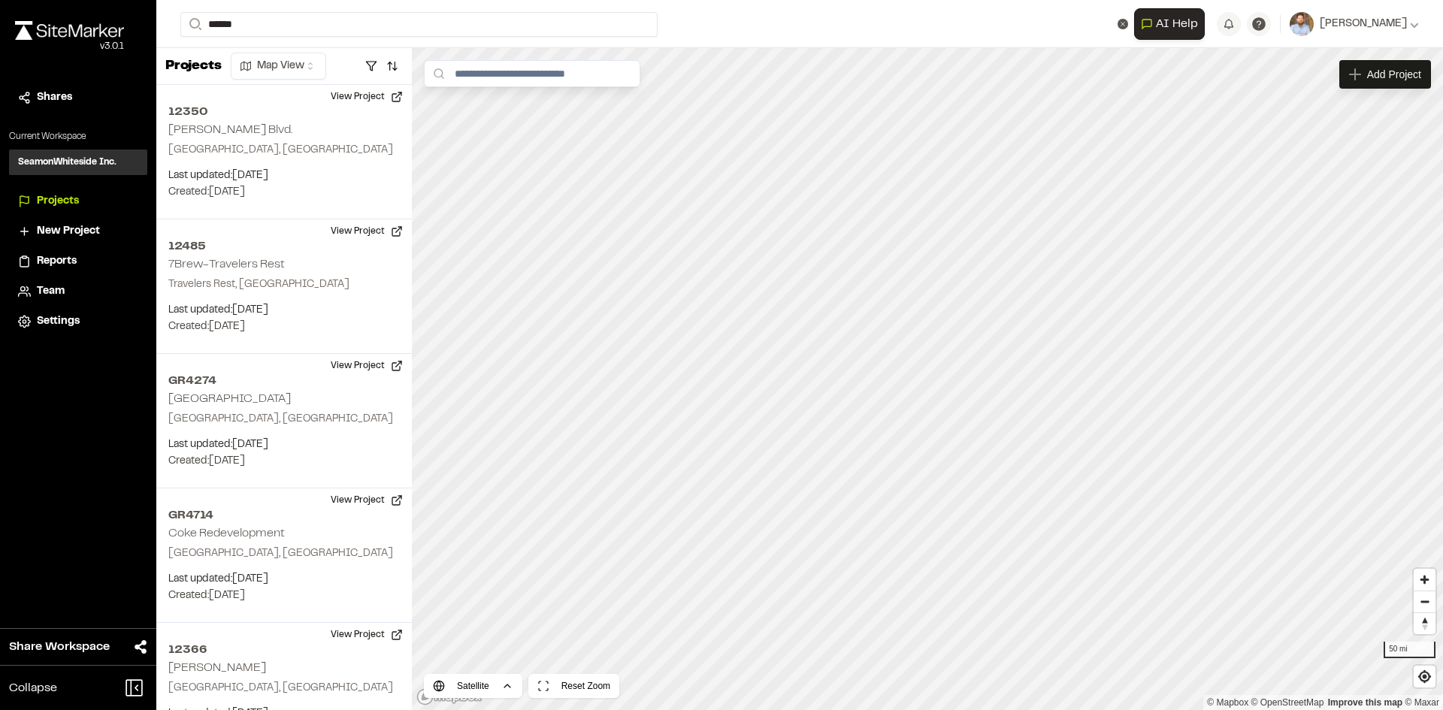
click at [324, 104] on p "8724 Towne at [PERSON_NAME][GEOGRAPHIC_DATA]" at bounding box center [414, 107] width 449 height 18
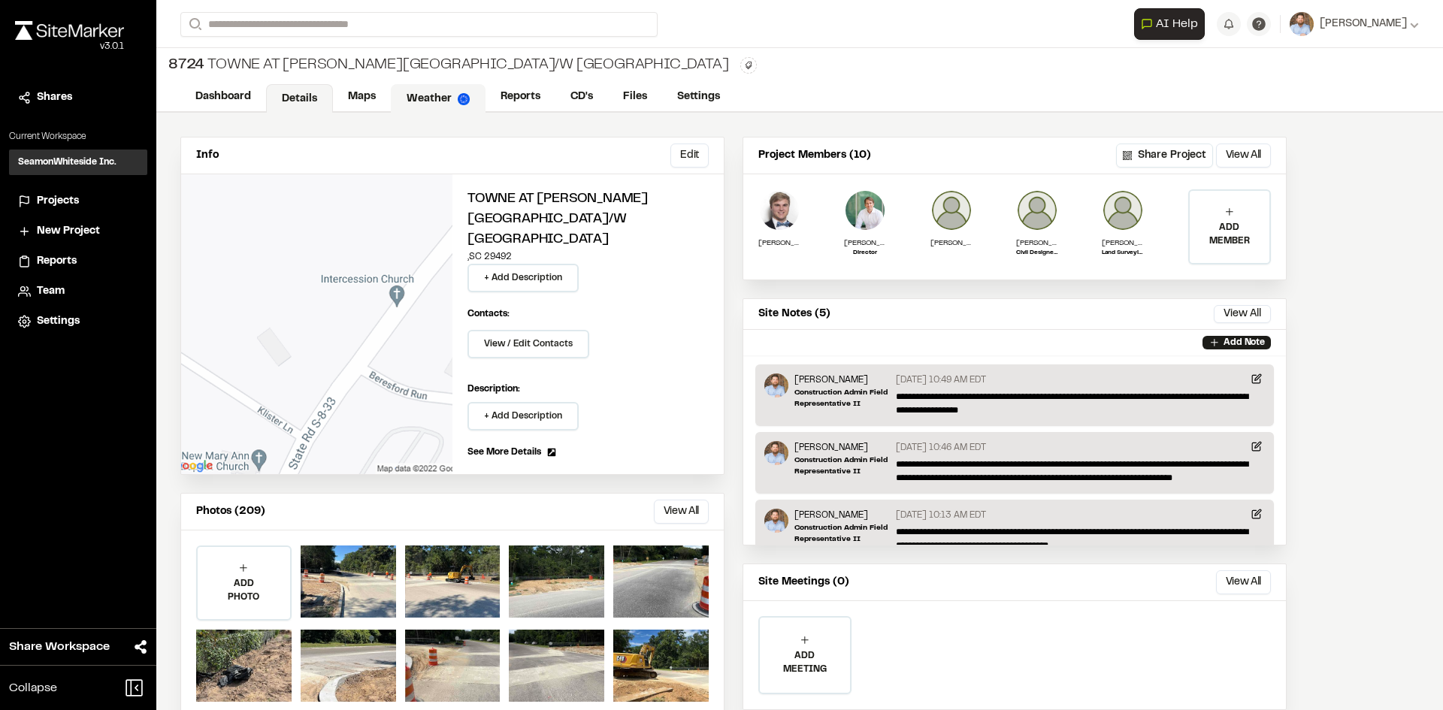
click at [425, 98] on link "Weather" at bounding box center [438, 98] width 95 height 29
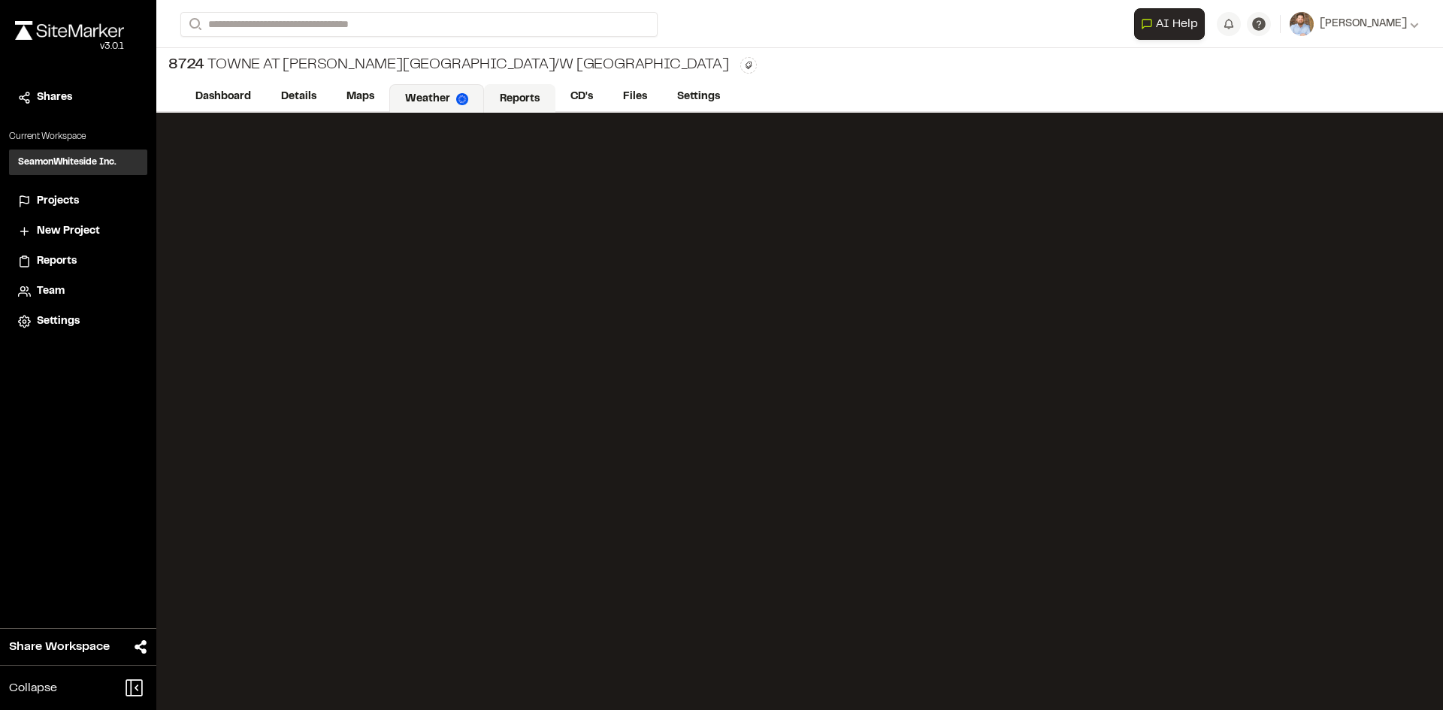
click at [528, 96] on link "Reports" at bounding box center [519, 98] width 71 height 29
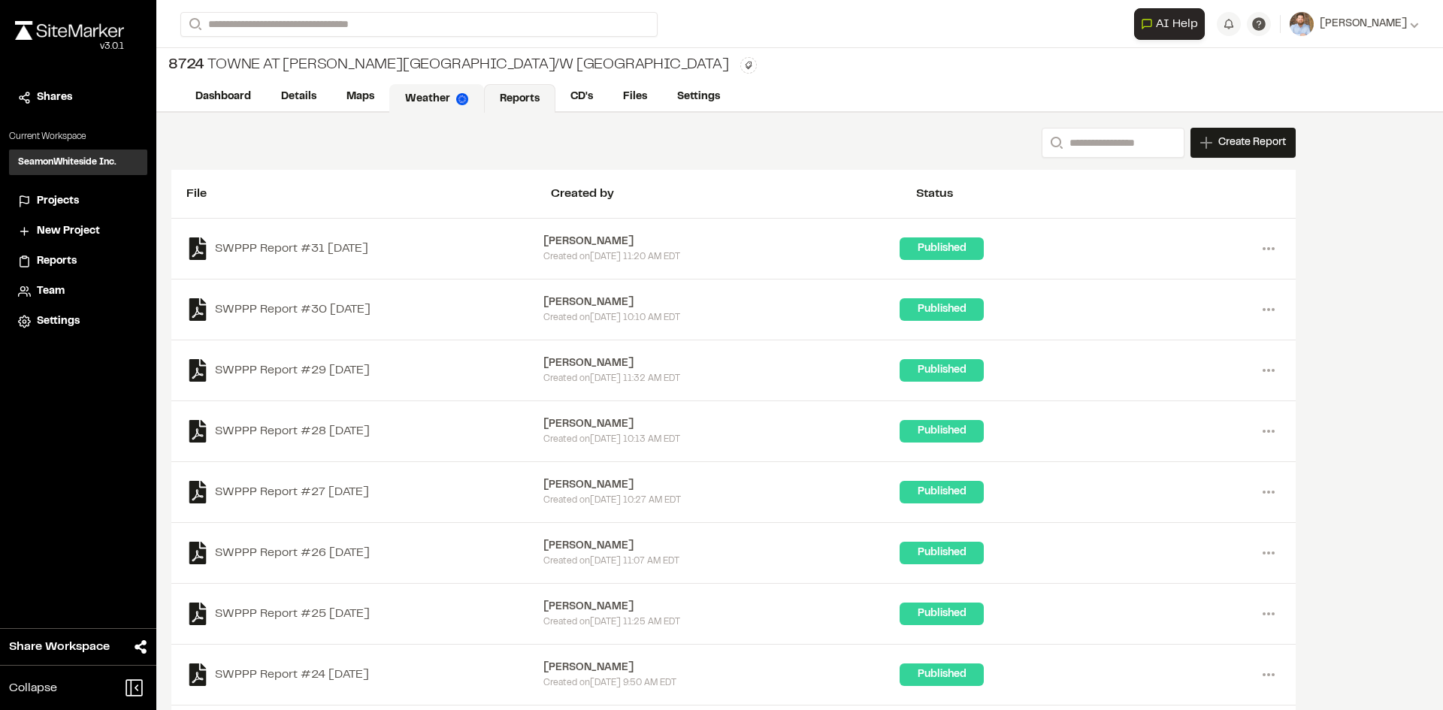
click at [424, 99] on link "Weather" at bounding box center [436, 98] width 95 height 29
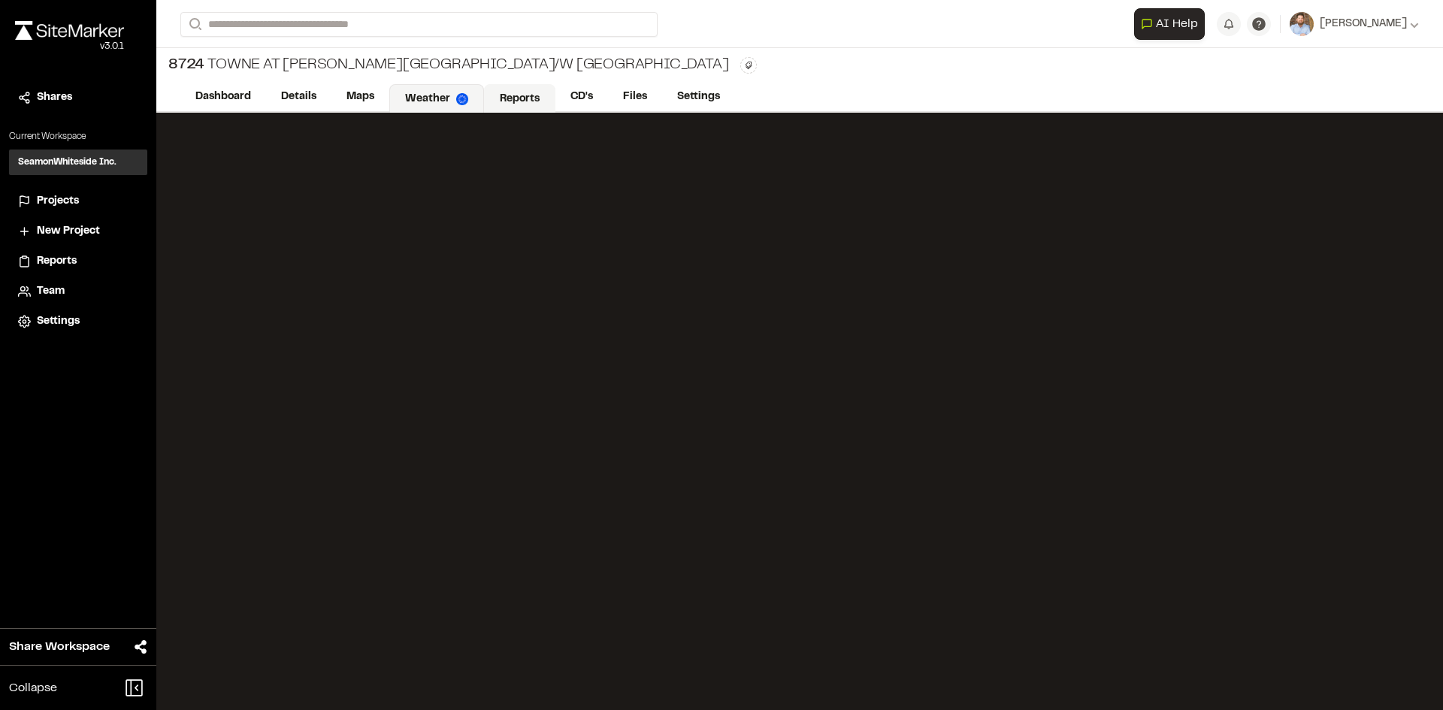
click at [519, 95] on link "Reports" at bounding box center [519, 98] width 71 height 29
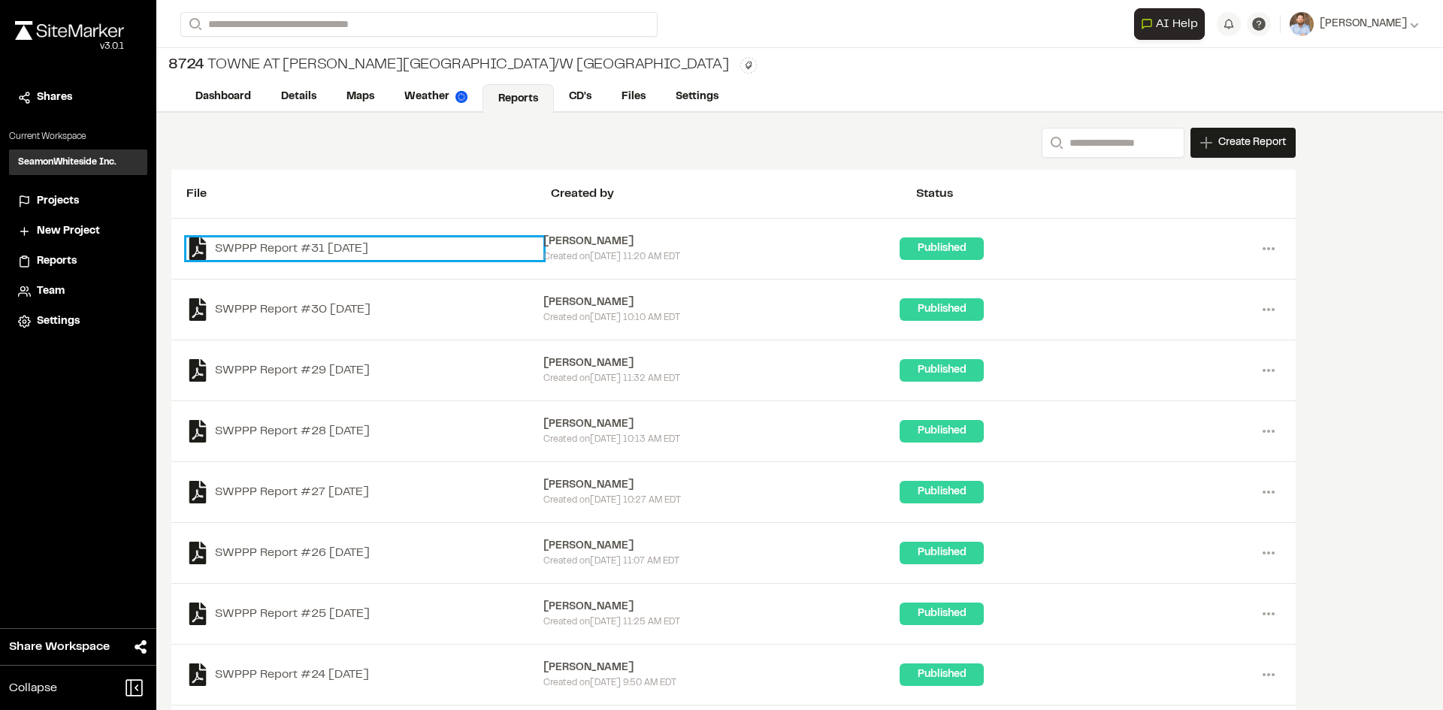
click at [374, 246] on link "SWPPP Report #31 [DATE]" at bounding box center [364, 248] width 357 height 23
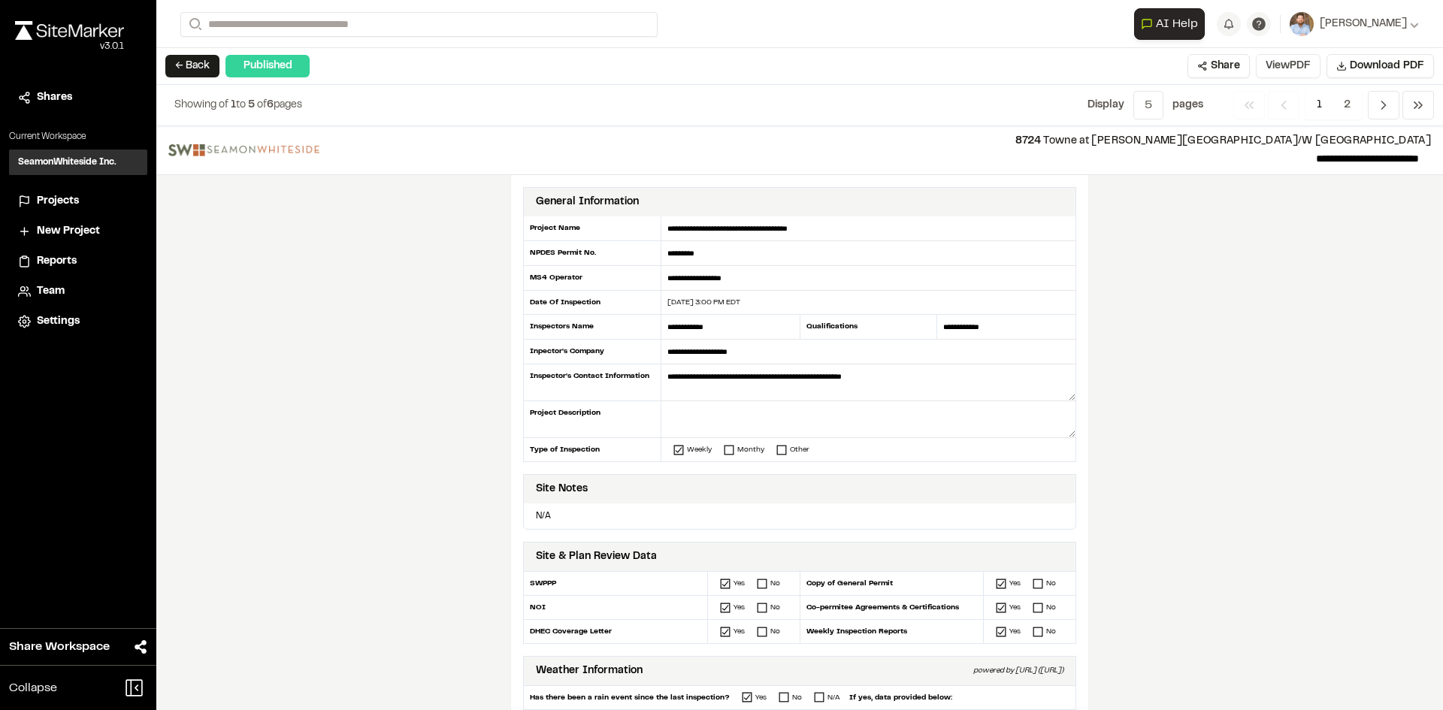
click at [1298, 67] on button "View PDF" at bounding box center [1288, 66] width 65 height 24
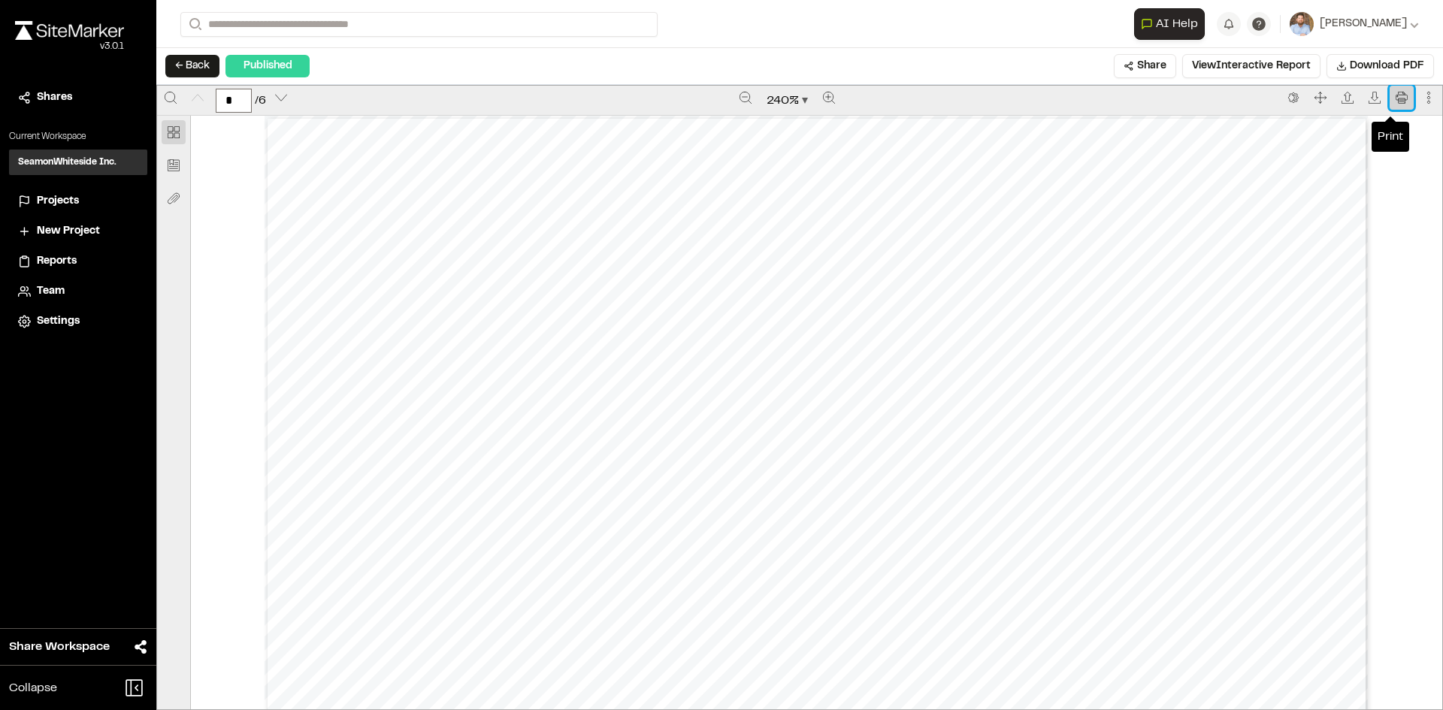
click at [1395, 100] on icon "Print" at bounding box center [1401, 98] width 12 height 12
click at [59, 198] on span "Projects" at bounding box center [58, 201] width 42 height 17
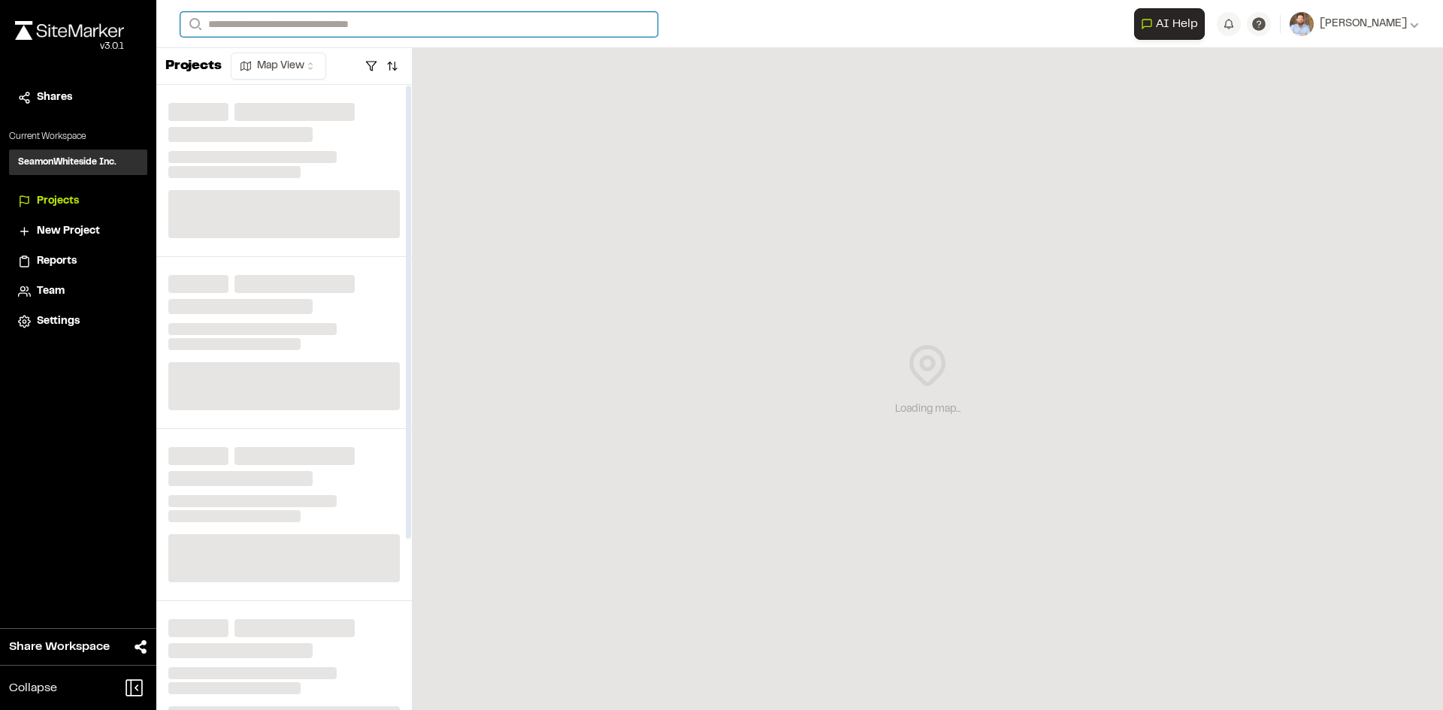
click at [261, 23] on input "Search" at bounding box center [418, 24] width 477 height 25
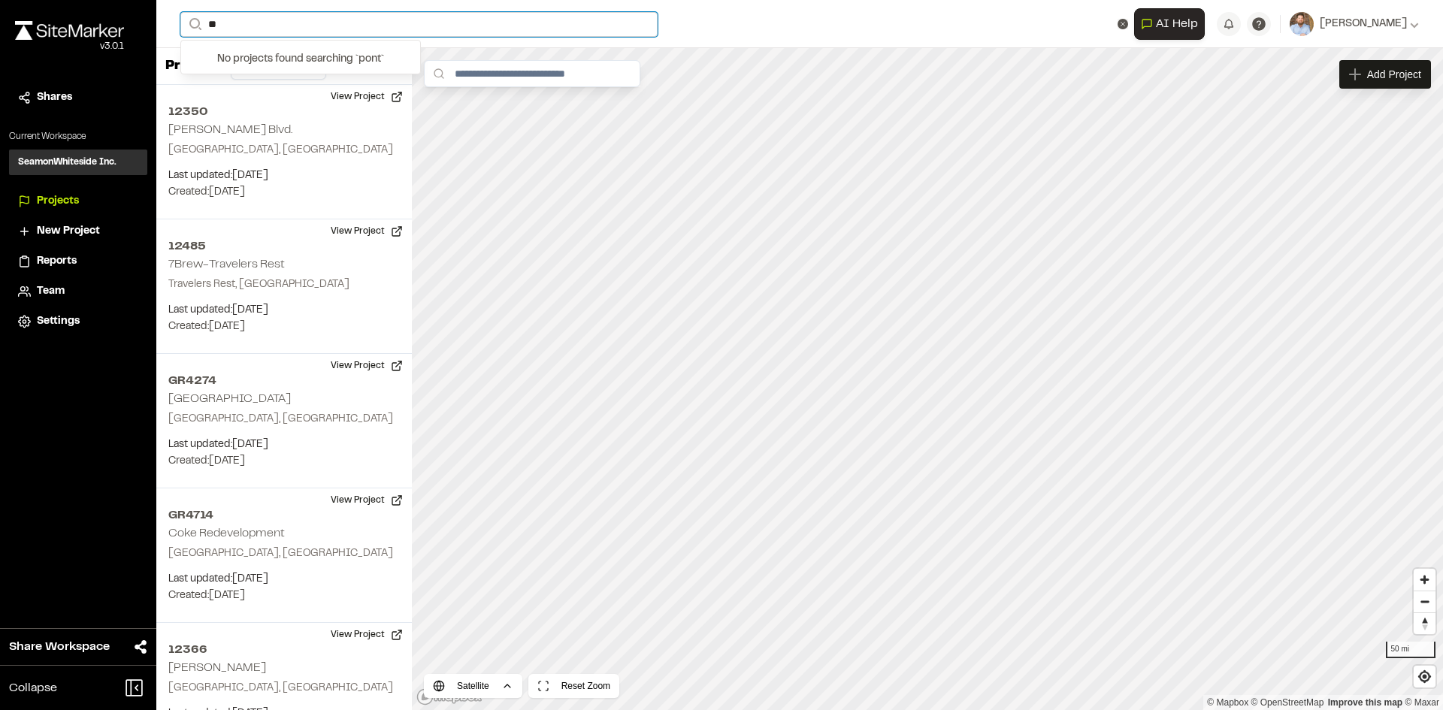
type input "*"
type input "**********"
click at [277, 23] on input "**********" at bounding box center [418, 24] width 477 height 25
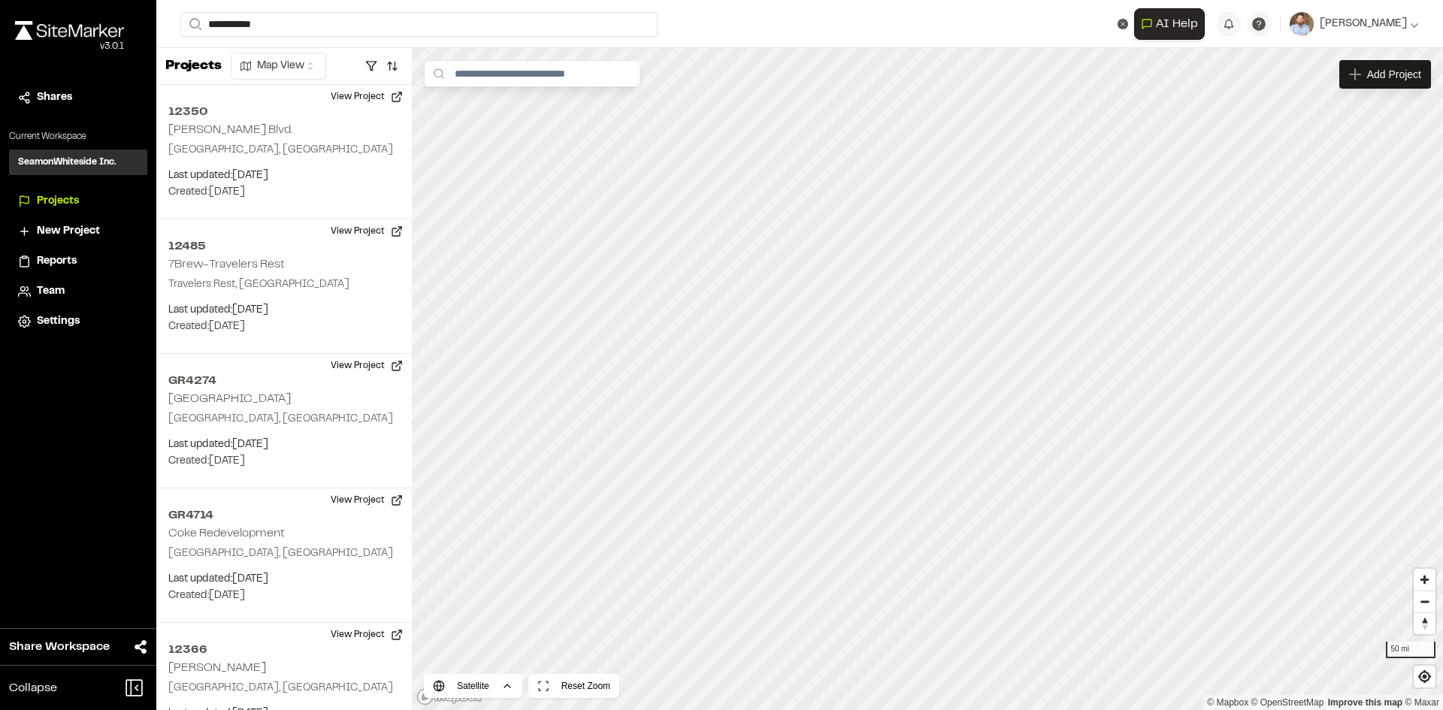
click at [287, 63] on p "[STREET_ADDRESS]" at bounding box center [300, 60] width 221 height 18
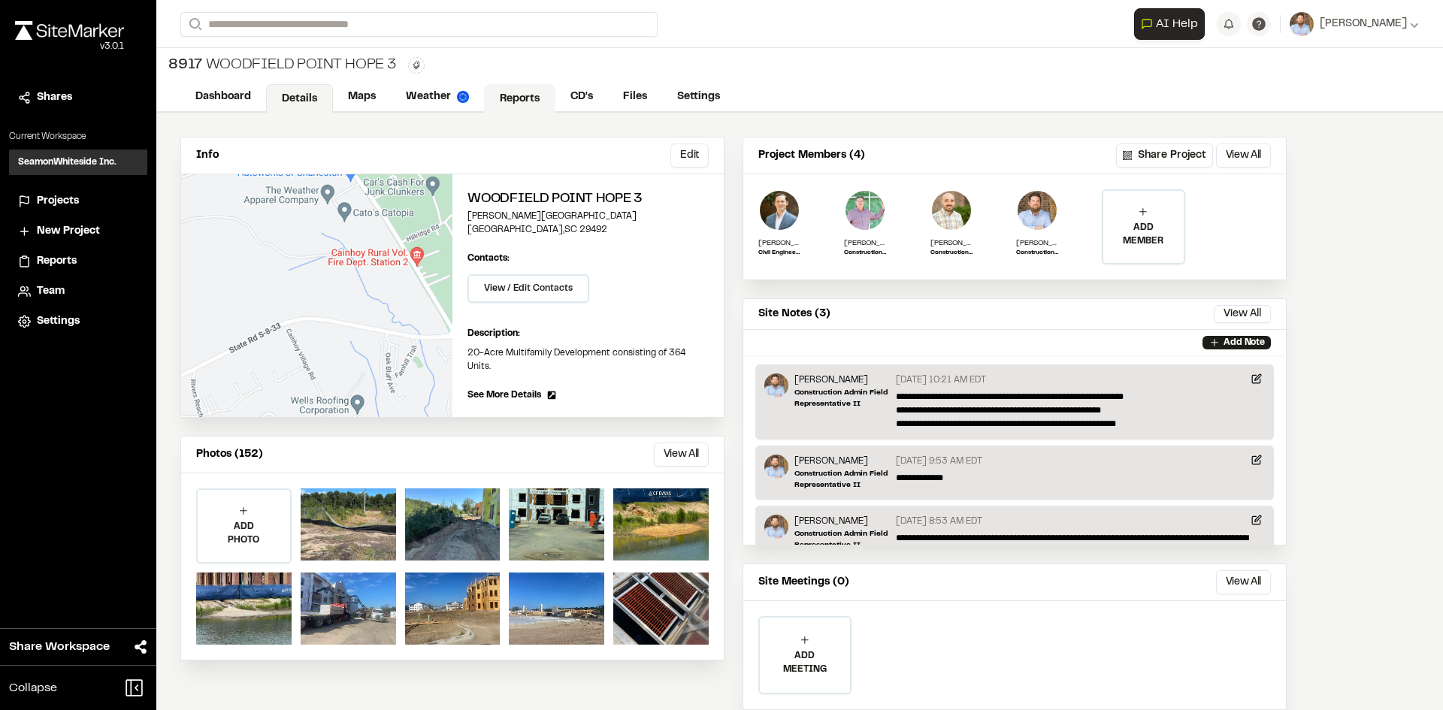
click at [524, 98] on link "Reports" at bounding box center [519, 98] width 71 height 29
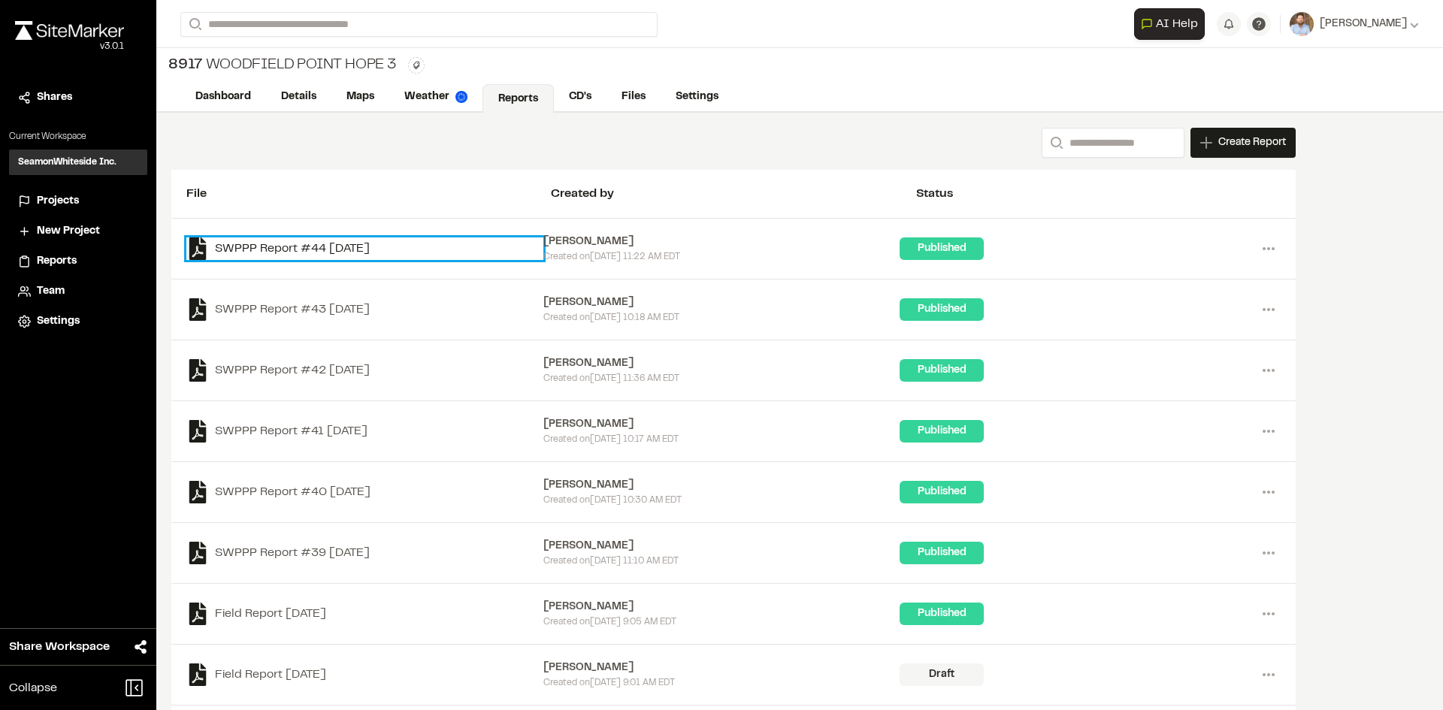
click at [389, 249] on link "SWPPP Report #44 [DATE]" at bounding box center [364, 248] width 357 height 23
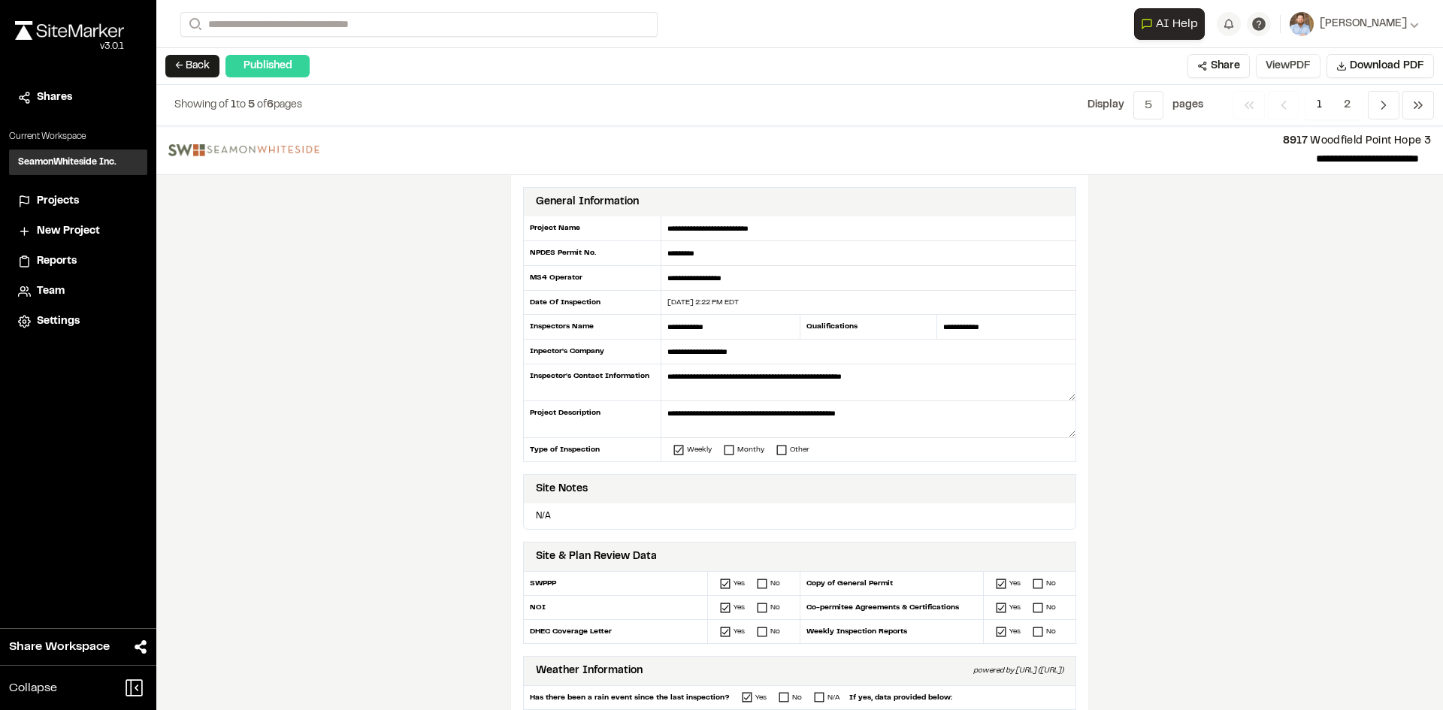
click at [1302, 71] on button "View PDF" at bounding box center [1288, 66] width 65 height 24
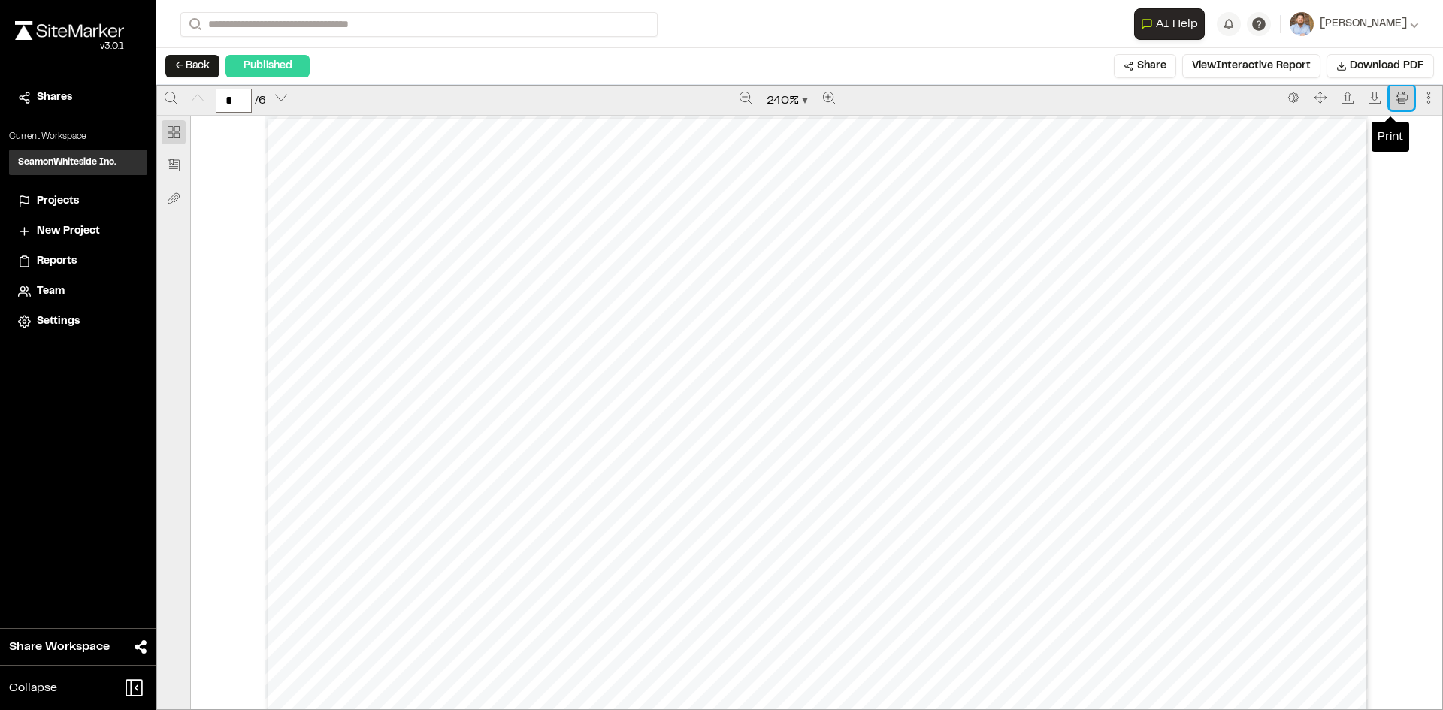
click at [1395, 99] on icon "Print" at bounding box center [1401, 98] width 12 height 12
click at [60, 198] on span "Projects" at bounding box center [58, 201] width 42 height 17
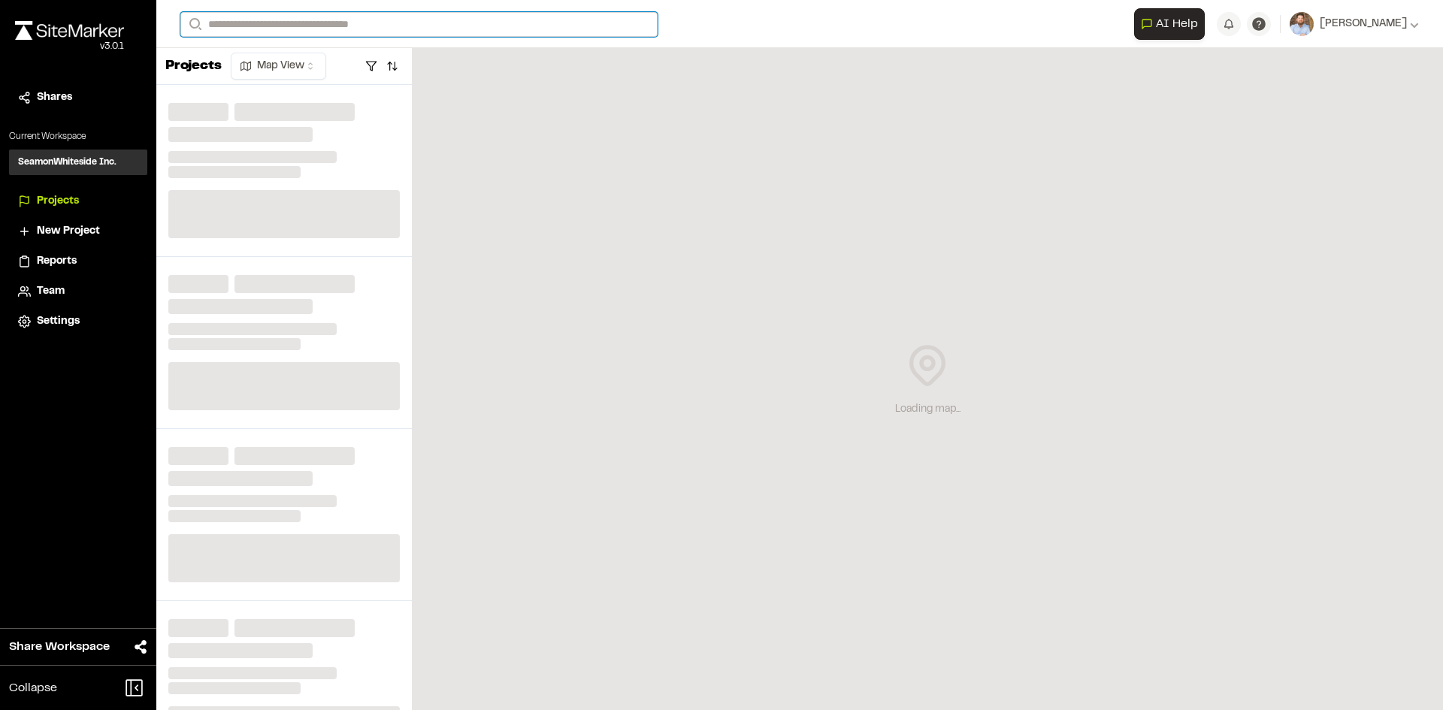
click at [271, 26] on input "Search" at bounding box center [418, 24] width 477 height 25
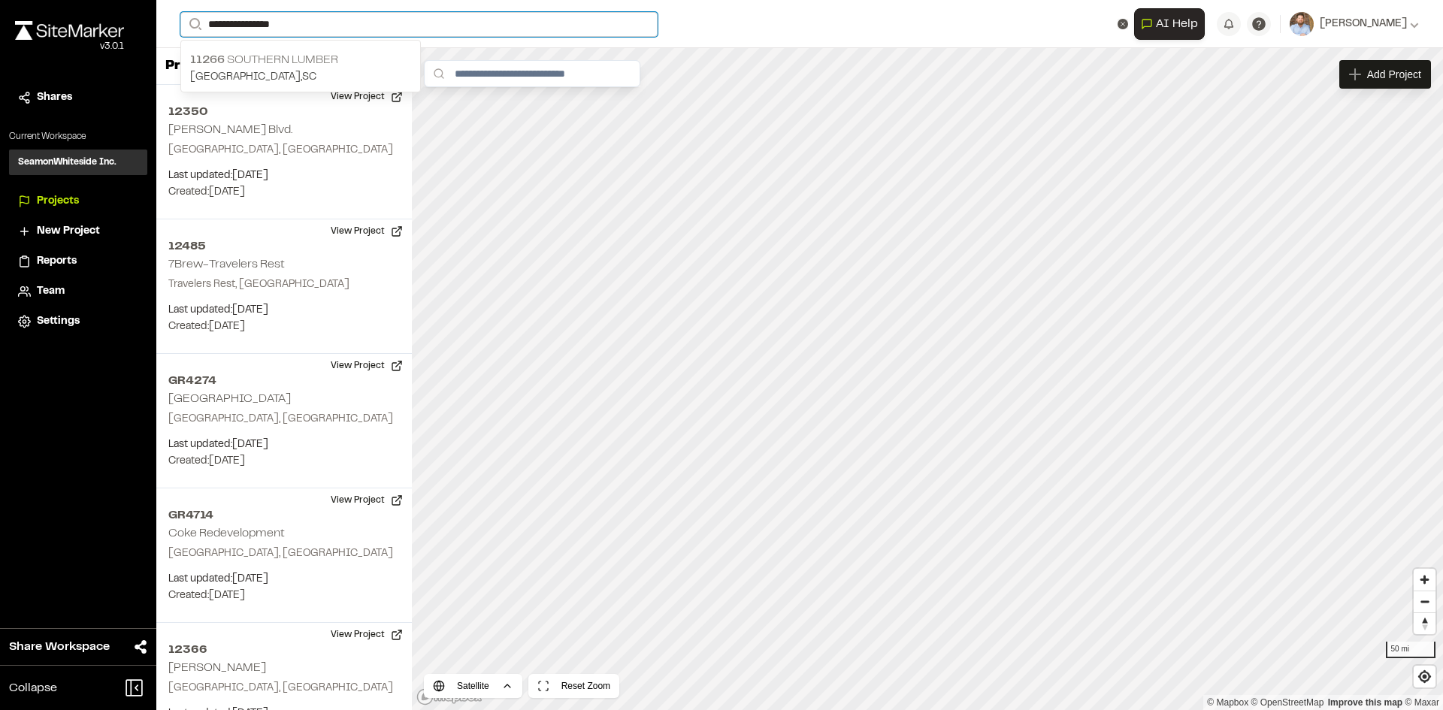
type input "**********"
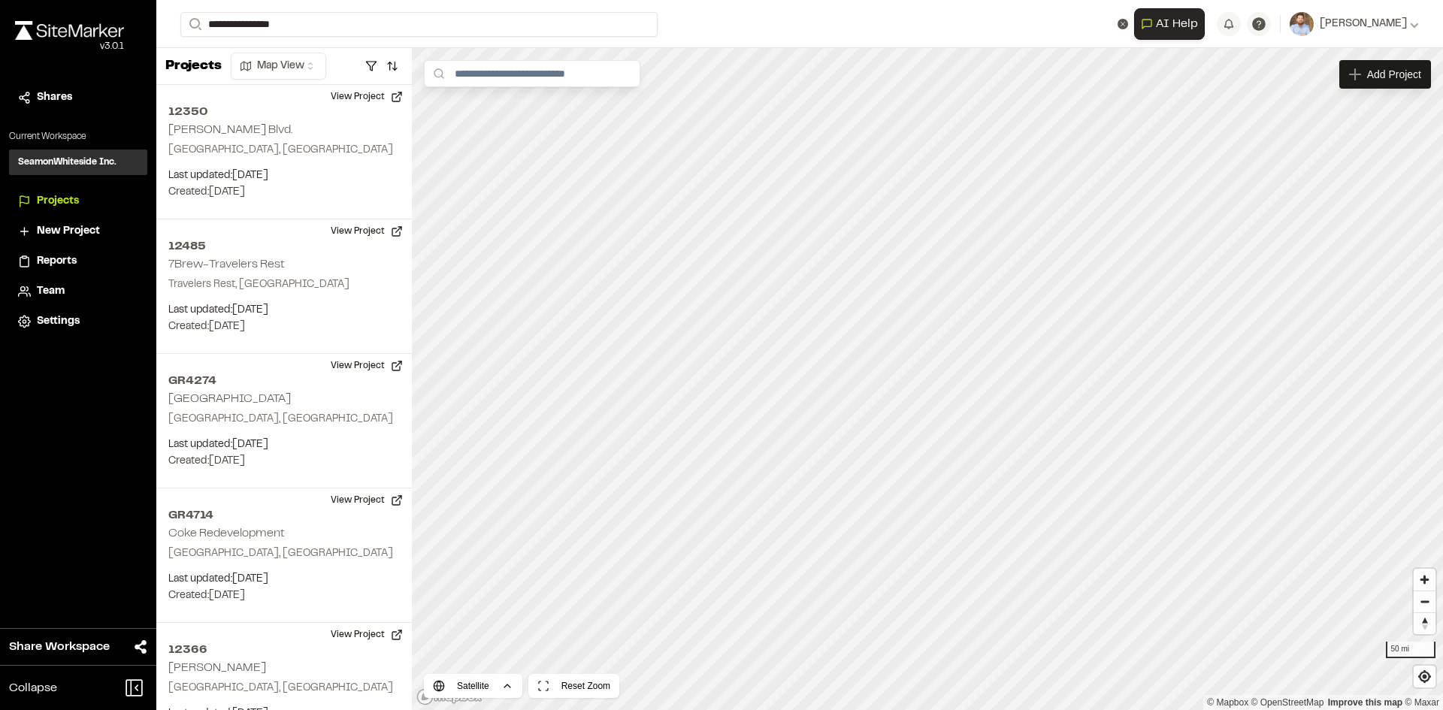
click at [286, 55] on p "11266 Southern Lumber" at bounding box center [300, 60] width 221 height 18
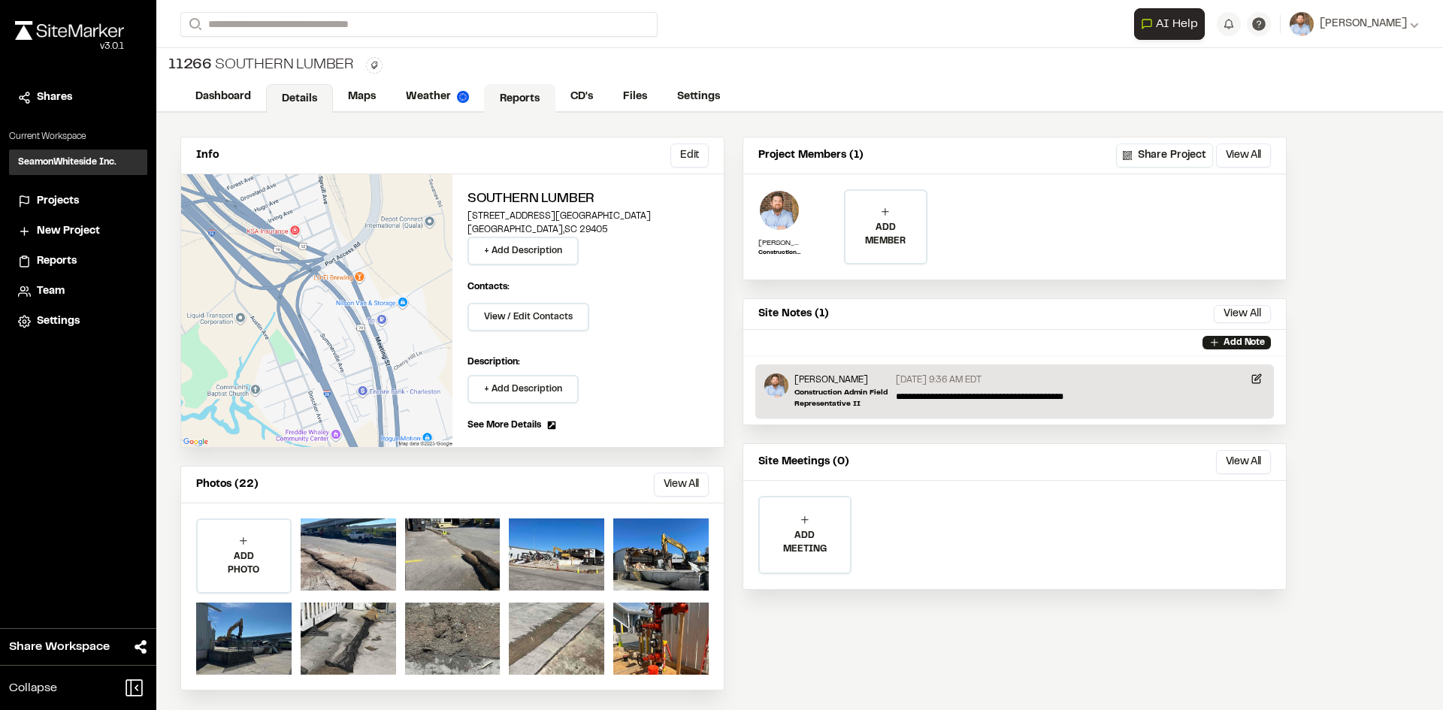
click at [526, 89] on link "Reports" at bounding box center [519, 98] width 71 height 29
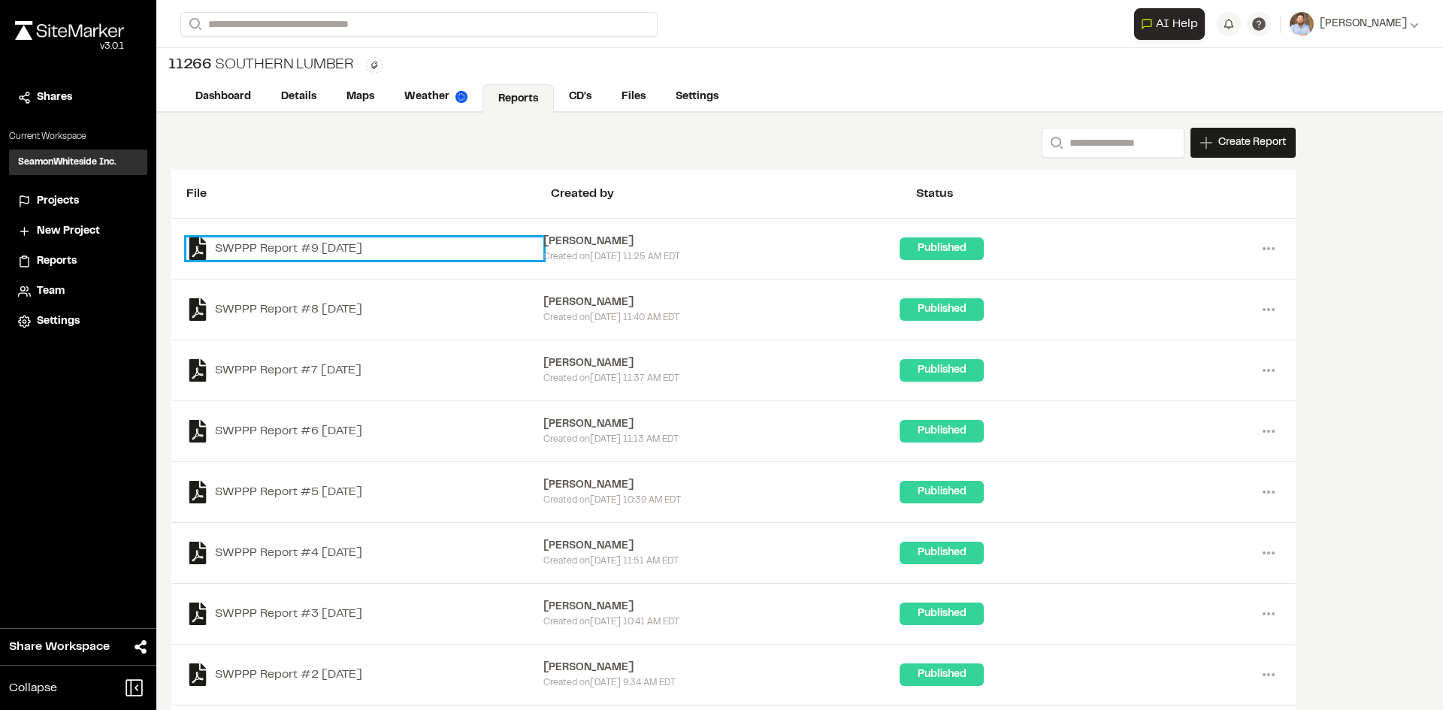
click at [388, 249] on link "SWPPP Report #9 [DATE]" at bounding box center [364, 248] width 357 height 23
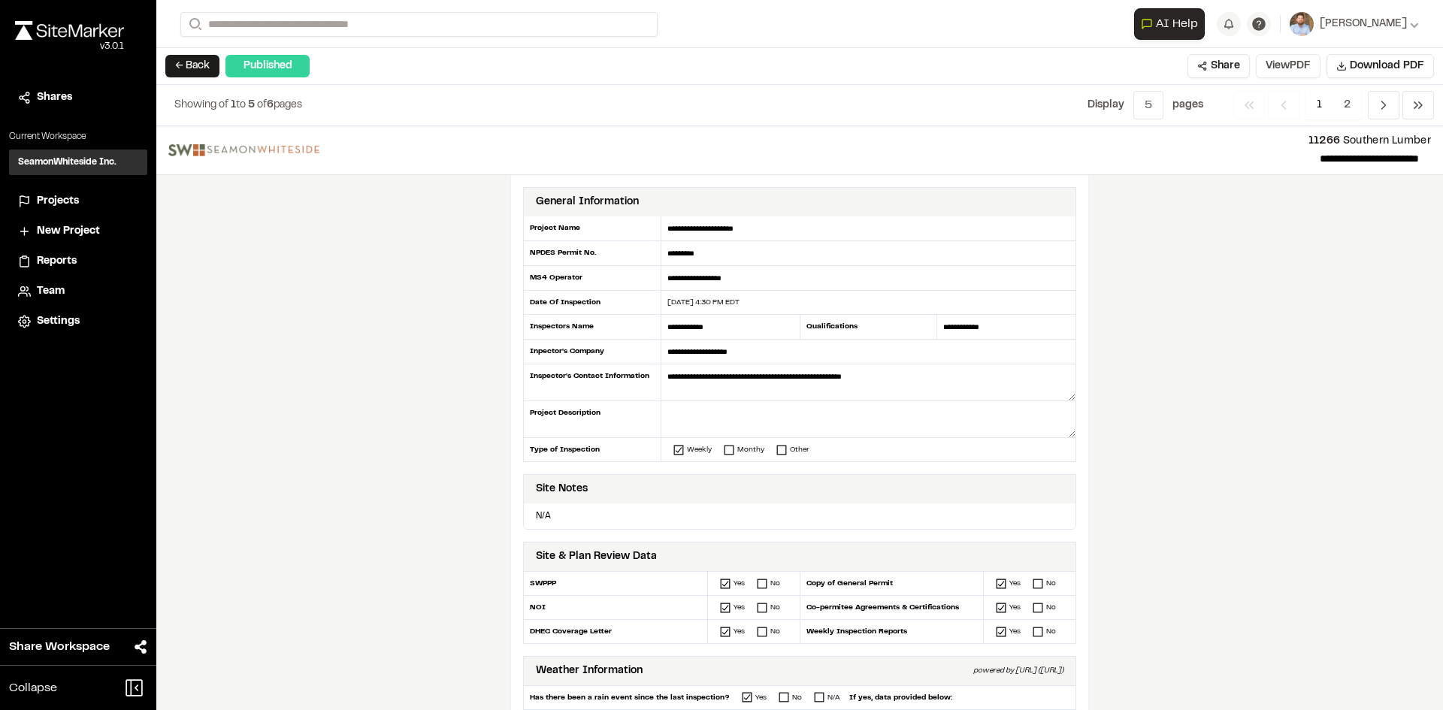
click at [1286, 70] on button "View PDF" at bounding box center [1288, 66] width 65 height 24
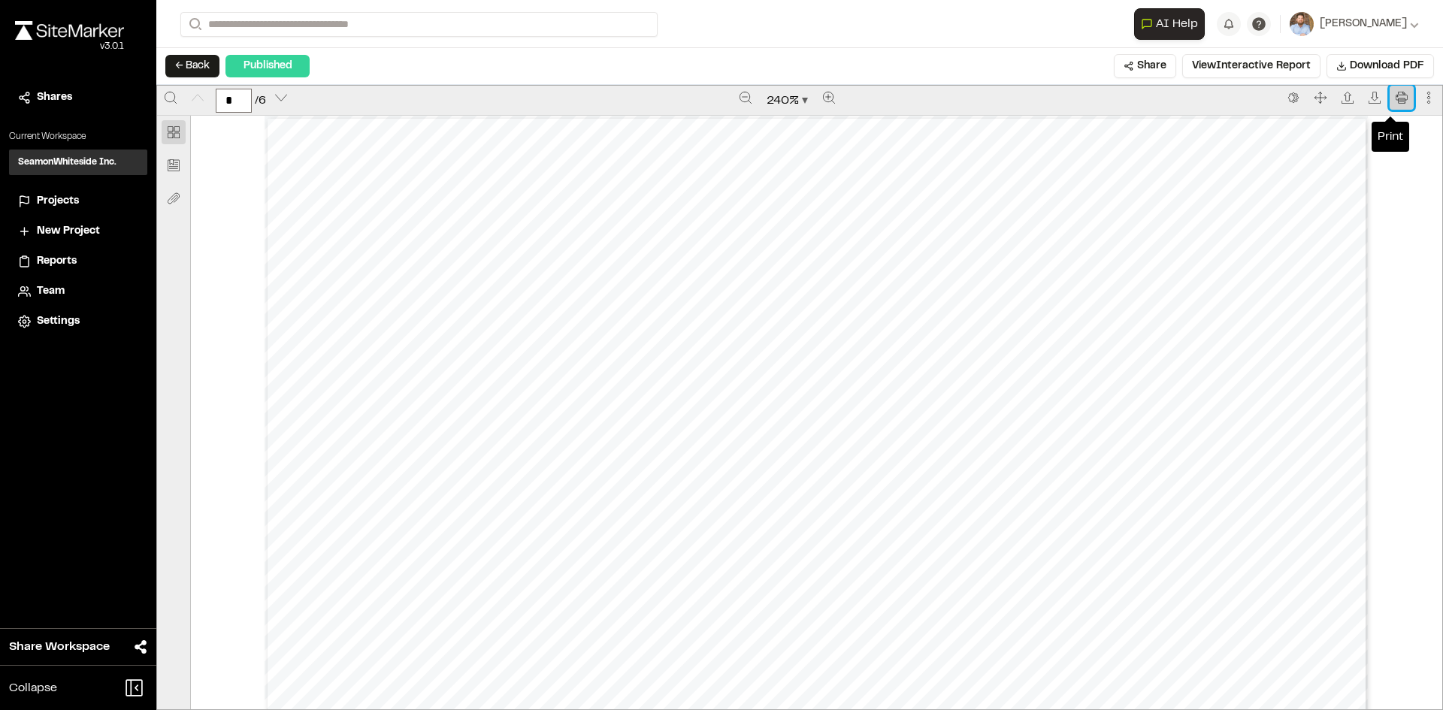
click at [1395, 99] on icon "Print" at bounding box center [1401, 98] width 12 height 12
click at [67, 200] on span "Projects" at bounding box center [58, 201] width 42 height 17
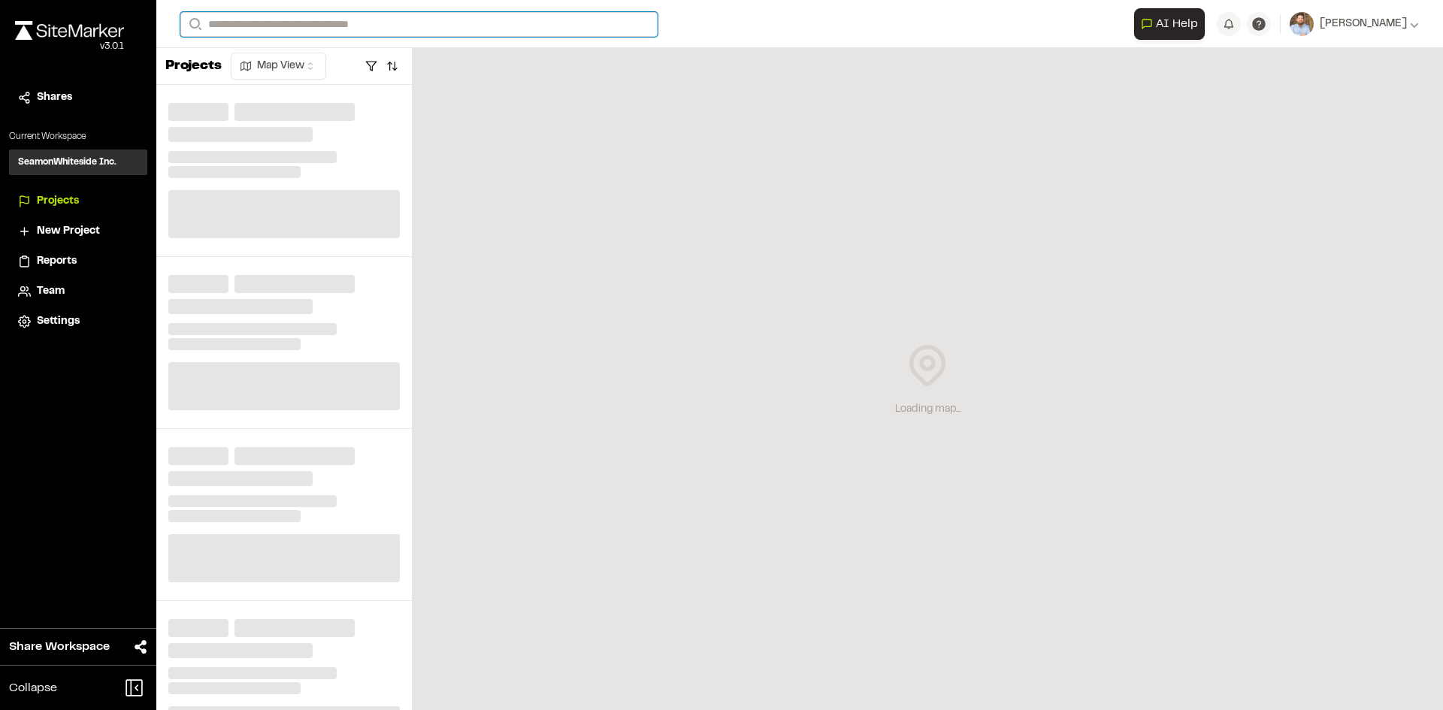
click at [274, 25] on input "Search" at bounding box center [418, 24] width 477 height 25
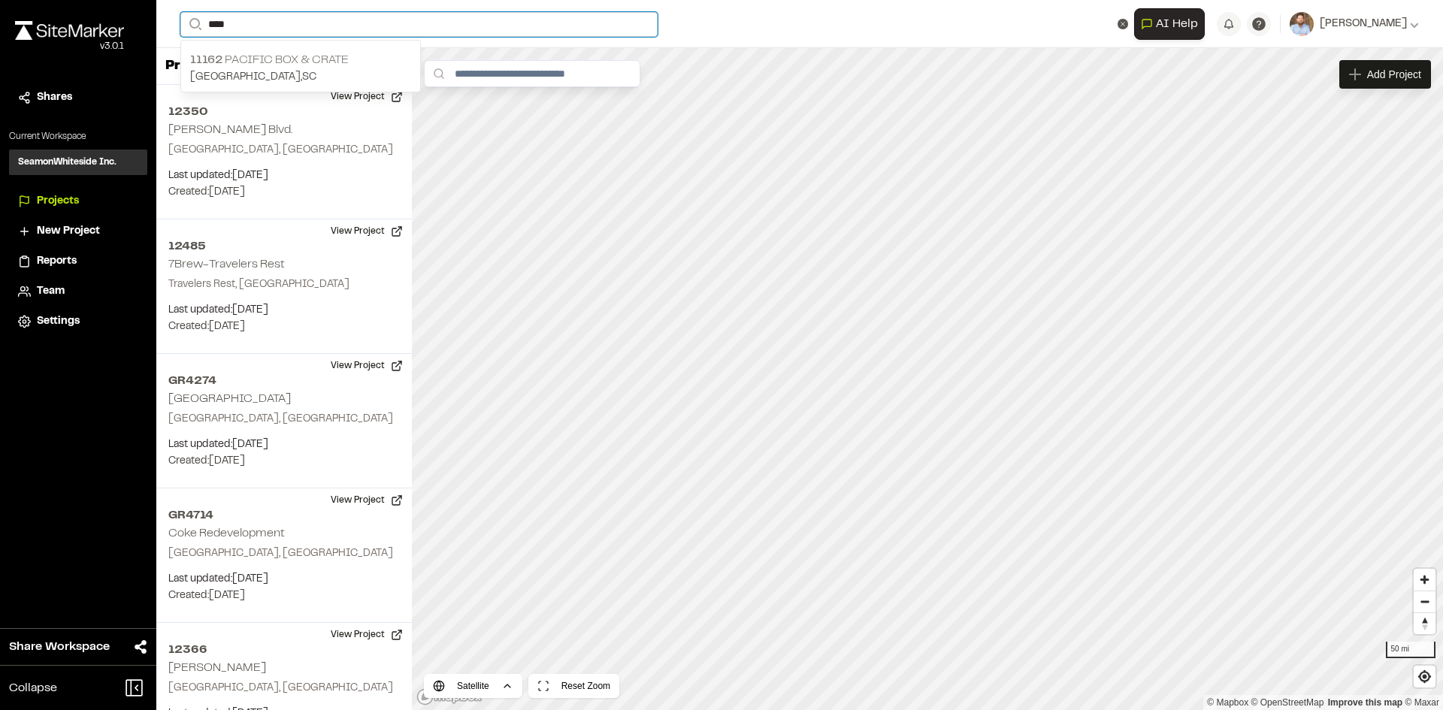
type input "***"
click at [289, 49] on div "[STREET_ADDRESS]" at bounding box center [300, 68] width 239 height 47
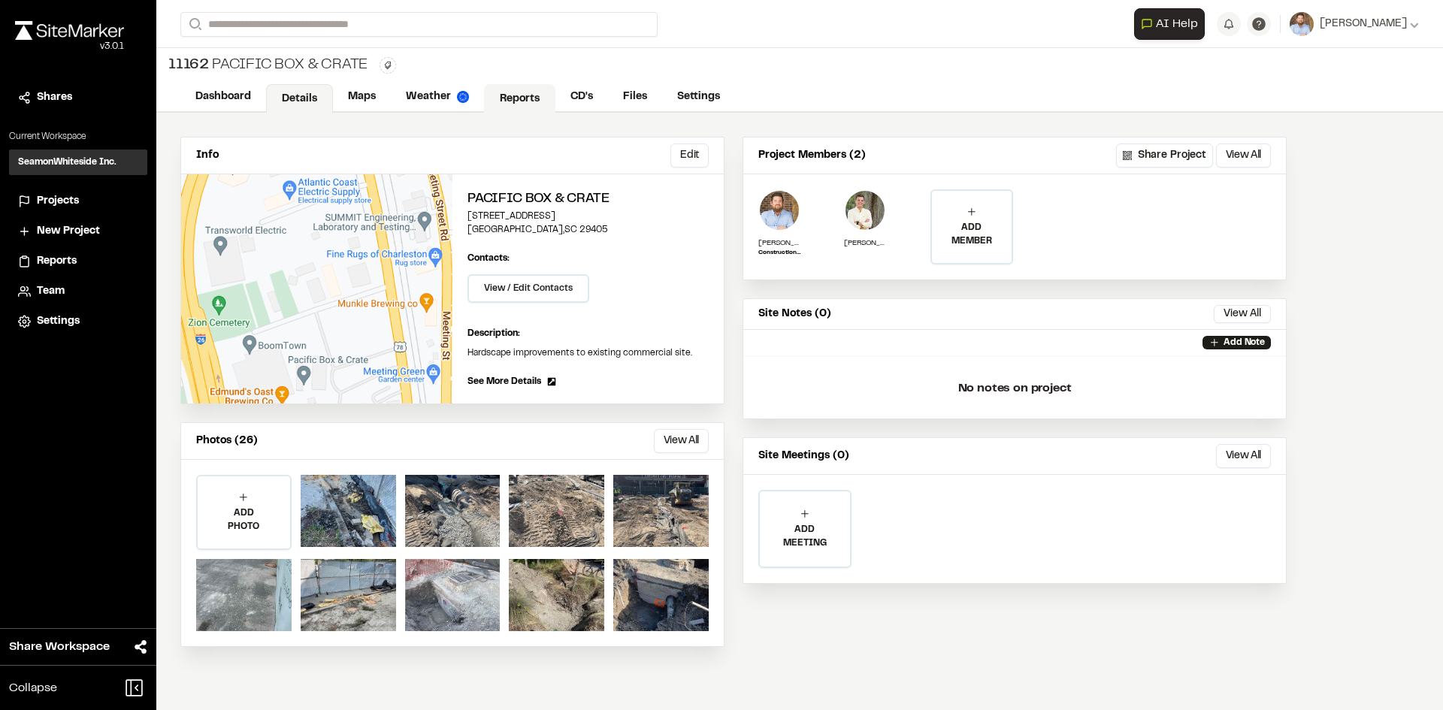
click at [518, 98] on link "Reports" at bounding box center [519, 98] width 71 height 29
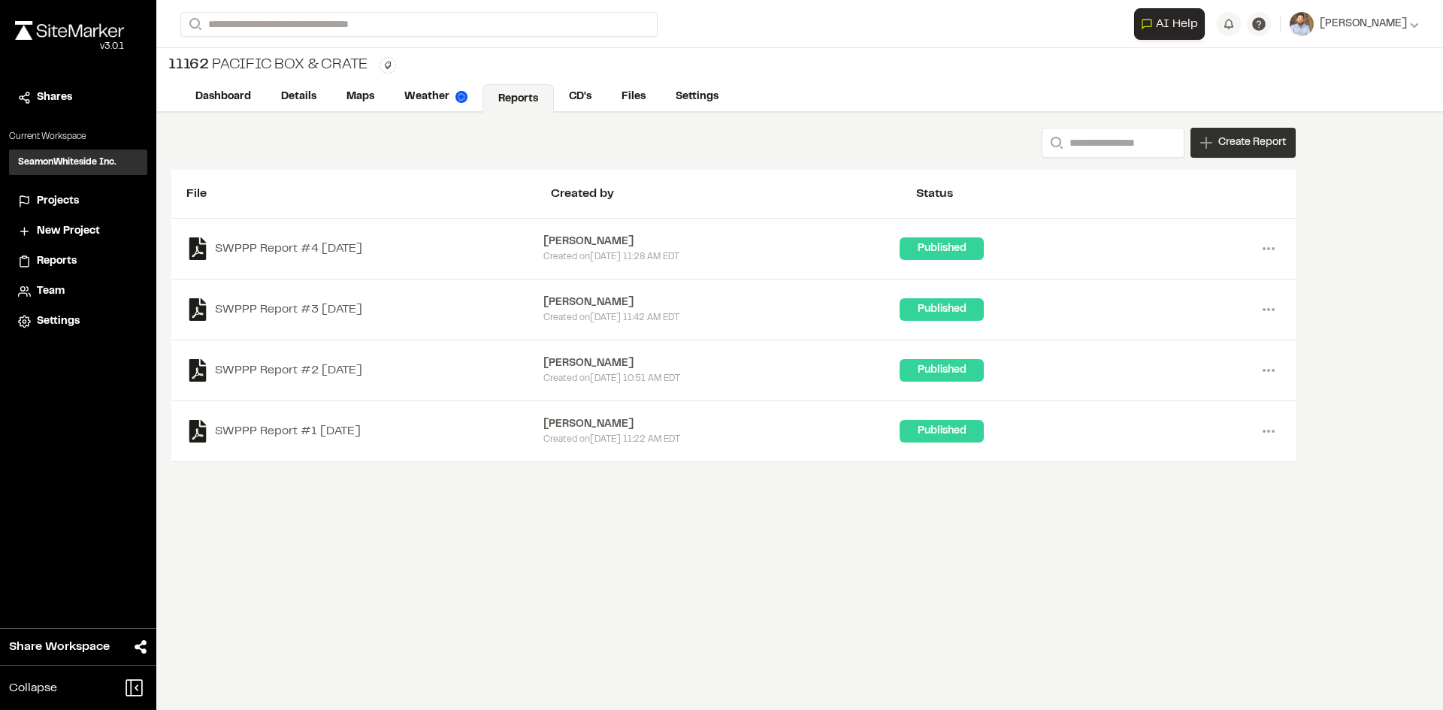
click at [1246, 154] on div "Create Report" at bounding box center [1242, 143] width 105 height 30
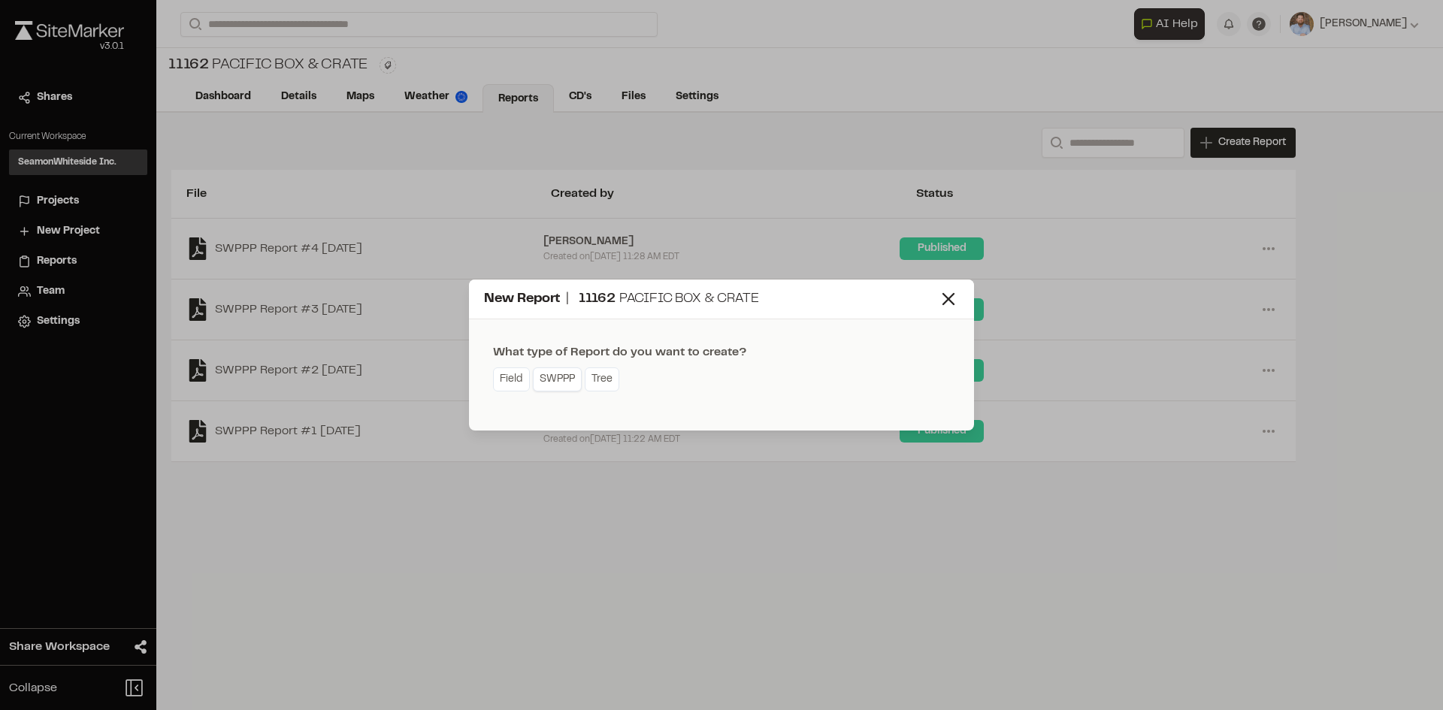
click at [561, 385] on link "SWPPP" at bounding box center [557, 379] width 49 height 24
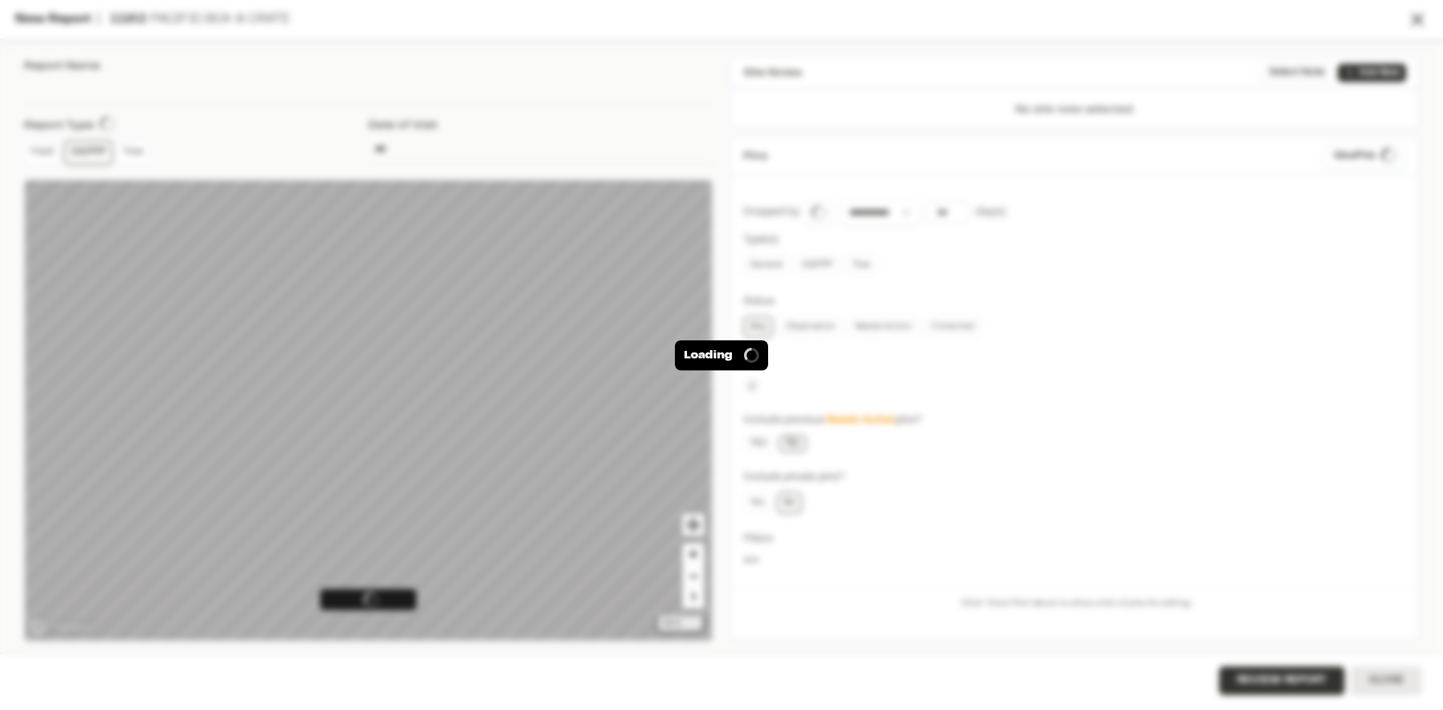
type input "**********"
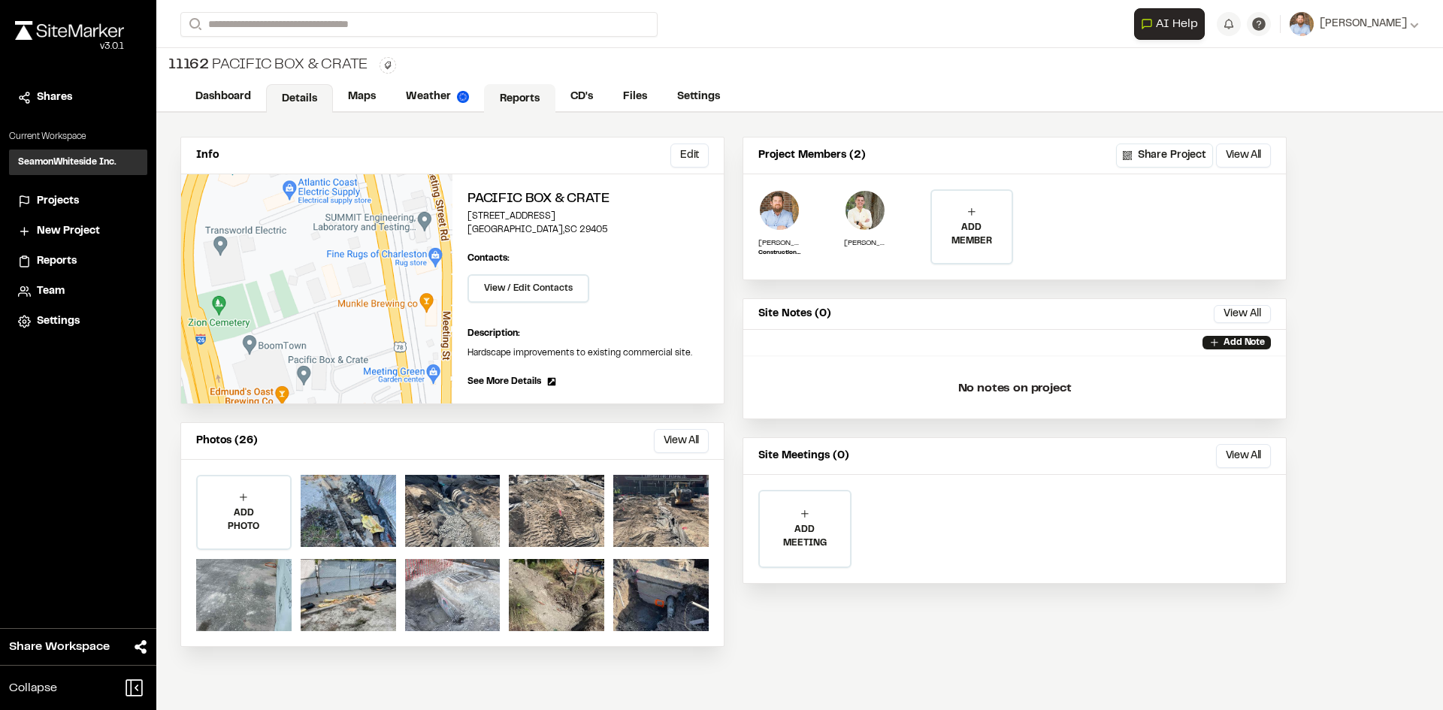
click at [532, 95] on link "Reports" at bounding box center [519, 98] width 71 height 29
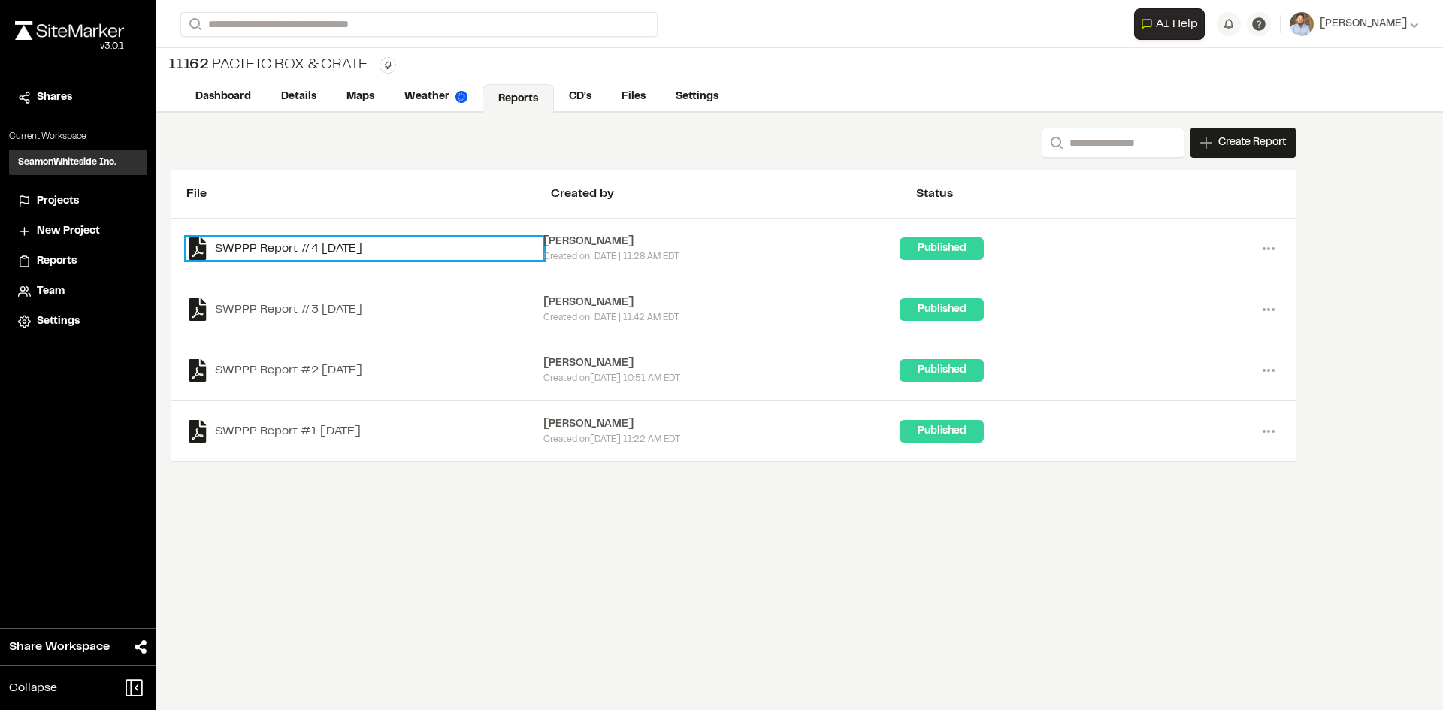
click at [372, 249] on link "SWPPP Report #4 [DATE]" at bounding box center [364, 248] width 357 height 23
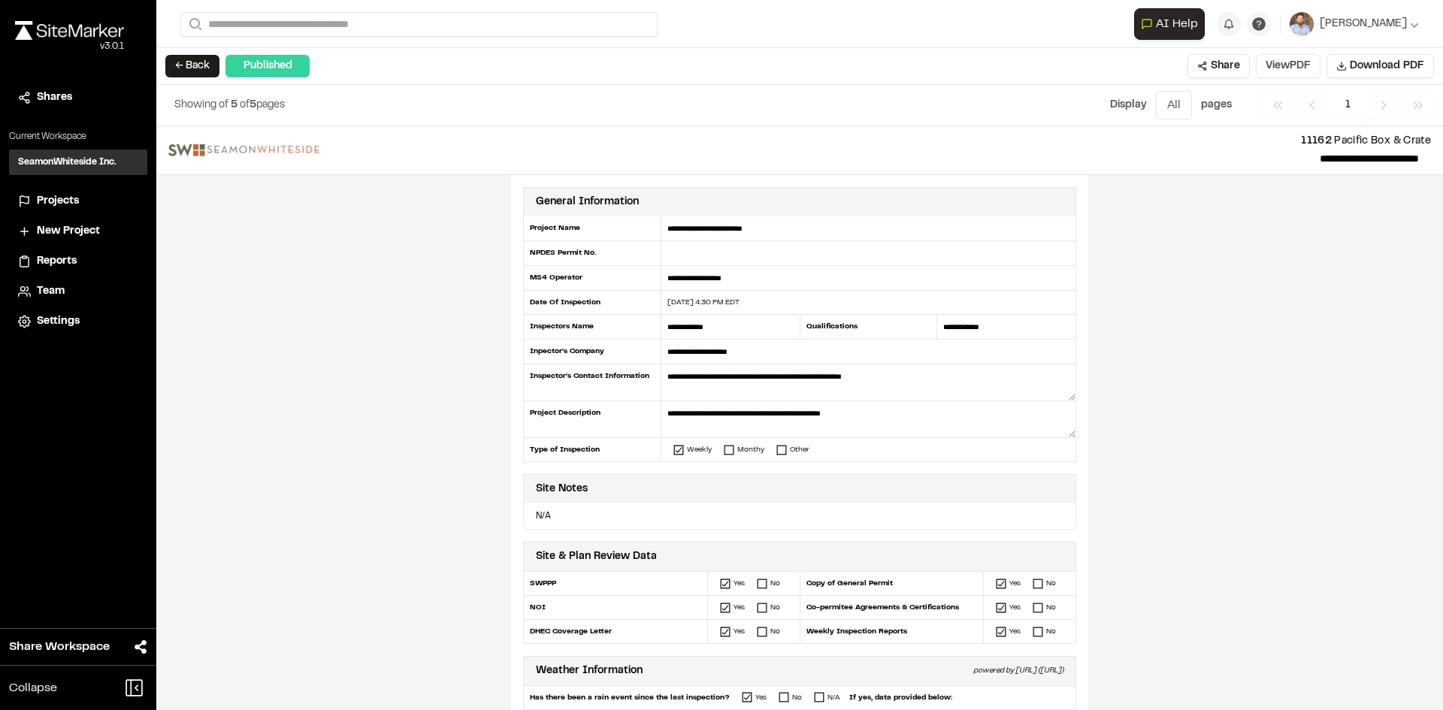
click at [1301, 59] on button "View PDF" at bounding box center [1288, 66] width 65 height 24
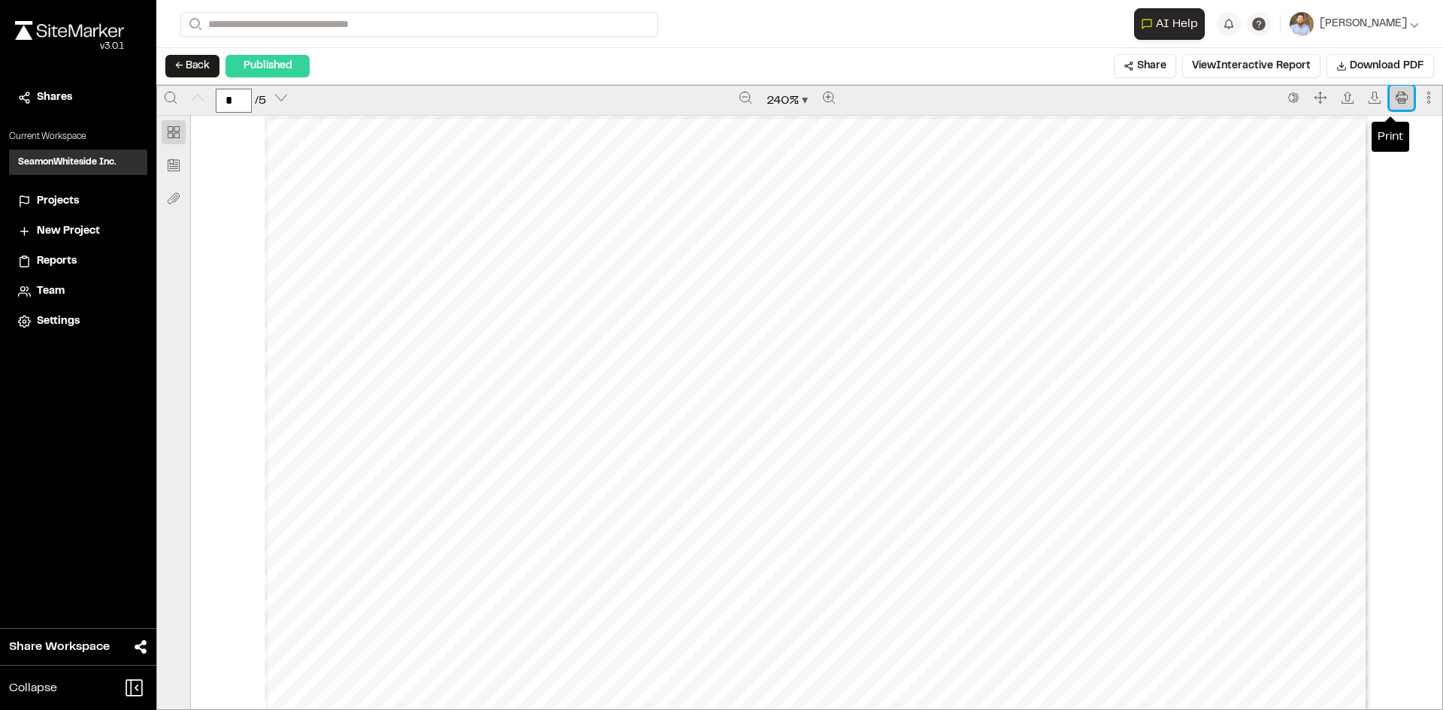
click at [1395, 94] on icon "Print" at bounding box center [1401, 98] width 12 height 12
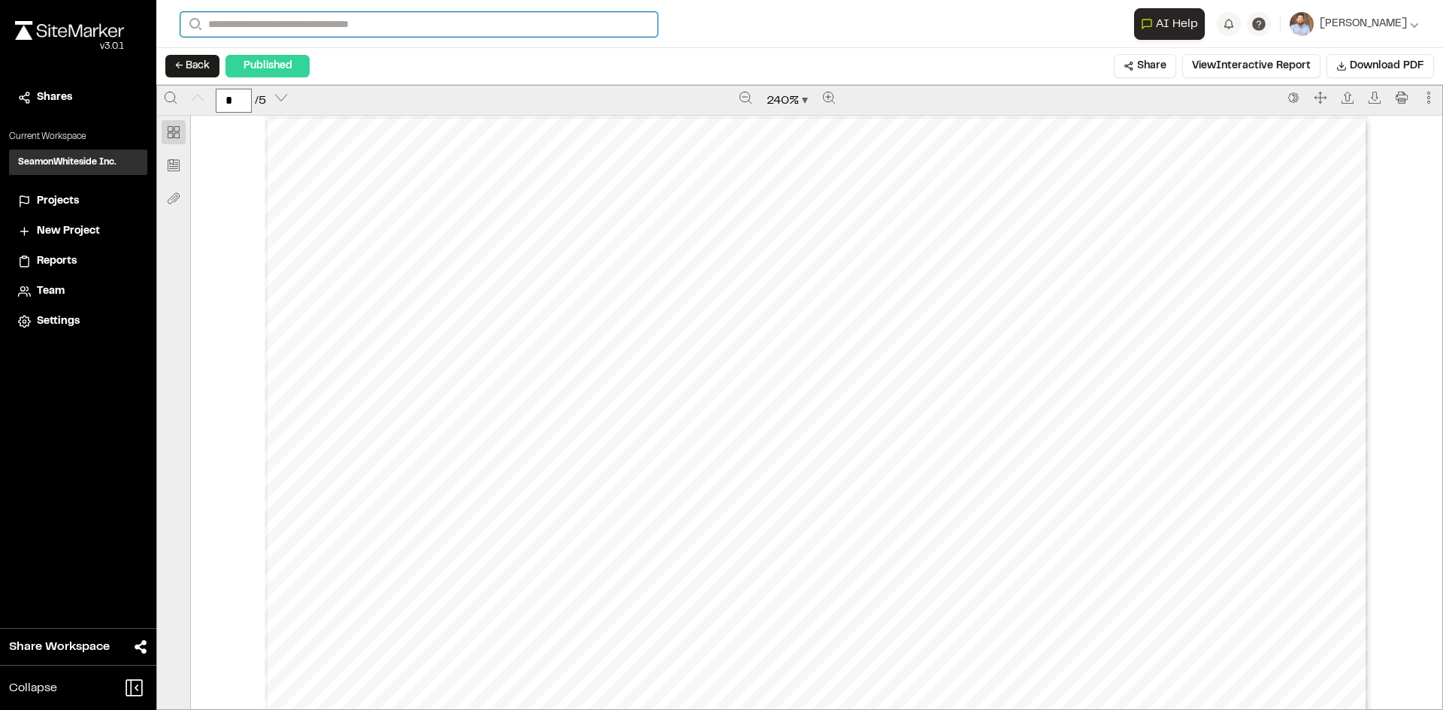
click at [241, 26] on input "Search" at bounding box center [418, 24] width 477 height 25
click at [291, 29] on input "Search" at bounding box center [418, 24] width 477 height 25
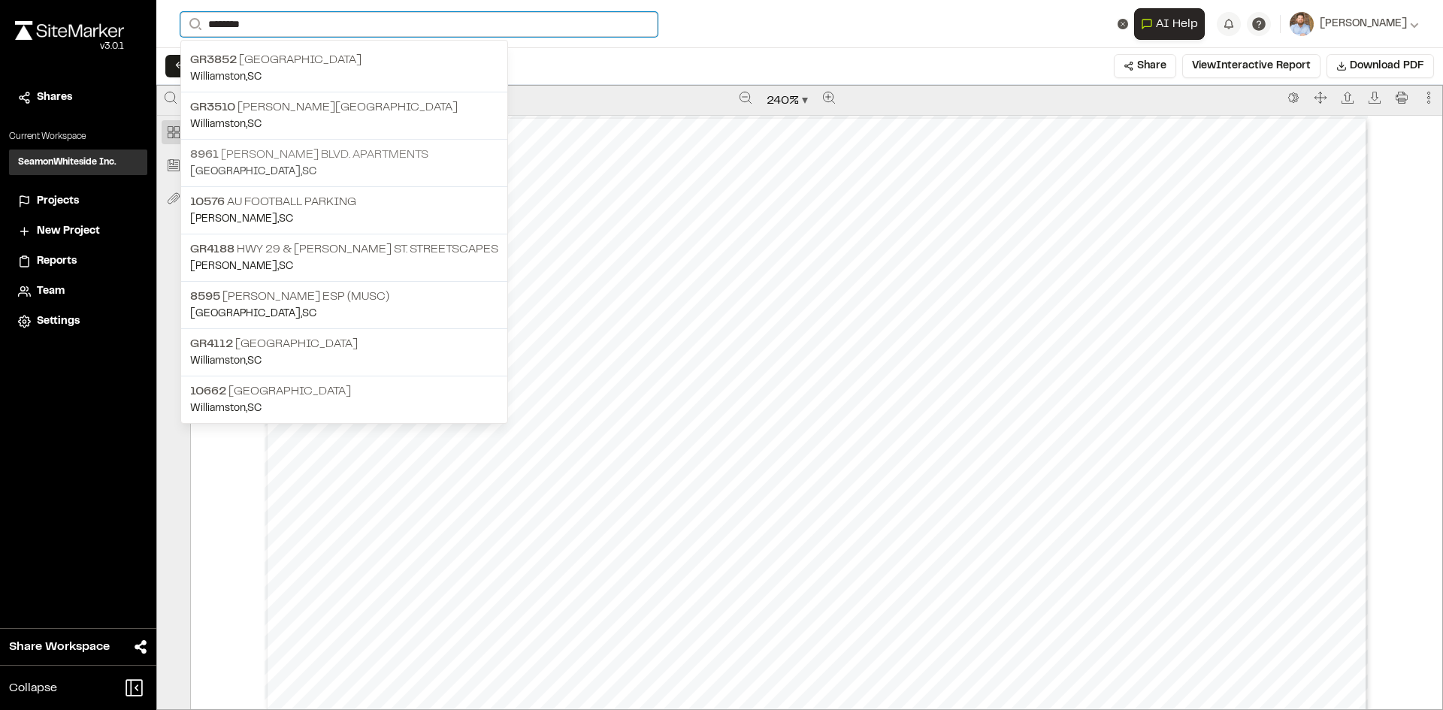
type input "*******"
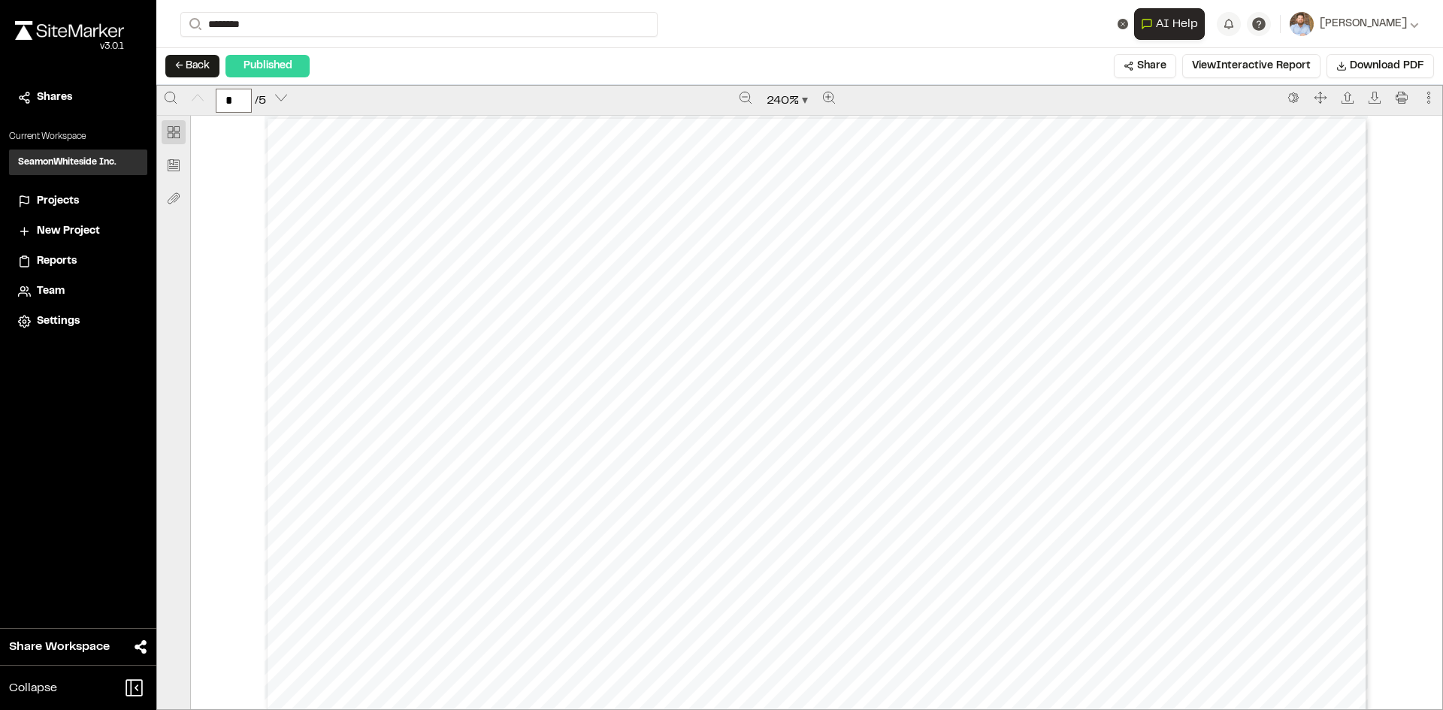
click at [337, 156] on p "[STREET_ADDRESS][PERSON_NAME] Apartments" at bounding box center [344, 155] width 308 height 18
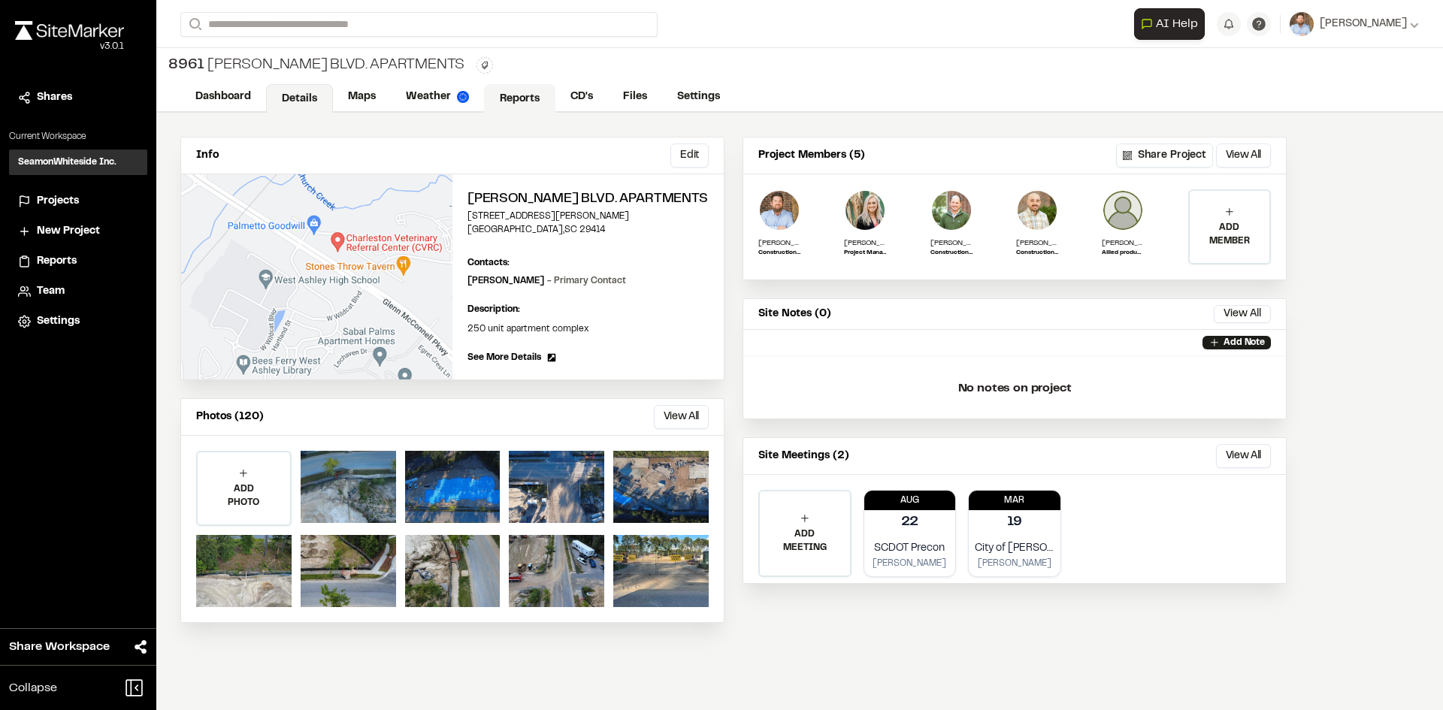
click at [514, 95] on link "Reports" at bounding box center [519, 98] width 71 height 29
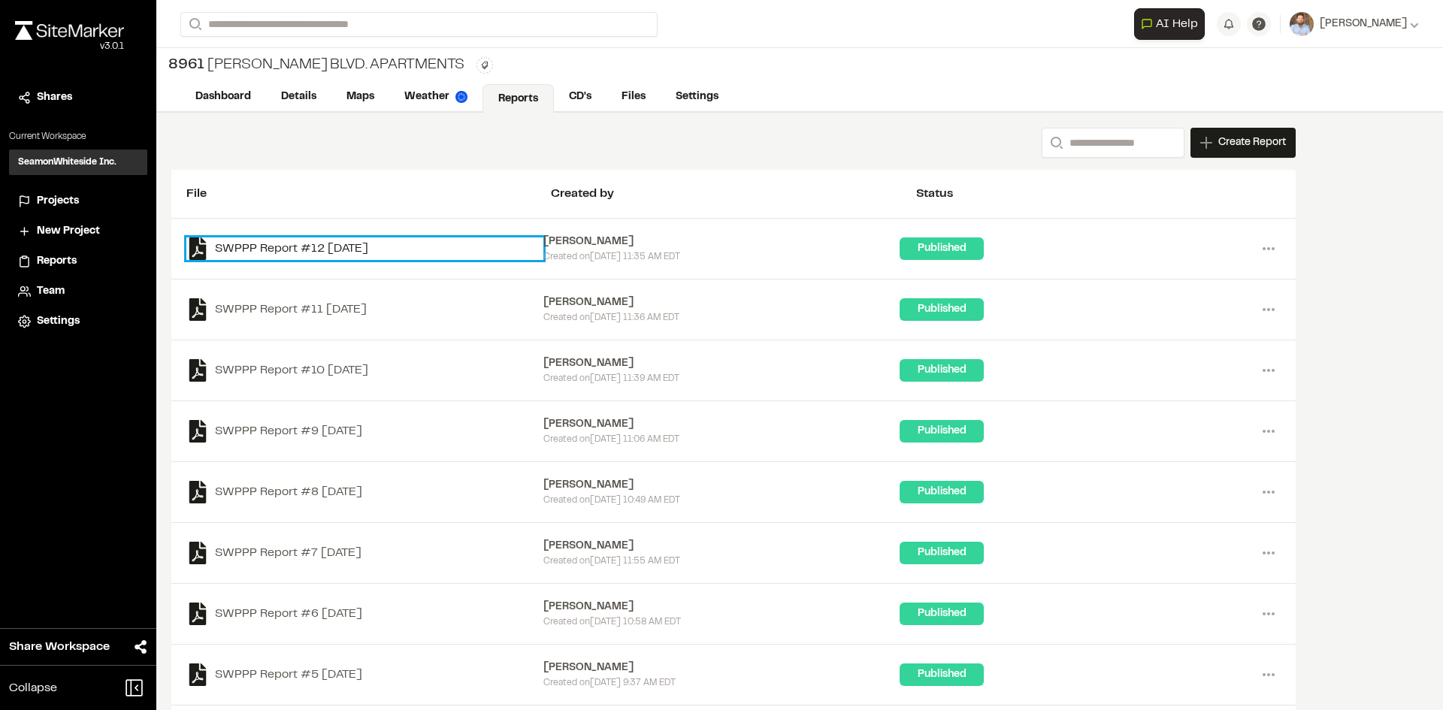
click at [378, 245] on link "SWPPP Report #12 [DATE]" at bounding box center [364, 248] width 357 height 23
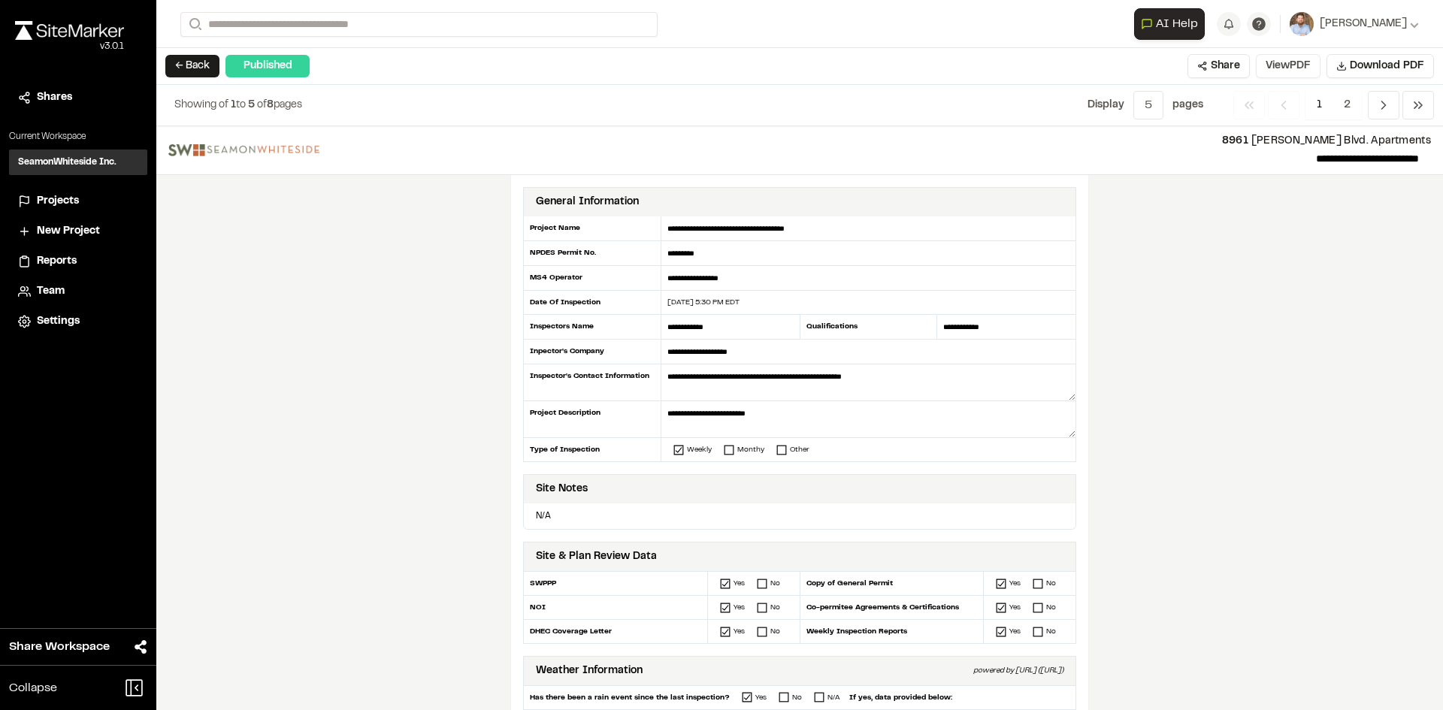
click at [1289, 74] on button "View PDF" at bounding box center [1288, 66] width 65 height 24
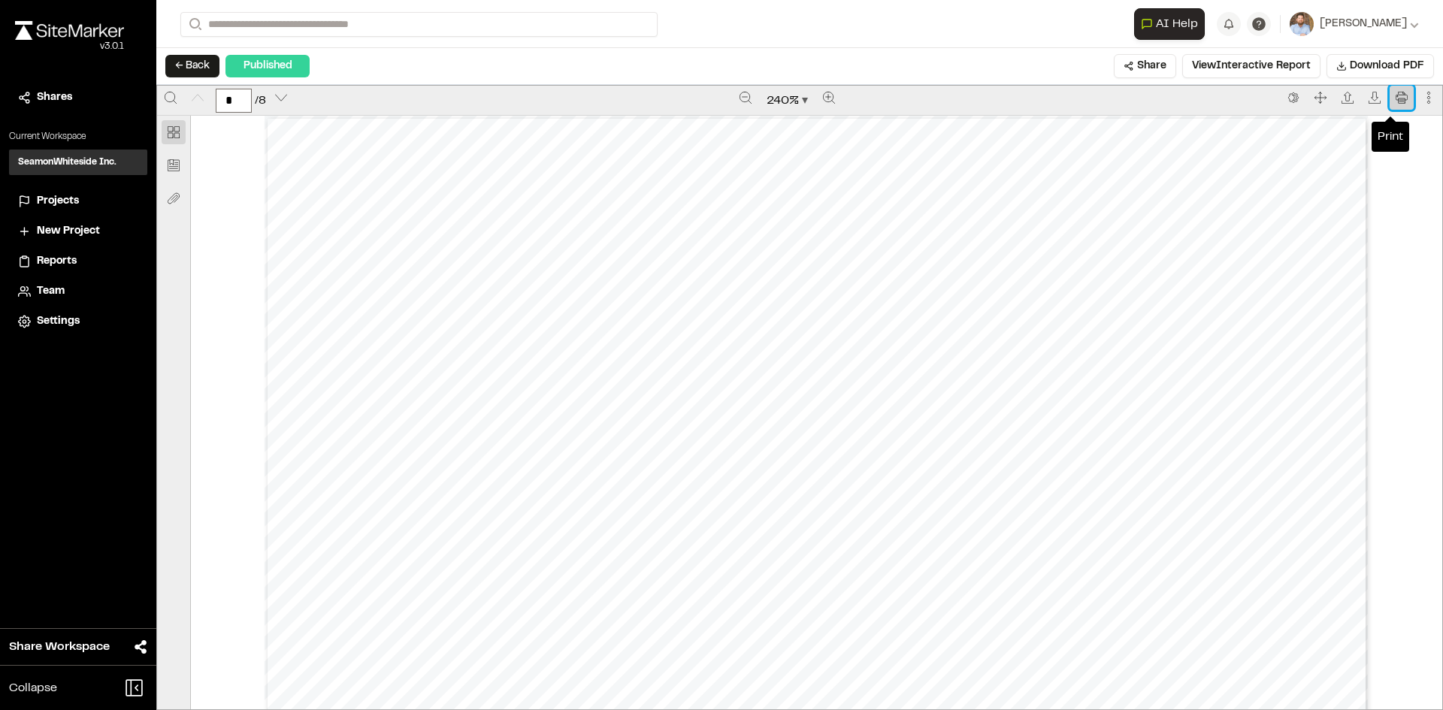
click at [1395, 96] on icon "Print" at bounding box center [1401, 98] width 12 height 12
click at [66, 201] on span "Projects" at bounding box center [58, 201] width 42 height 17
